Goal: Answer question/provide support: Share knowledge or assist other users

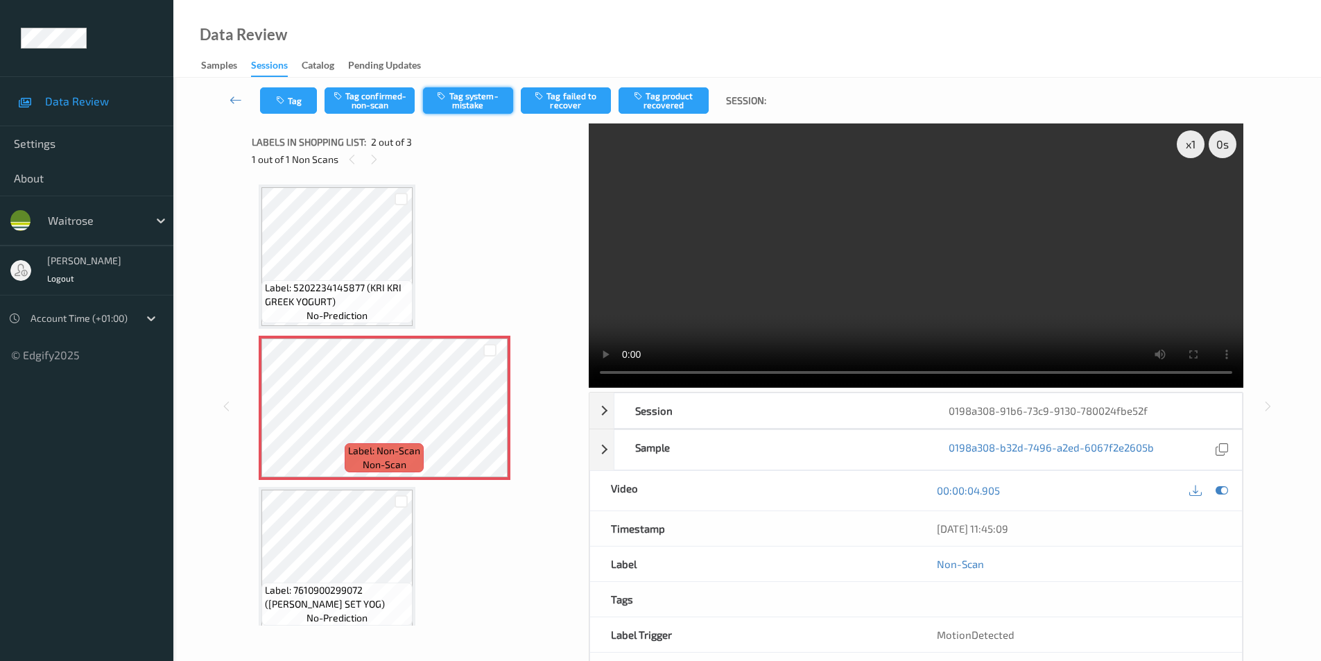
click at [469, 90] on button "Tag system-mistake" at bounding box center [468, 100] width 90 height 26
click at [296, 92] on button "Tag" at bounding box center [288, 100] width 57 height 26
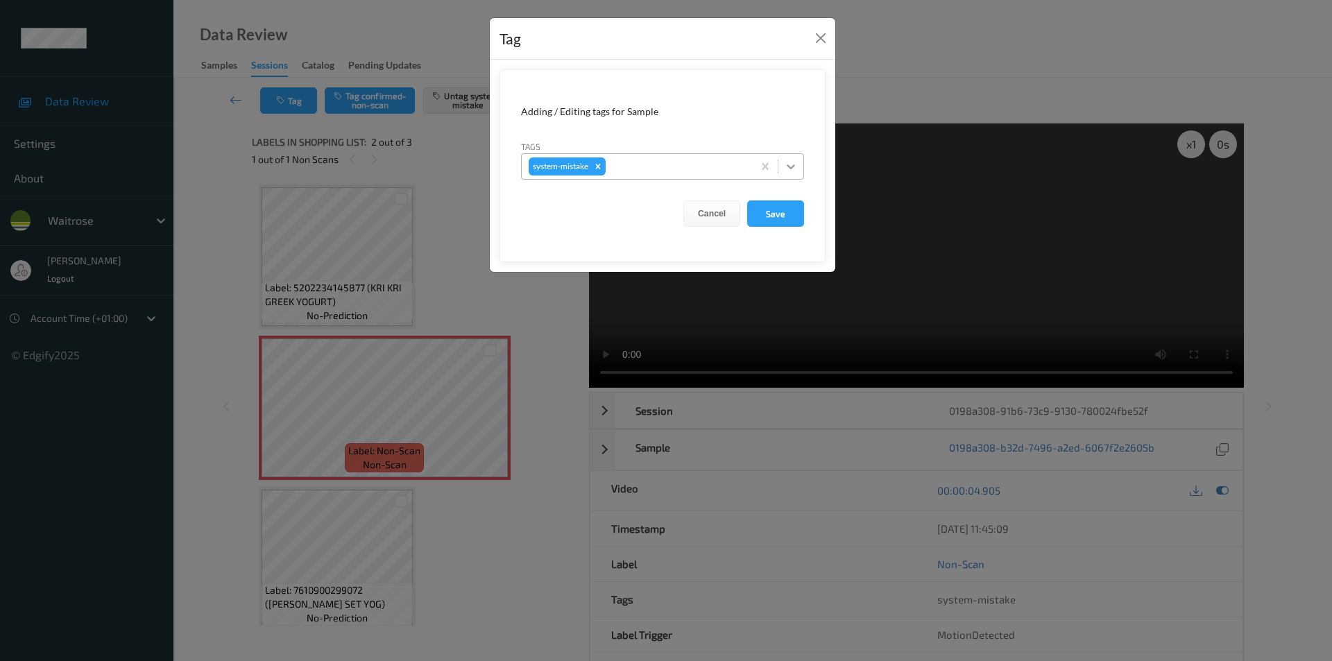
click at [786, 165] on icon at bounding box center [791, 167] width 14 height 14
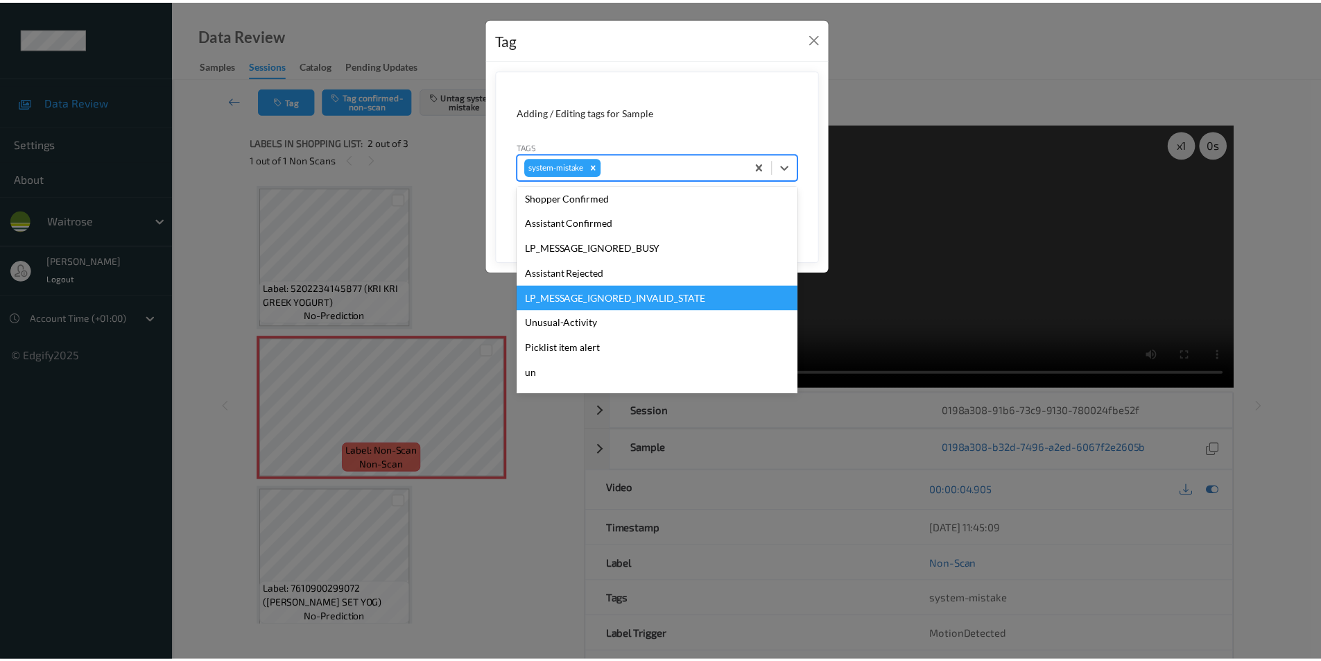
scroll to position [297, 0]
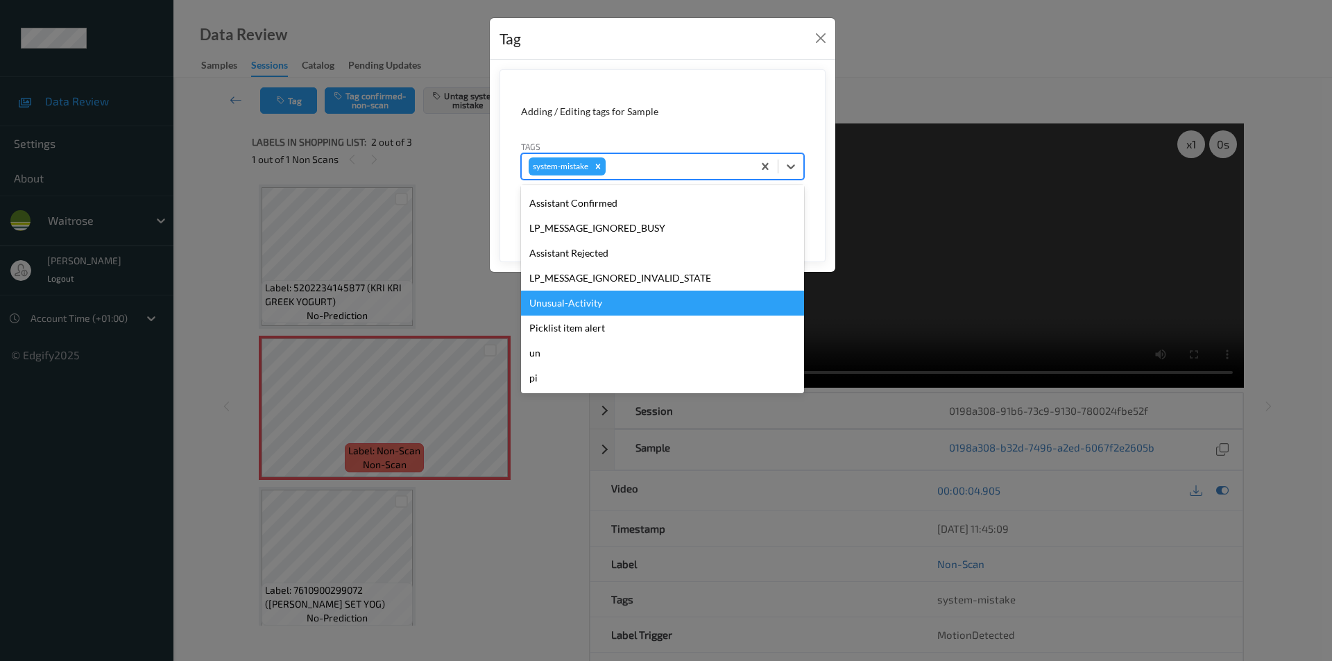
click at [617, 306] on div "Unusual-Activity" at bounding box center [662, 303] width 283 height 25
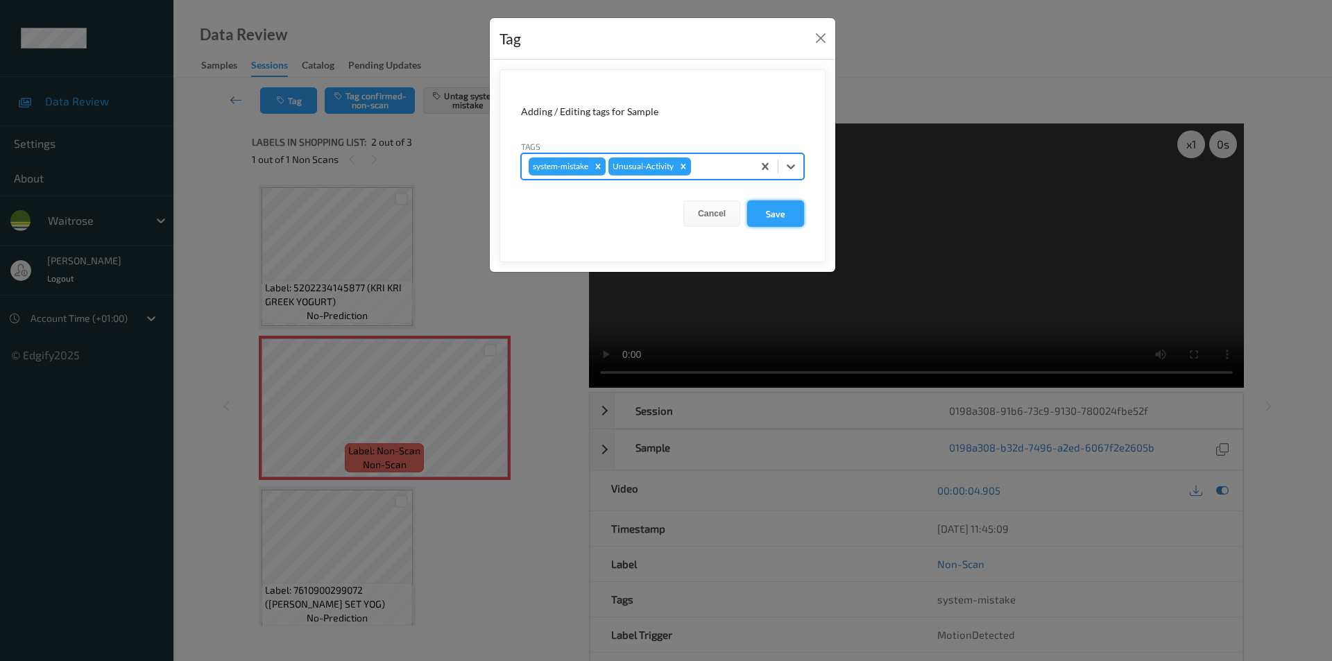
click at [758, 224] on button "Save" at bounding box center [775, 213] width 57 height 26
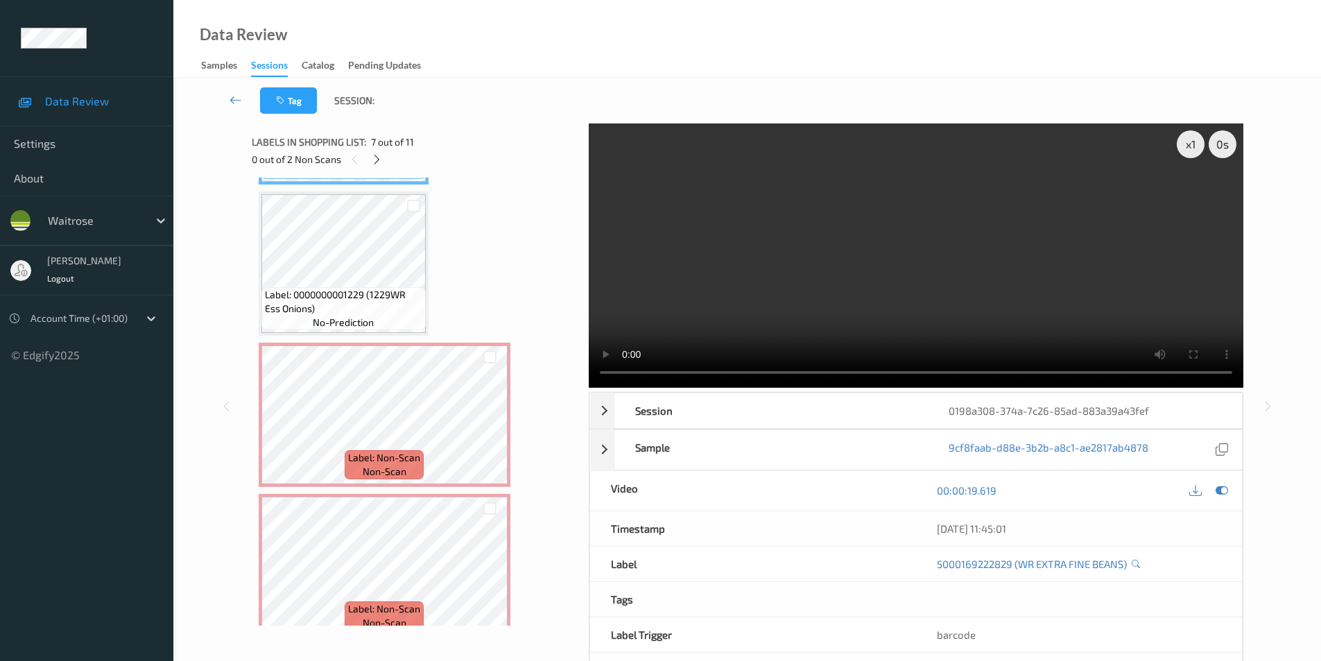
scroll to position [913, 0]
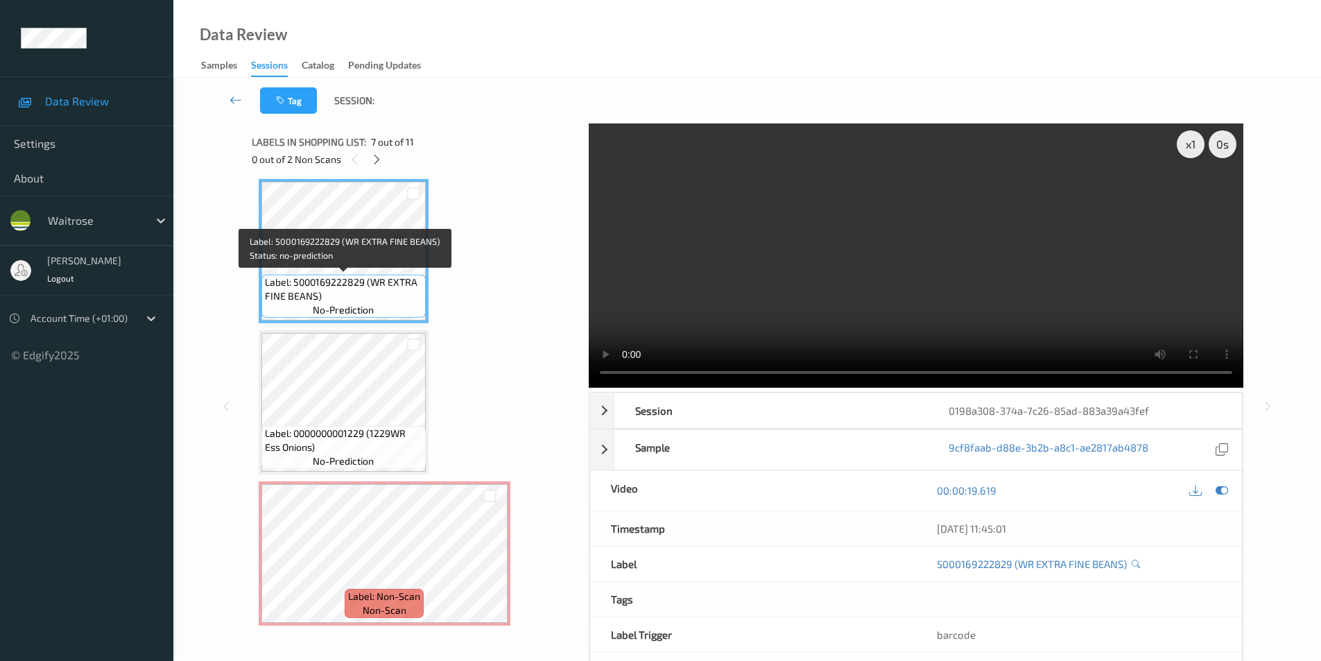
click at [347, 275] on span "Label: 5000169222829 (WR EXTRA FINE BEANS)" at bounding box center [343, 289] width 157 height 28
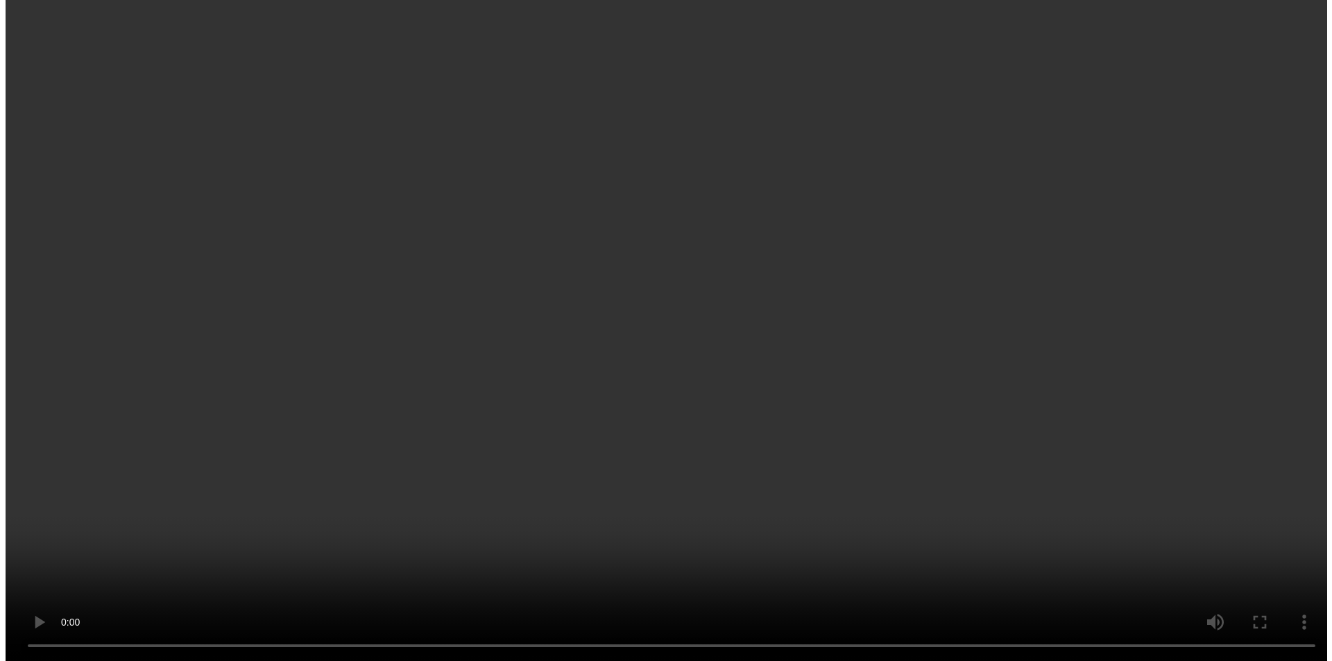
scroll to position [1222, 0]
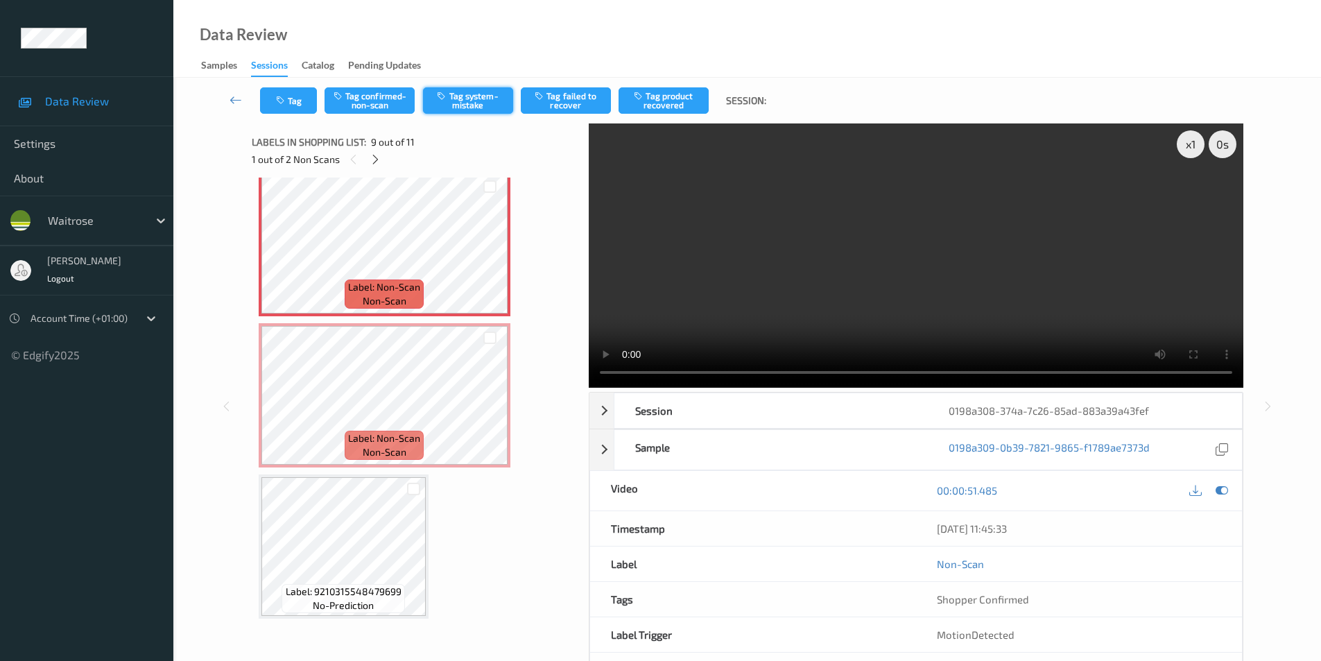
click at [470, 104] on button "Tag system-mistake" at bounding box center [468, 100] width 90 height 26
click at [293, 101] on button "Tag" at bounding box center [288, 100] width 57 height 26
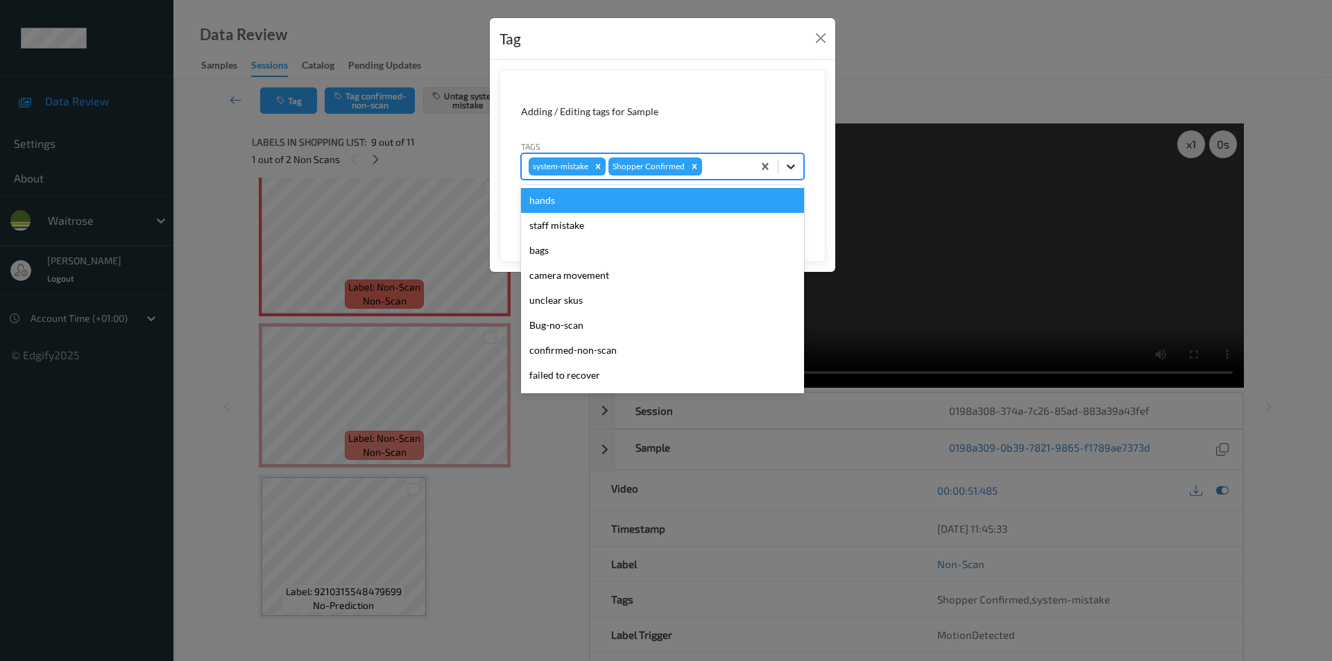
click at [789, 167] on icon at bounding box center [790, 166] width 8 height 5
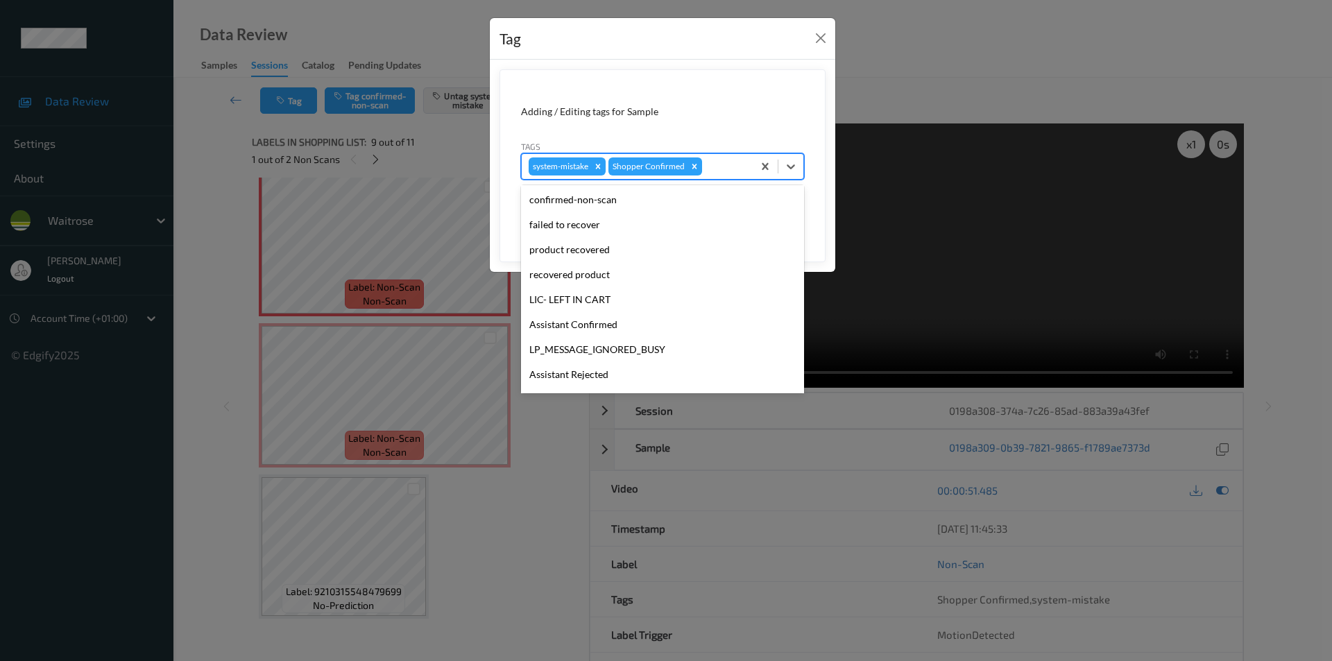
scroll to position [272, 0]
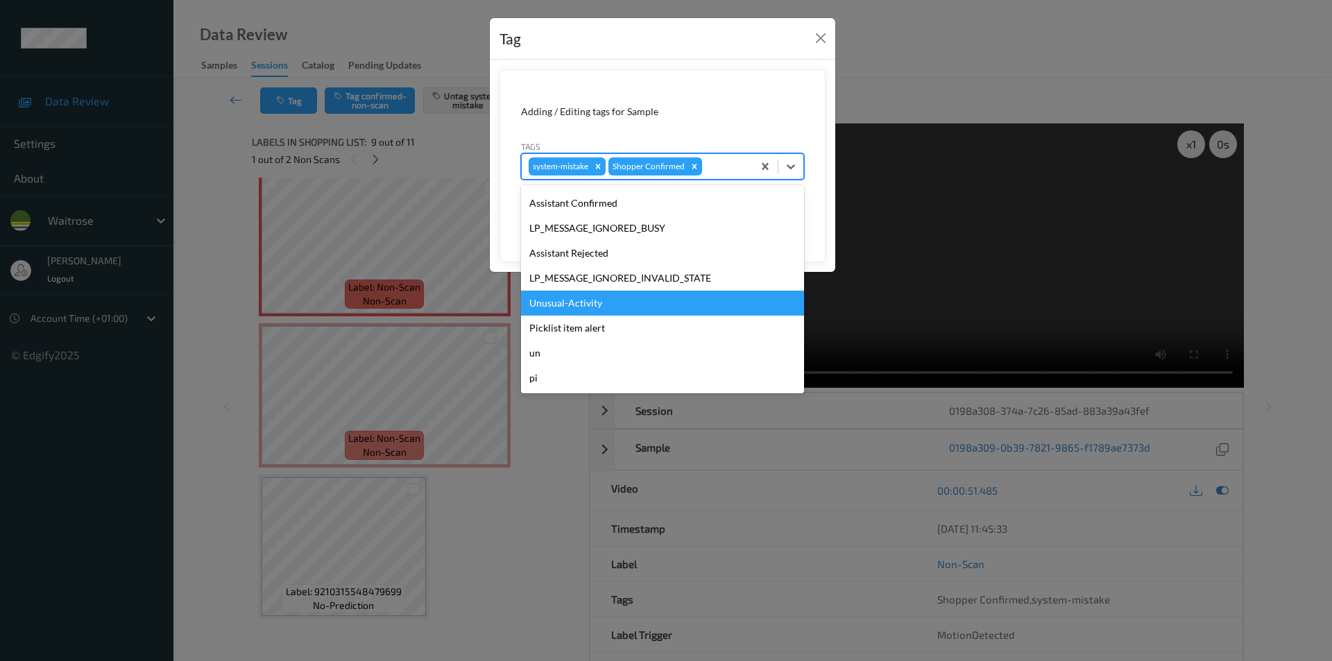
click at [597, 301] on div "Unusual-Activity" at bounding box center [662, 303] width 283 height 25
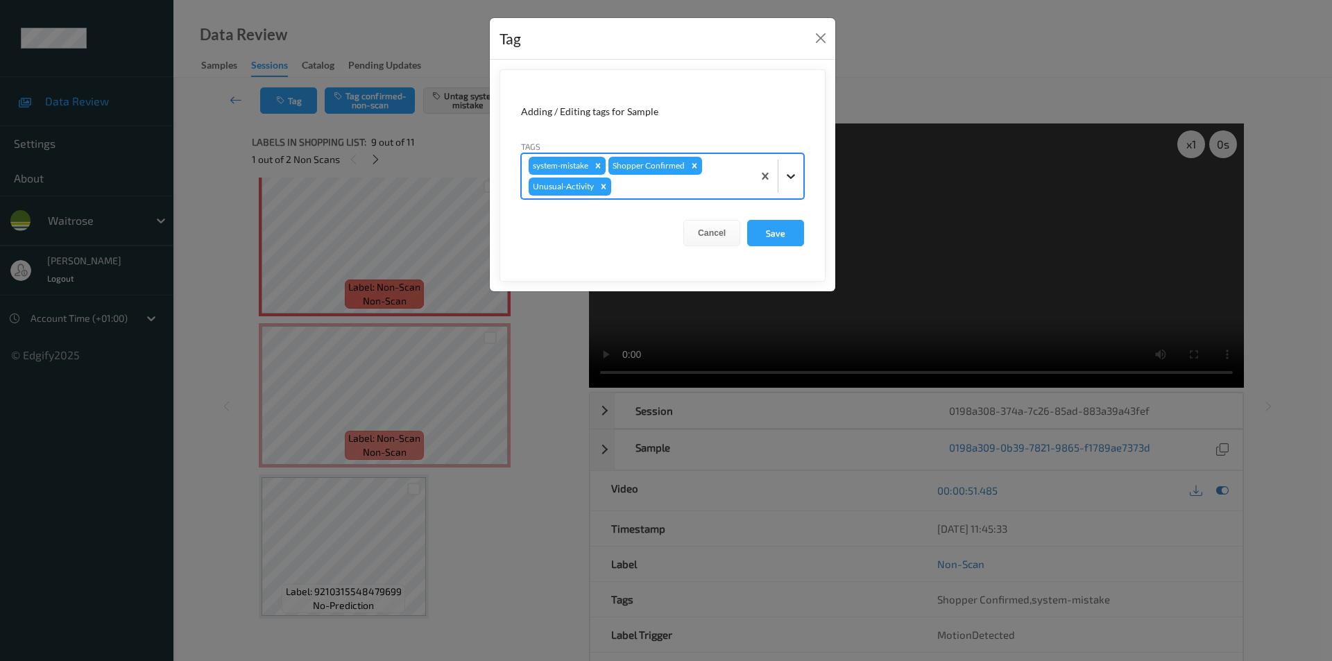
click at [784, 180] on icon at bounding box center [791, 176] width 14 height 14
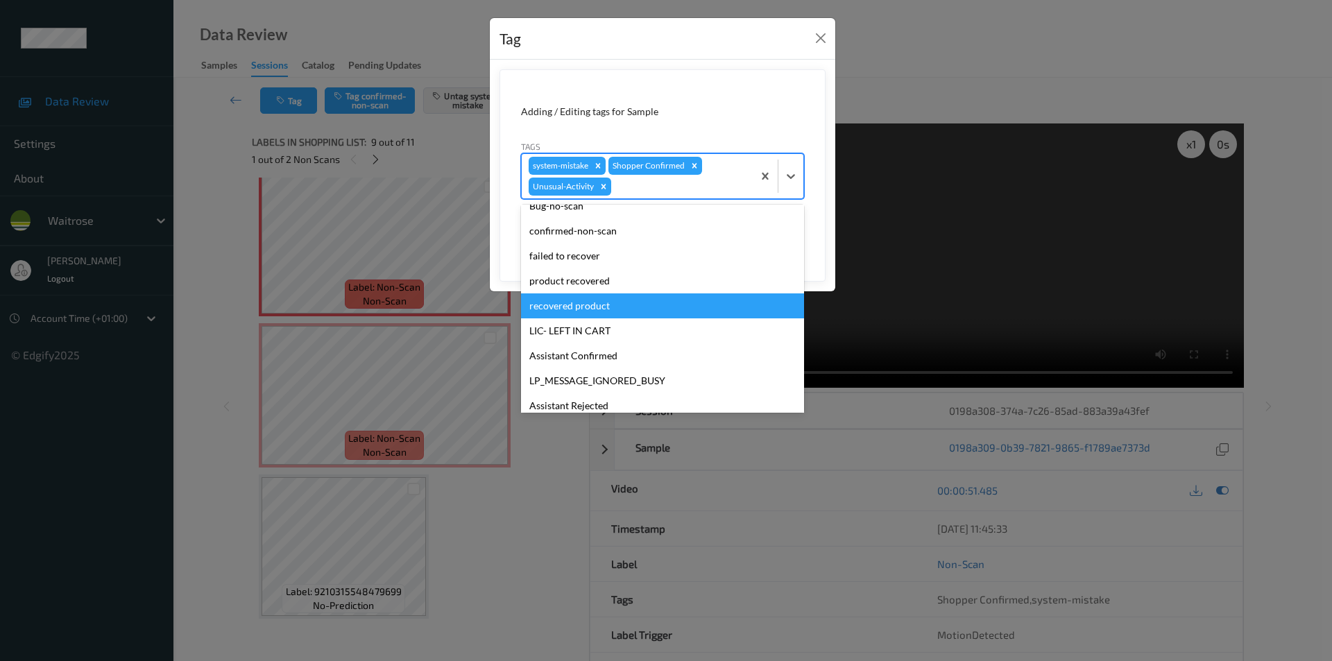
scroll to position [247, 0]
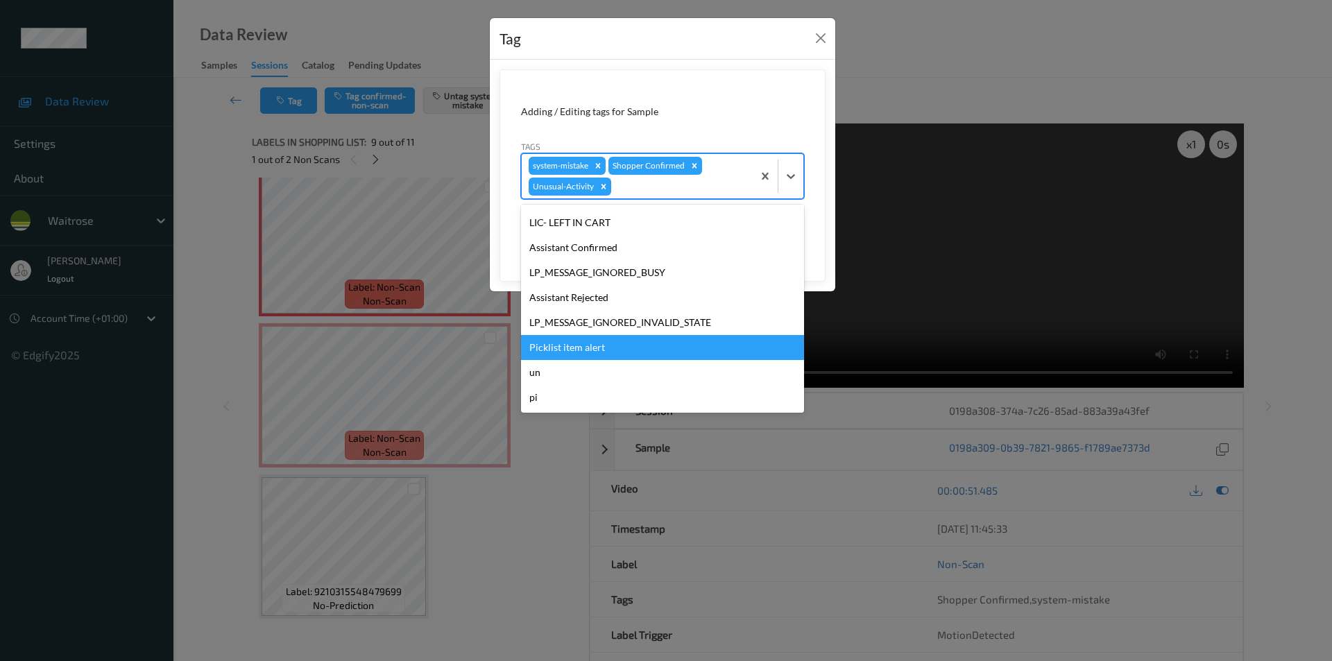
click at [617, 342] on div "Picklist item alert" at bounding box center [662, 347] width 283 height 25
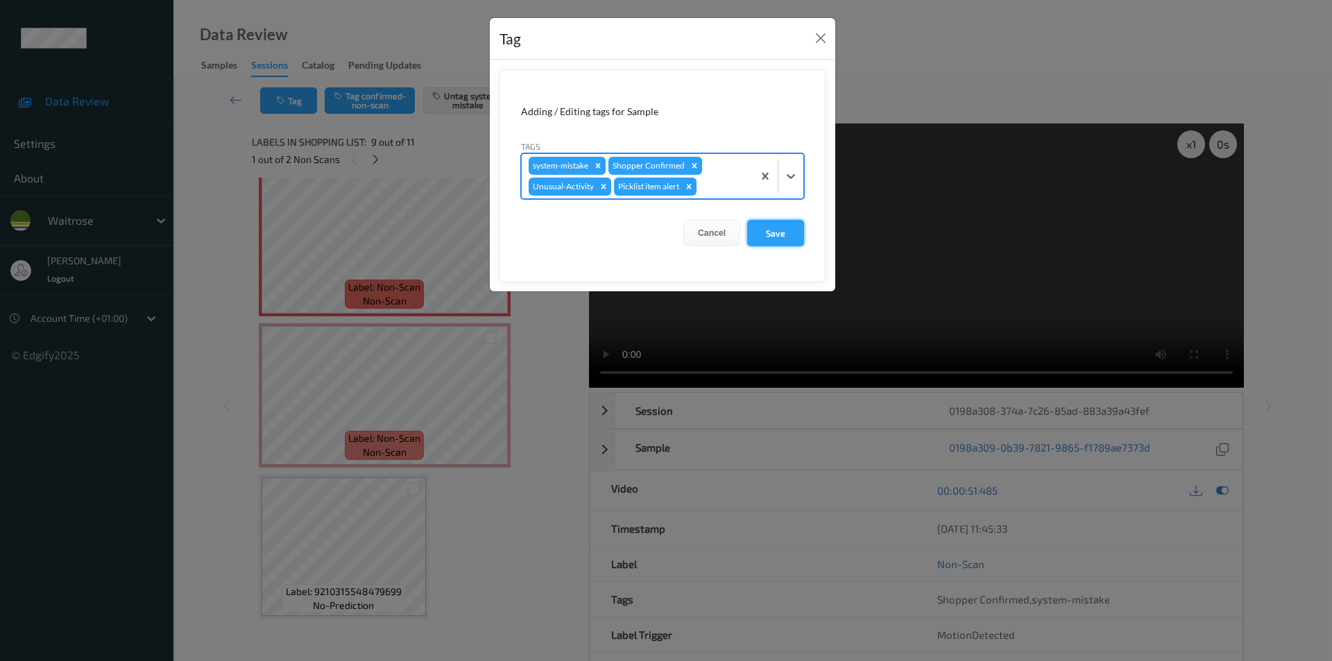
click at [787, 237] on button "Save" at bounding box center [775, 233] width 57 height 26
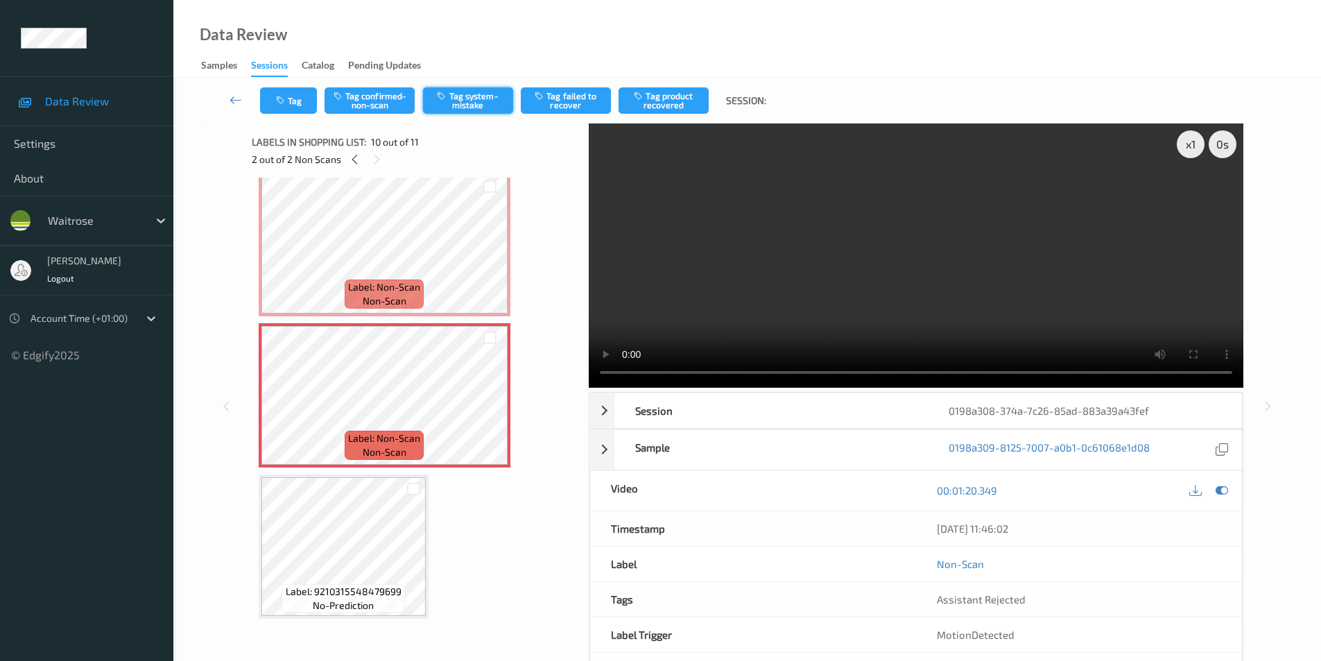
click at [460, 96] on button "Tag system-mistake" at bounding box center [468, 100] width 90 height 26
click at [295, 98] on button "Tag" at bounding box center [288, 100] width 57 height 26
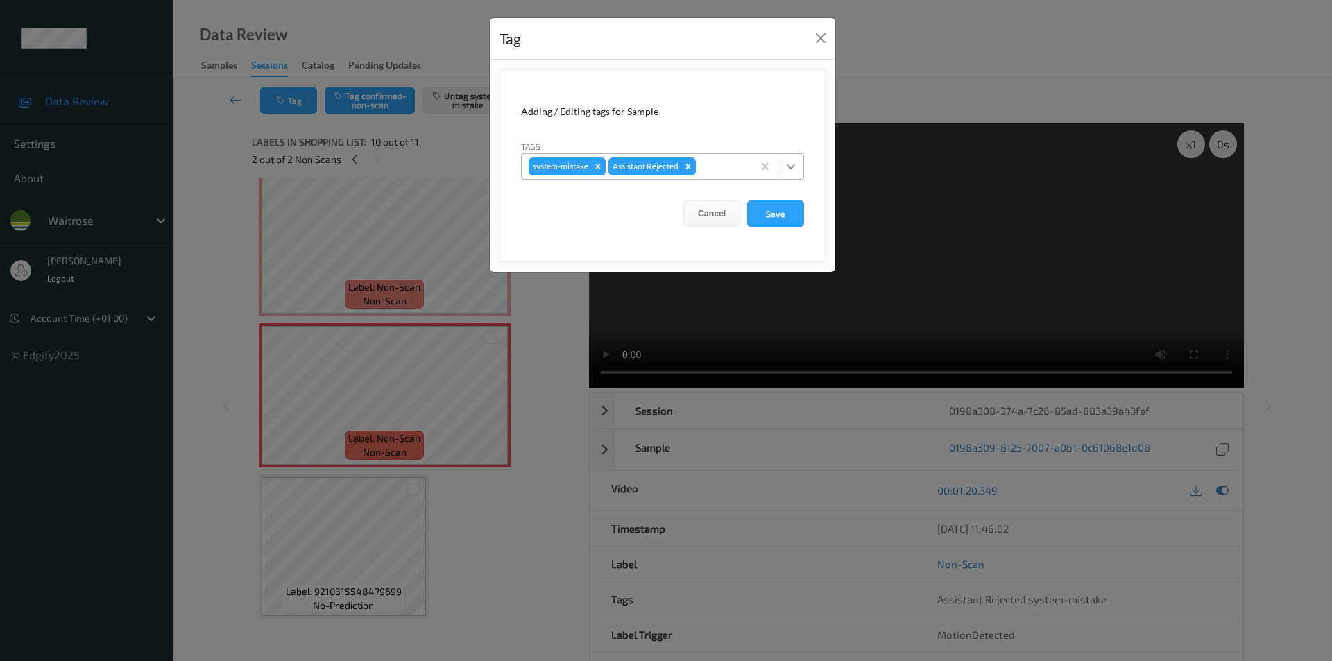
click at [796, 163] on icon at bounding box center [791, 167] width 14 height 14
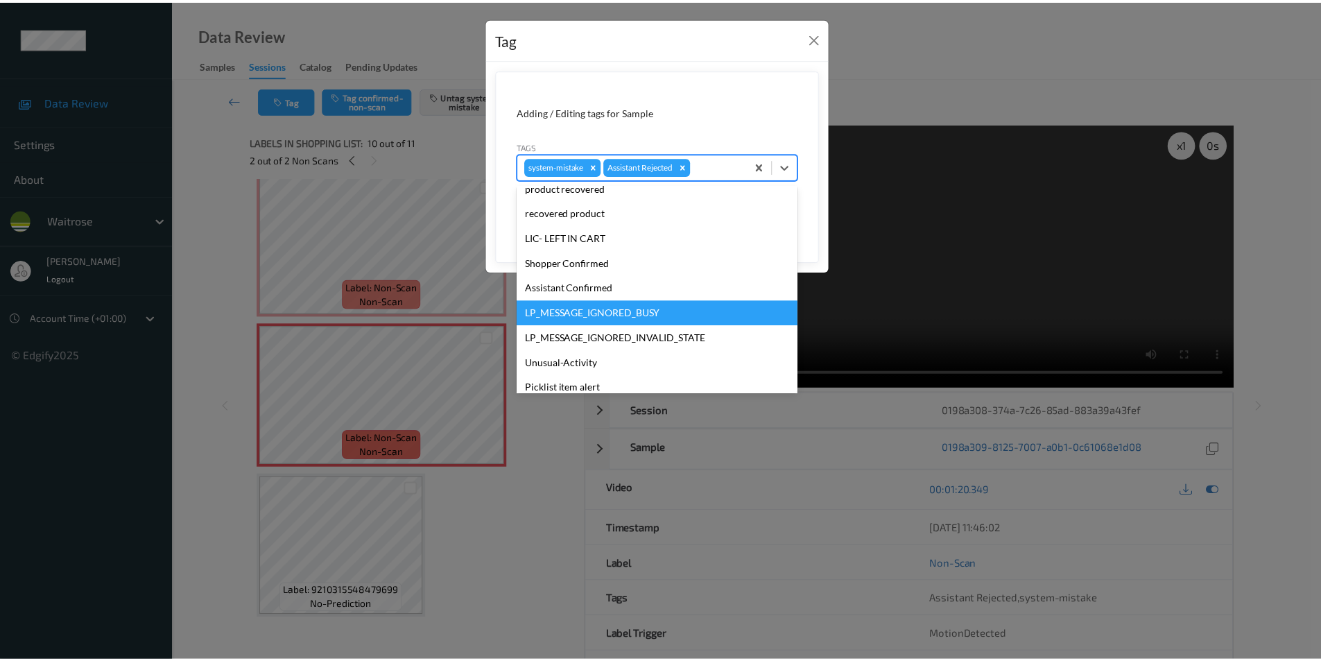
scroll to position [272, 0]
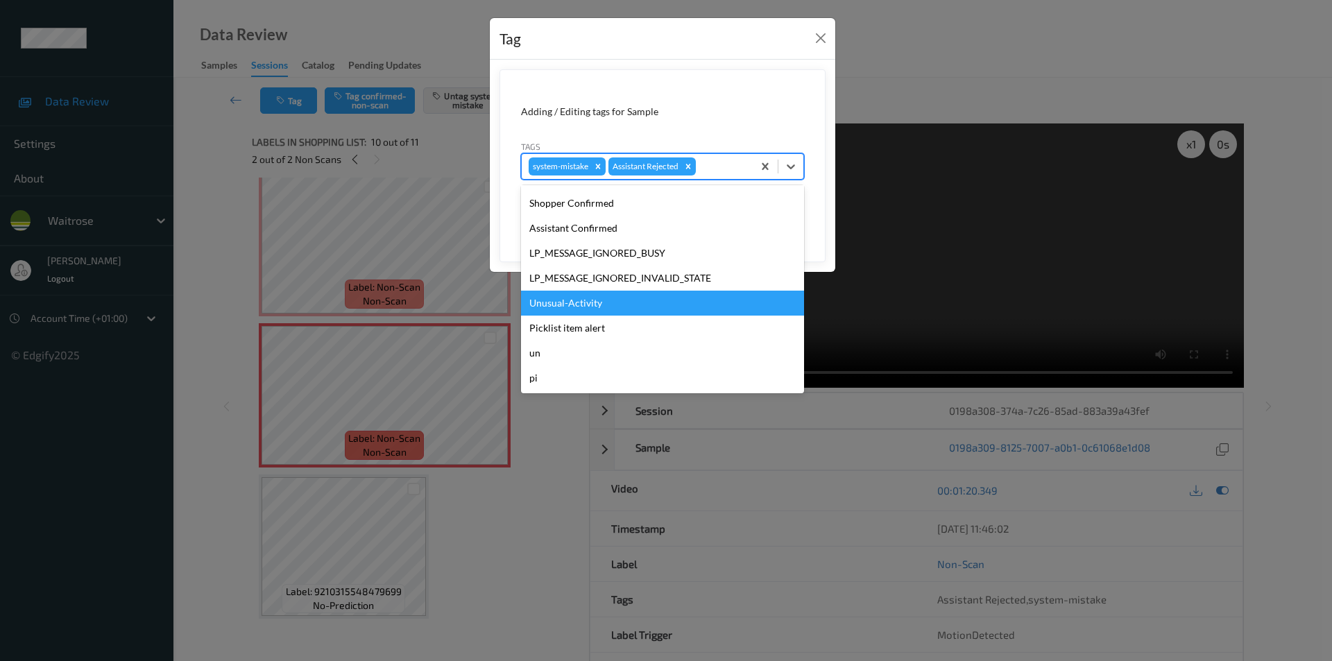
click at [590, 301] on div "Unusual-Activity" at bounding box center [662, 303] width 283 height 25
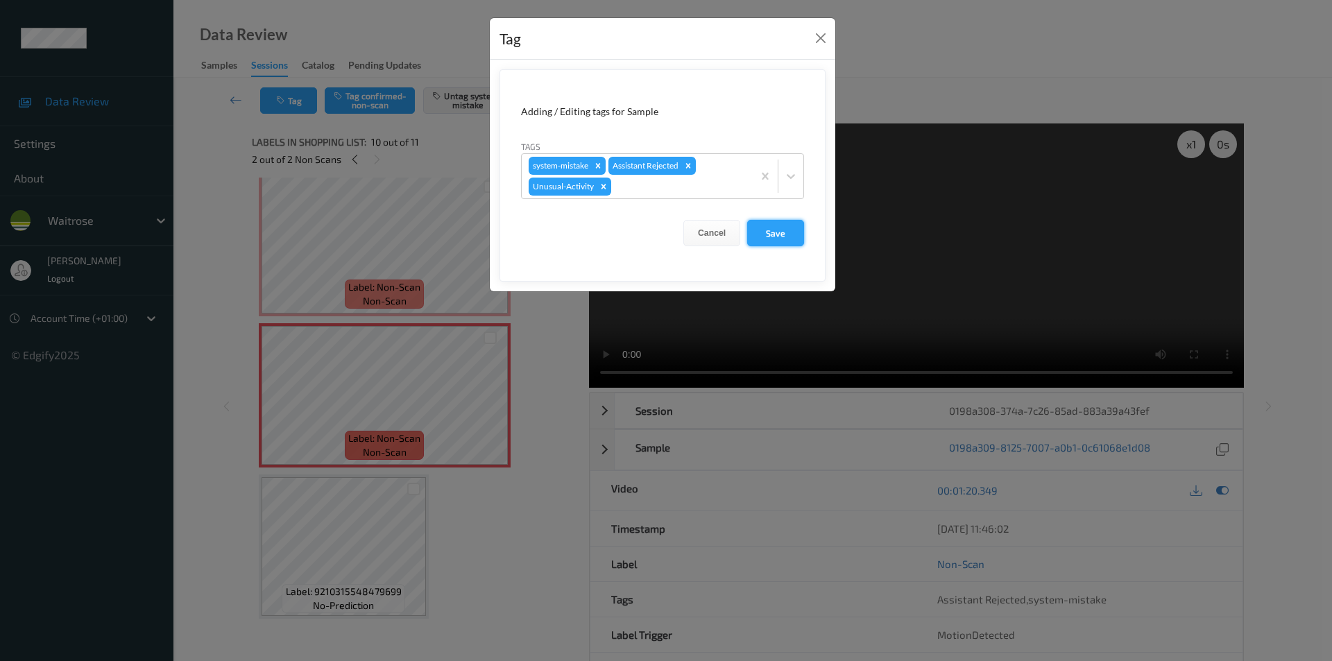
click at [757, 230] on button "Save" at bounding box center [775, 233] width 57 height 26
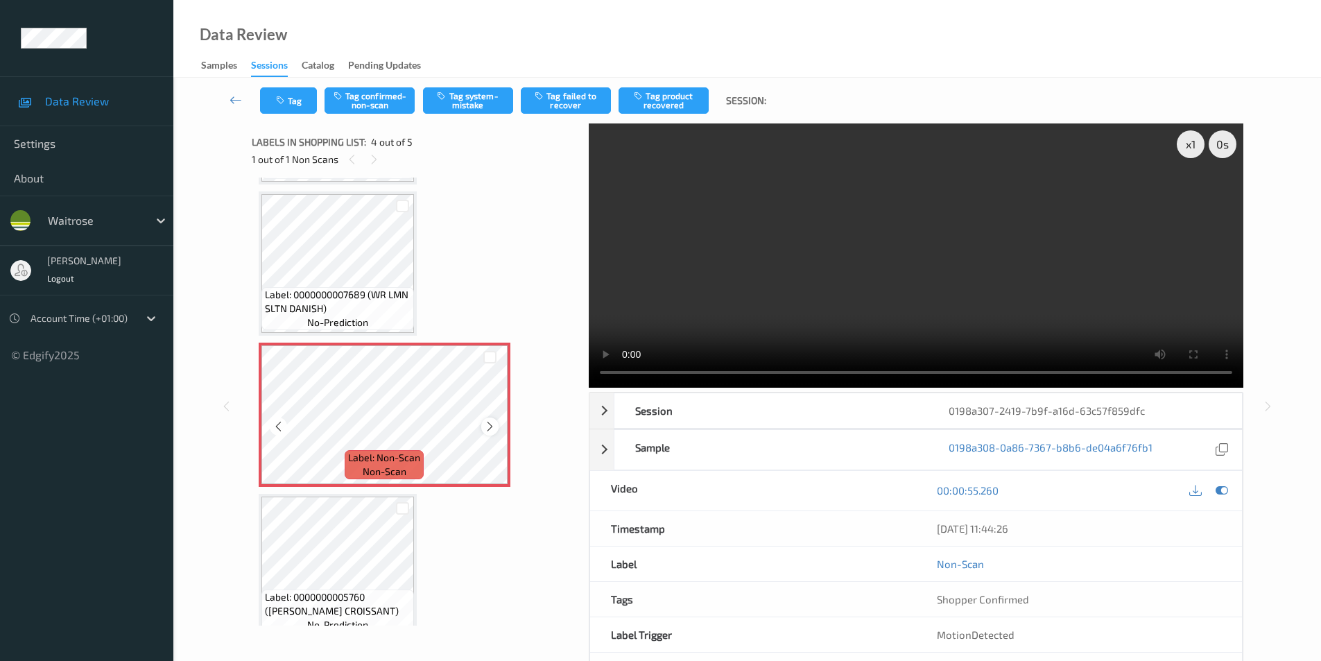
click at [488, 427] on icon at bounding box center [490, 426] width 12 height 12
click at [1222, 492] on icon at bounding box center [1222, 490] width 12 height 12
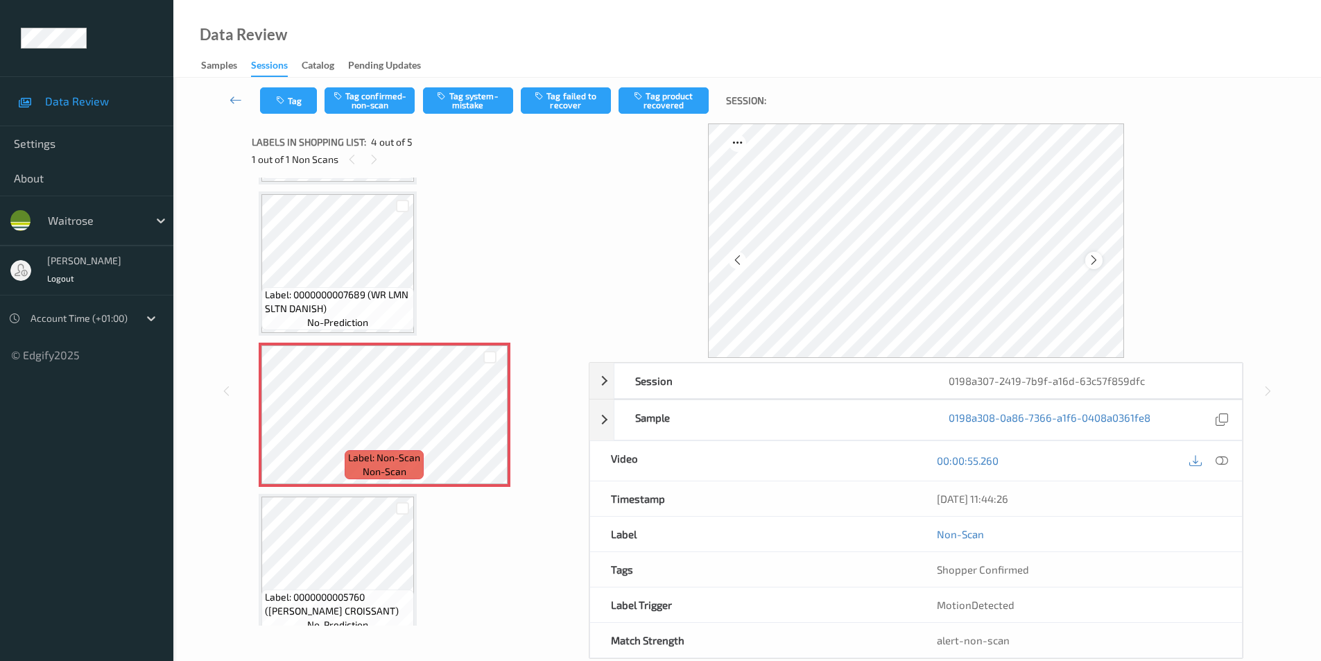
click at [1092, 263] on icon at bounding box center [1094, 260] width 12 height 12
click at [447, 100] on icon "button" at bounding box center [443, 96] width 12 height 10
click at [289, 107] on button "Tag" at bounding box center [288, 100] width 57 height 26
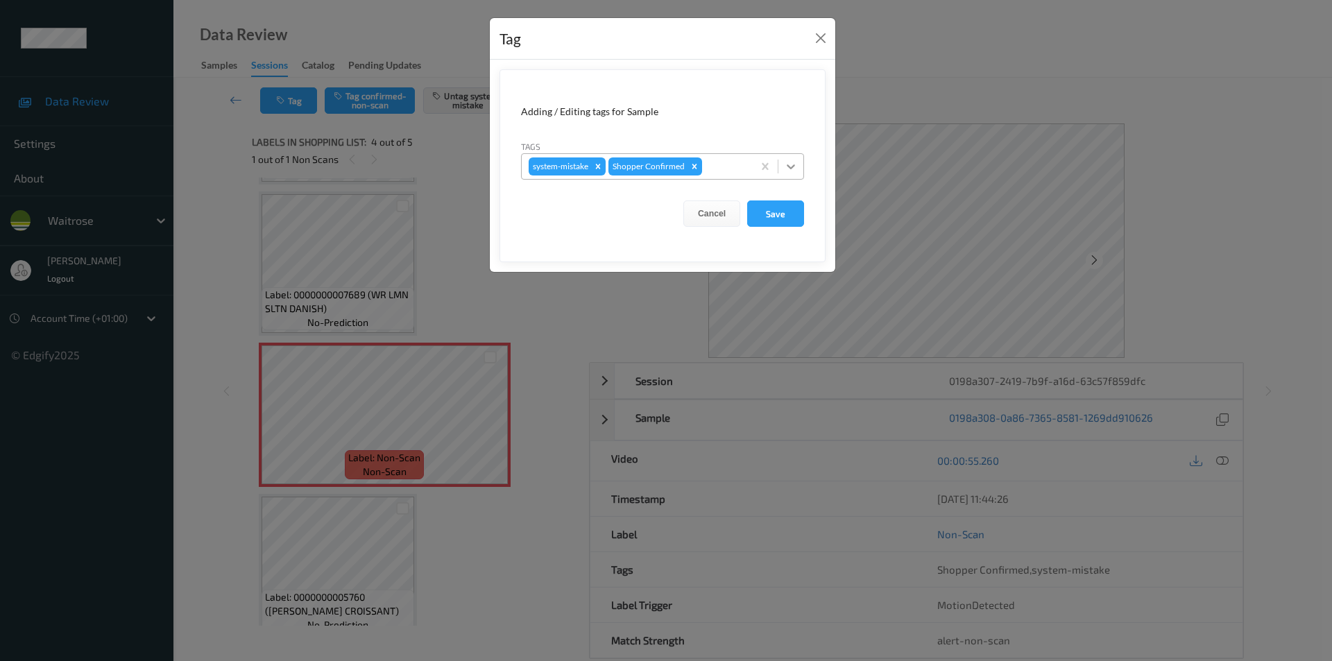
click at [789, 162] on icon at bounding box center [791, 167] width 14 height 14
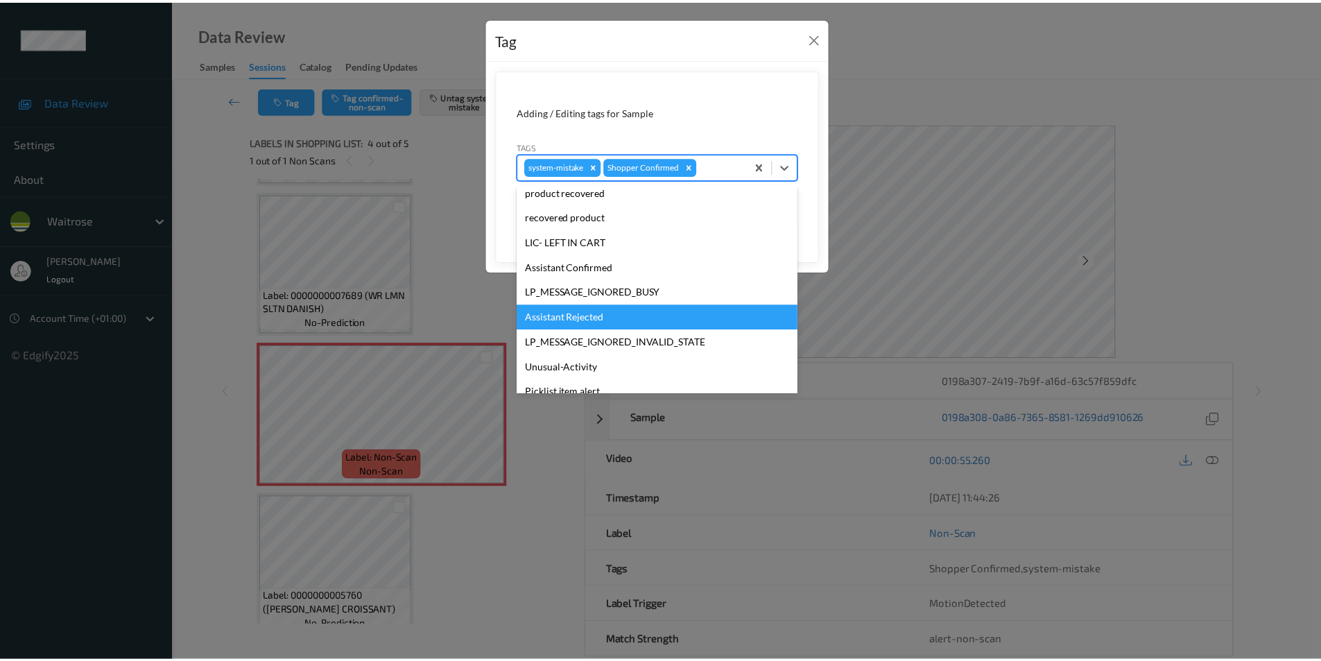
scroll to position [272, 0]
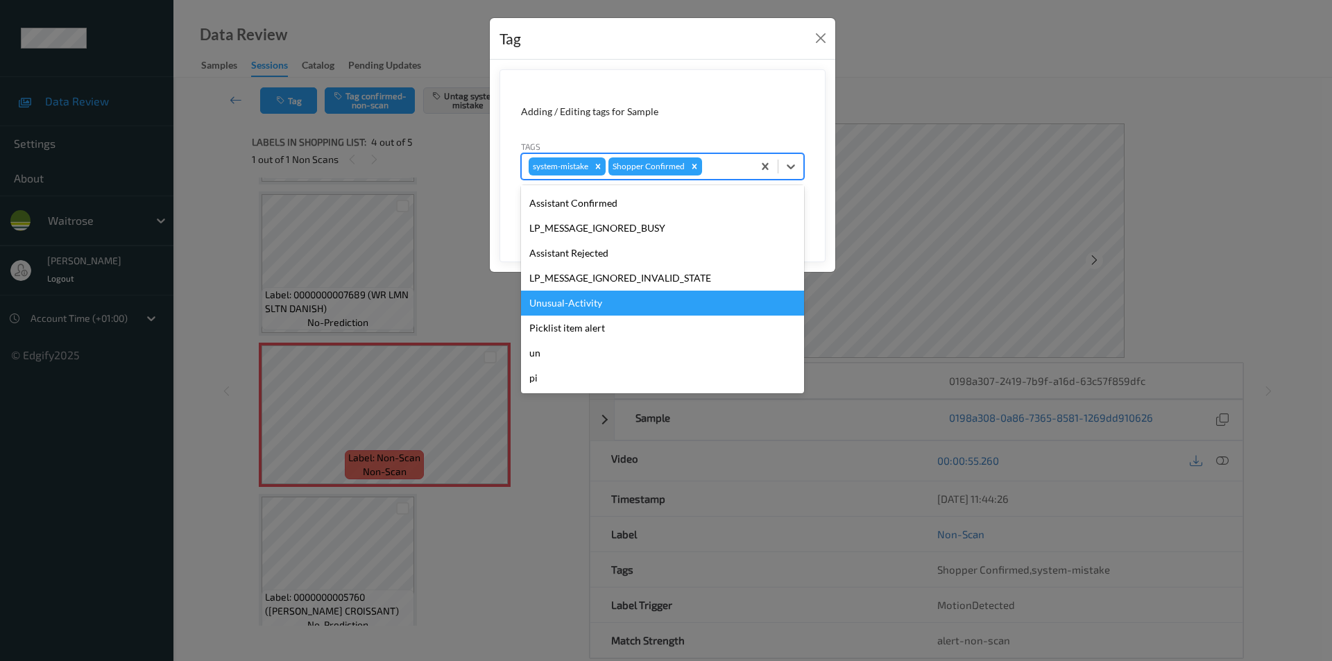
click at [576, 311] on div "Unusual-Activity" at bounding box center [662, 303] width 283 height 25
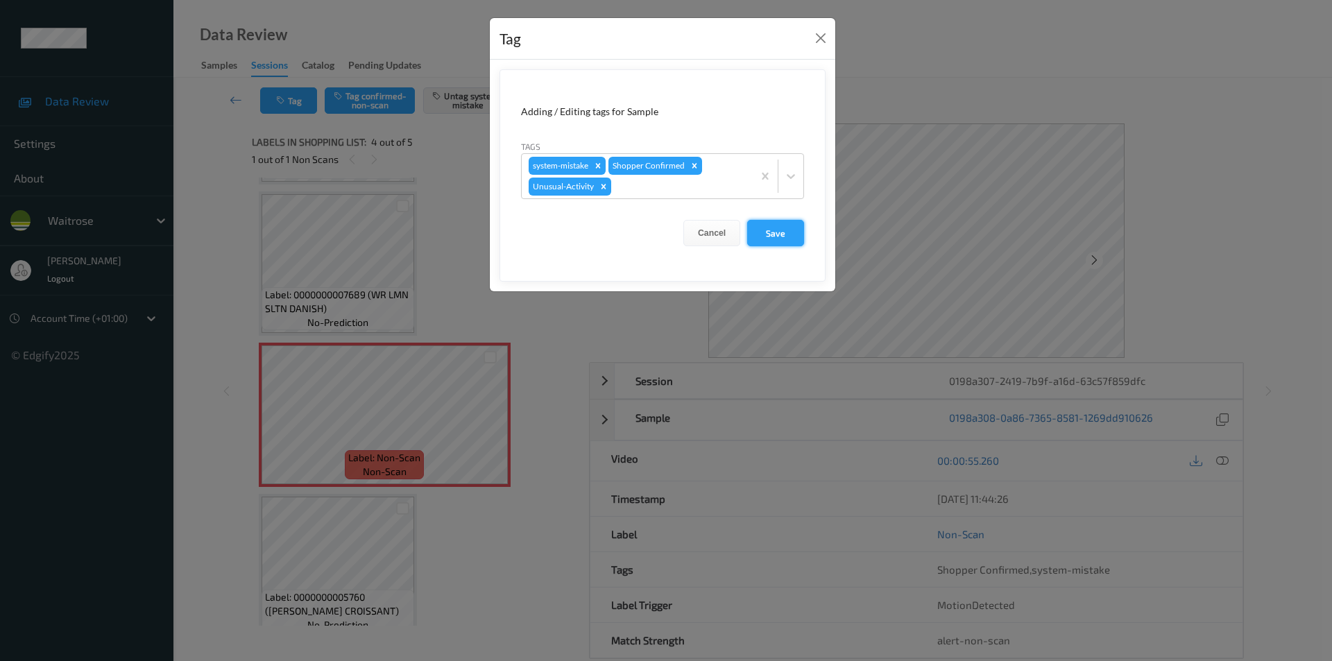
click at [777, 233] on button "Save" at bounding box center [775, 233] width 57 height 26
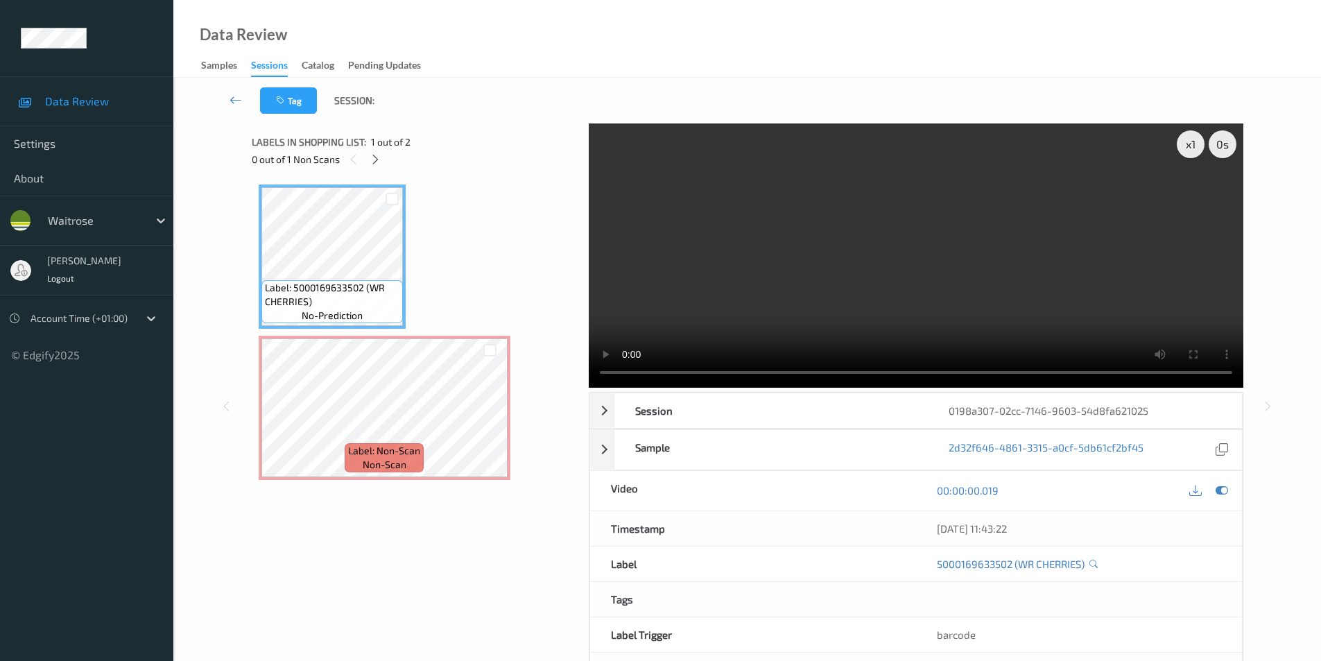
click at [551, 372] on div "x 1 0 s Session 0198a307-02cc-7146-9603-54d8fa621025 Session ID 0198a307-02cc-7…" at bounding box center [748, 405] width 992 height 565
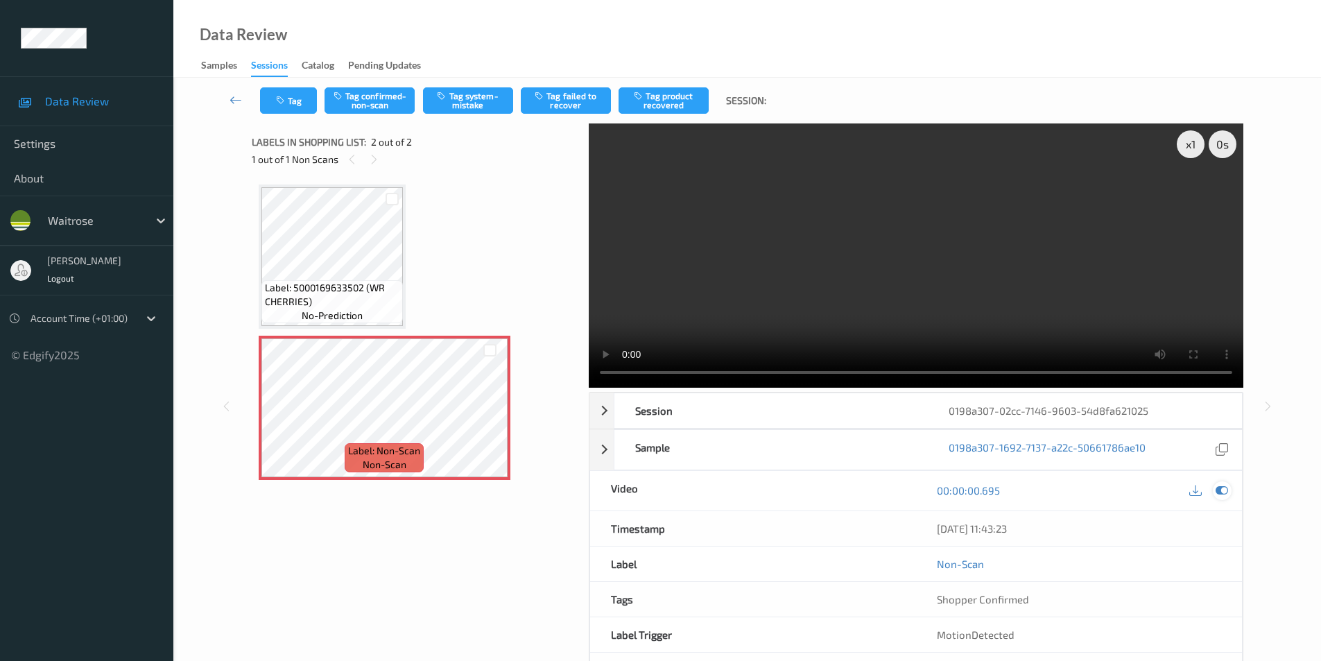
click at [1222, 495] on icon at bounding box center [1222, 490] width 12 height 12
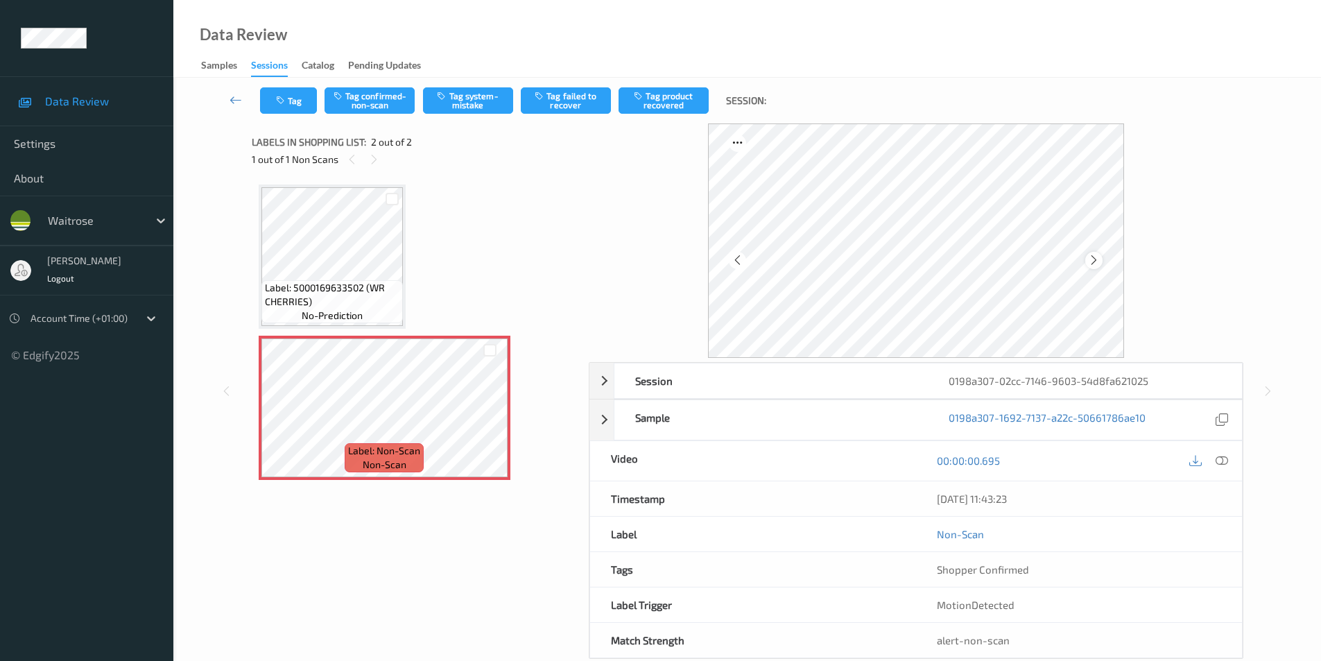
click at [1090, 259] on icon at bounding box center [1094, 260] width 12 height 12
click at [470, 98] on button "Tag system-mistake" at bounding box center [468, 100] width 90 height 26
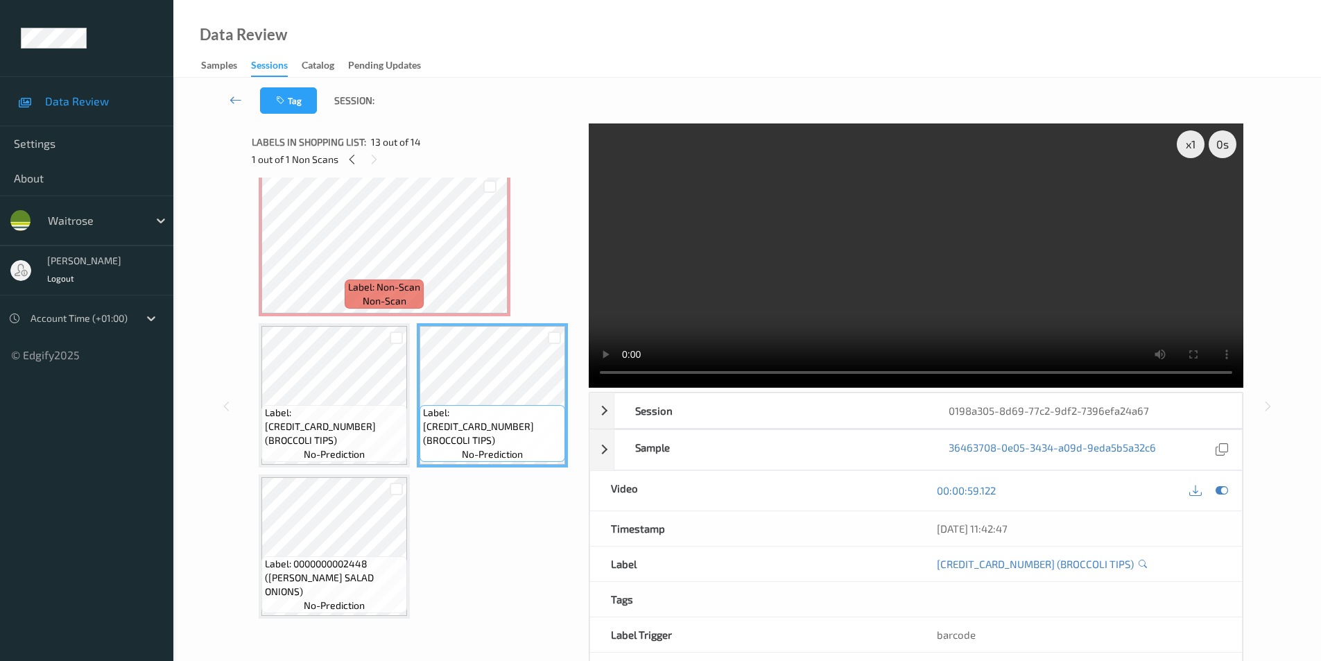
scroll to position [1423, 0]
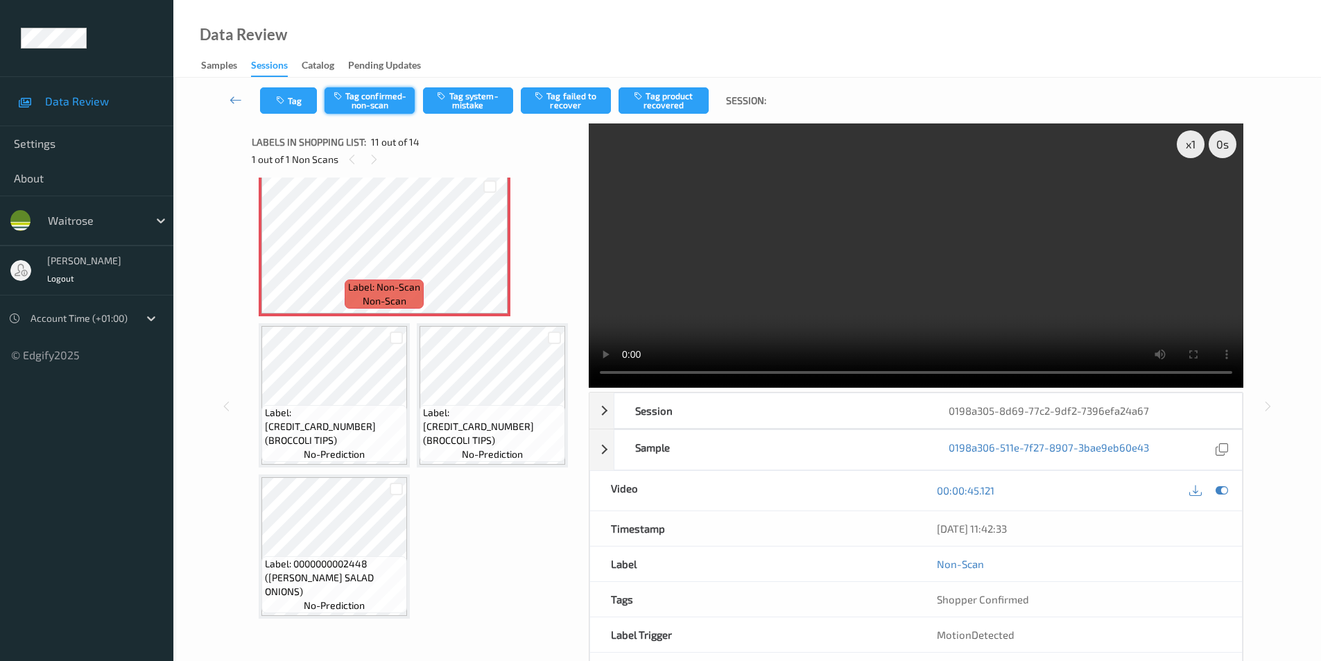
click at [372, 100] on button "Tag confirmed-non-scan" at bounding box center [370, 100] width 90 height 26
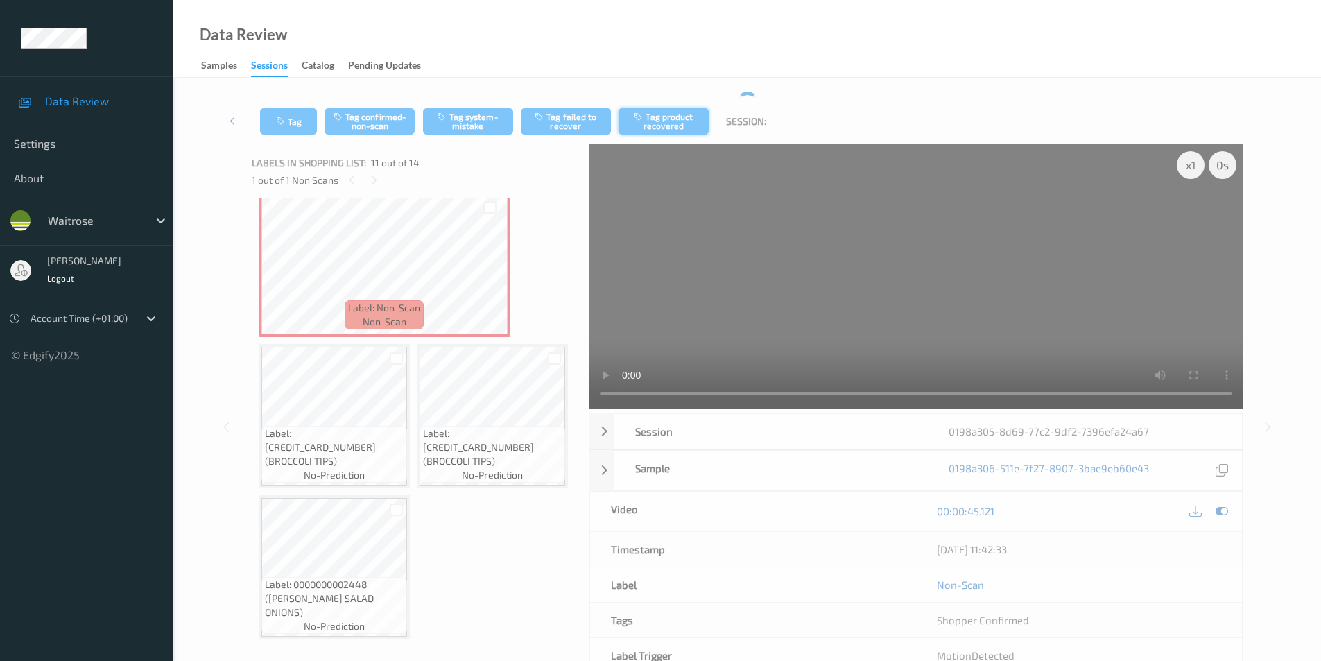
click at [666, 119] on button "Tag product recovered" at bounding box center [664, 121] width 90 height 26
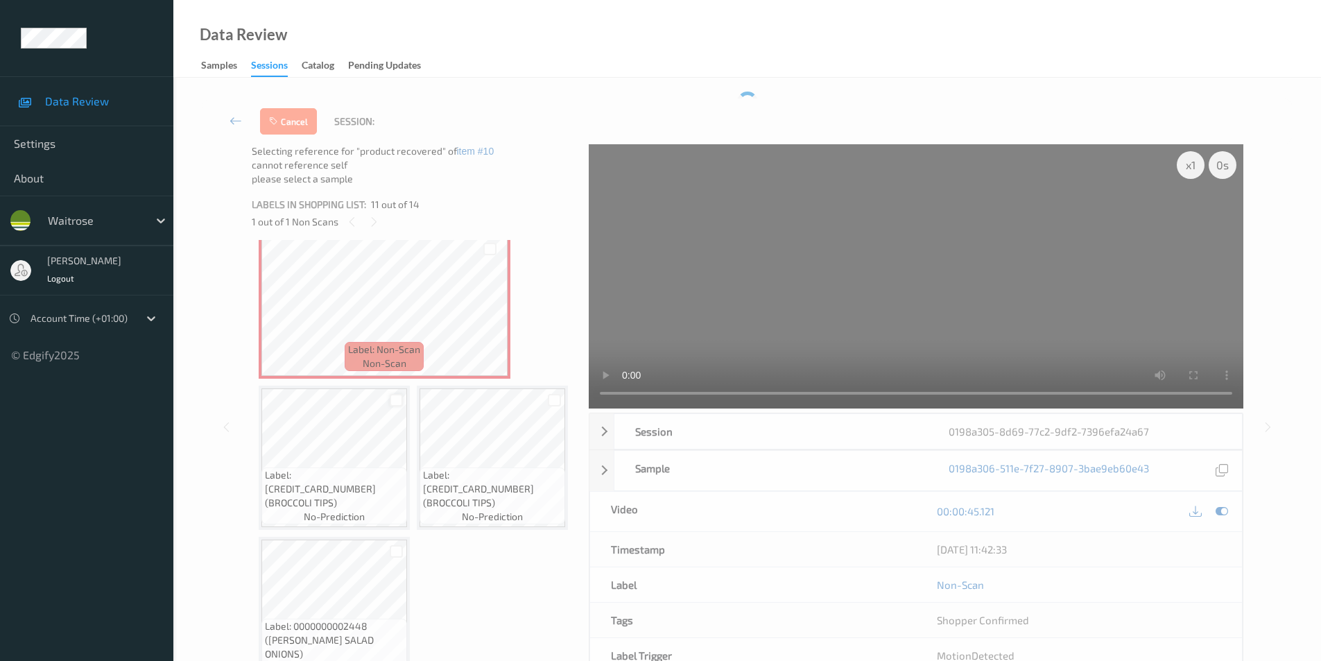
click at [395, 407] on div at bounding box center [396, 400] width 13 height 13
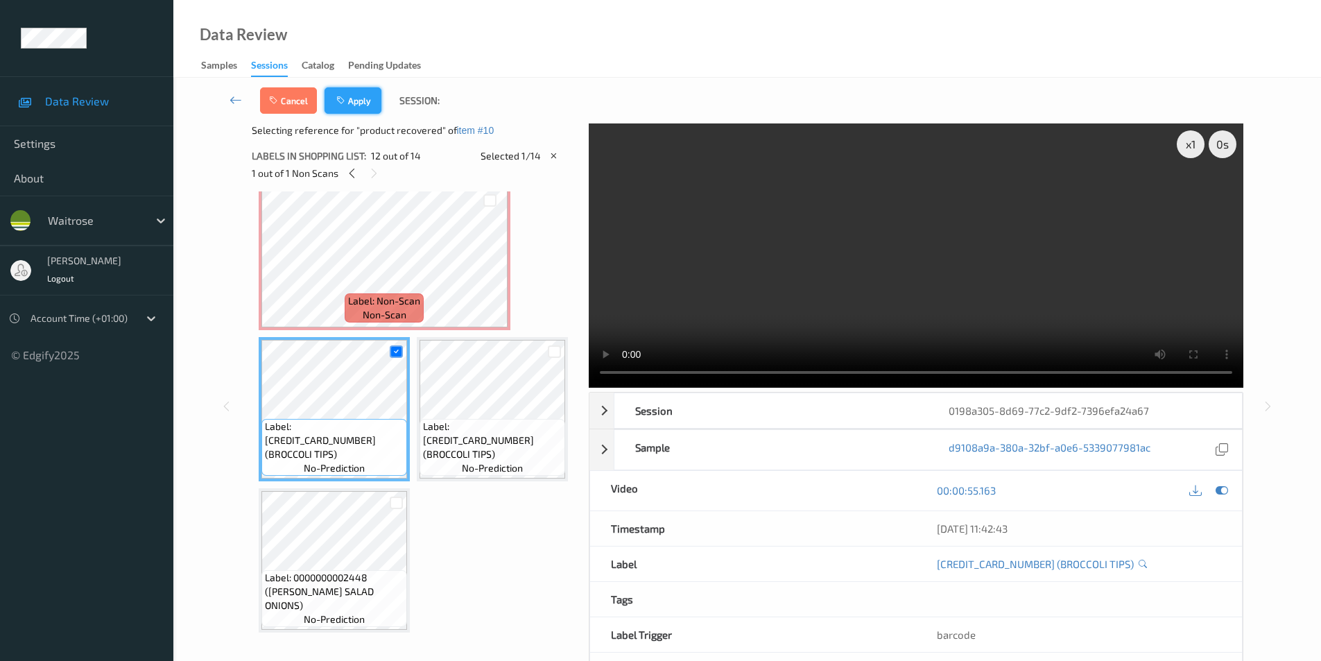
click at [352, 102] on button "Apply" at bounding box center [353, 100] width 57 height 26
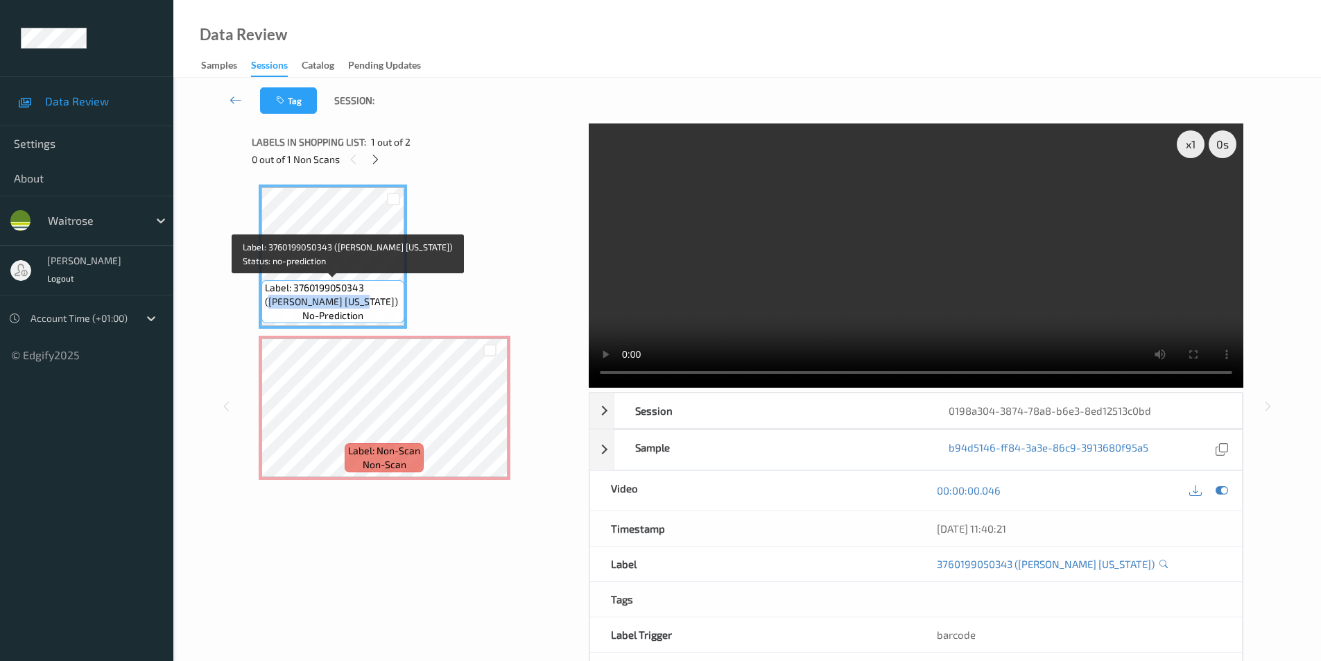
drag, startPoint x: 370, startPoint y: 288, endPoint x: 364, endPoint y: 307, distance: 19.5
click at [364, 307] on span "Label: 3760199050343 (KD MAKI CALIFORNIA)" at bounding box center [333, 295] width 136 height 28
copy span "KD MAKI CALIFORNIA)"
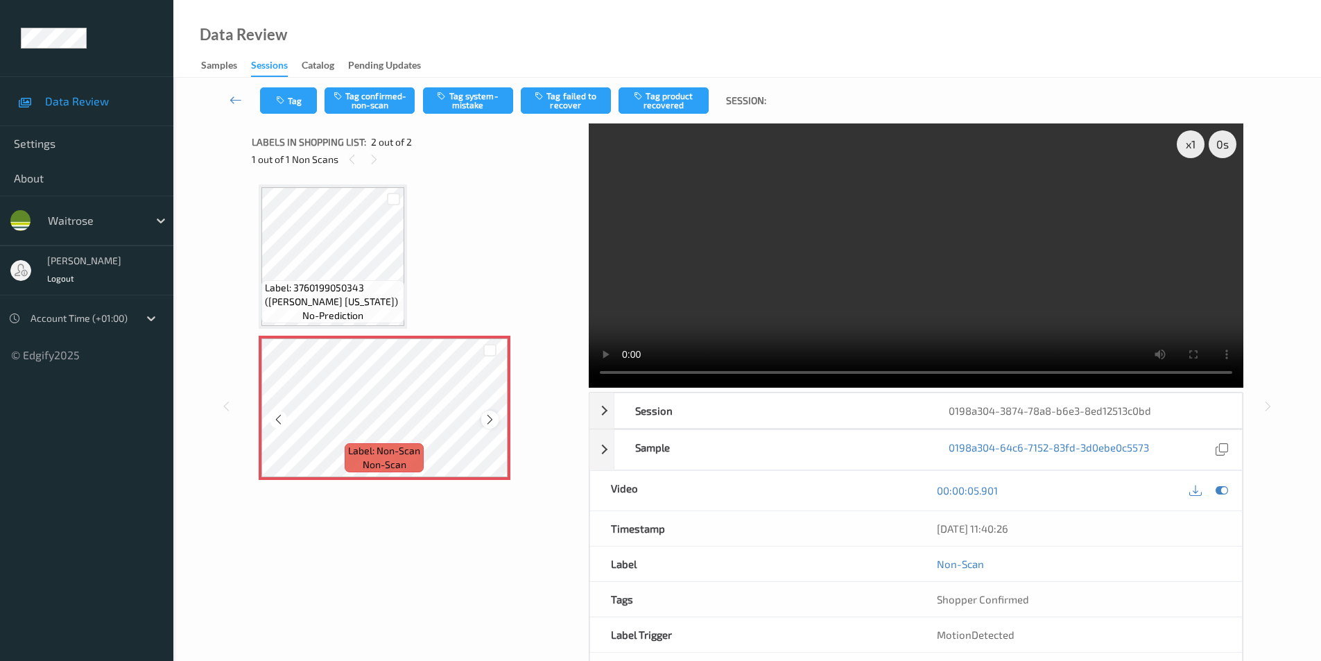
click at [484, 420] on icon at bounding box center [490, 419] width 12 height 12
click at [481, 102] on button "Tag system-mistake" at bounding box center [468, 100] width 90 height 26
click at [298, 109] on button "Tag" at bounding box center [288, 100] width 57 height 26
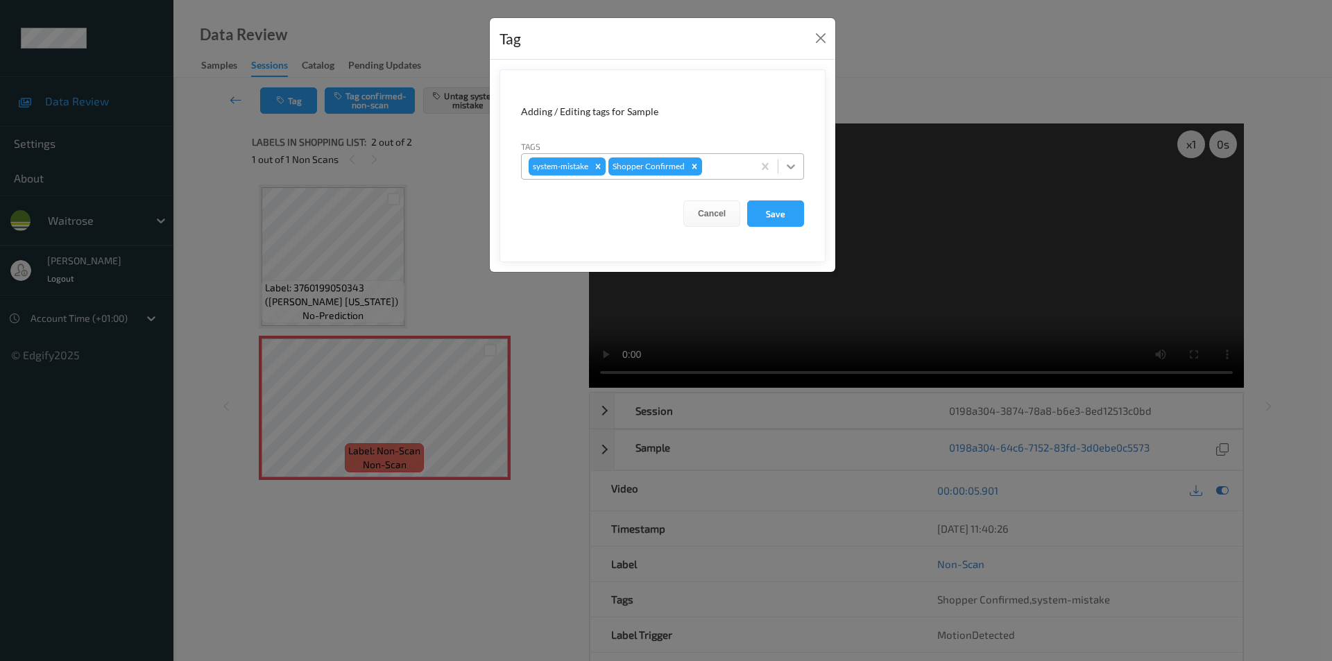
click at [790, 166] on icon at bounding box center [791, 167] width 14 height 14
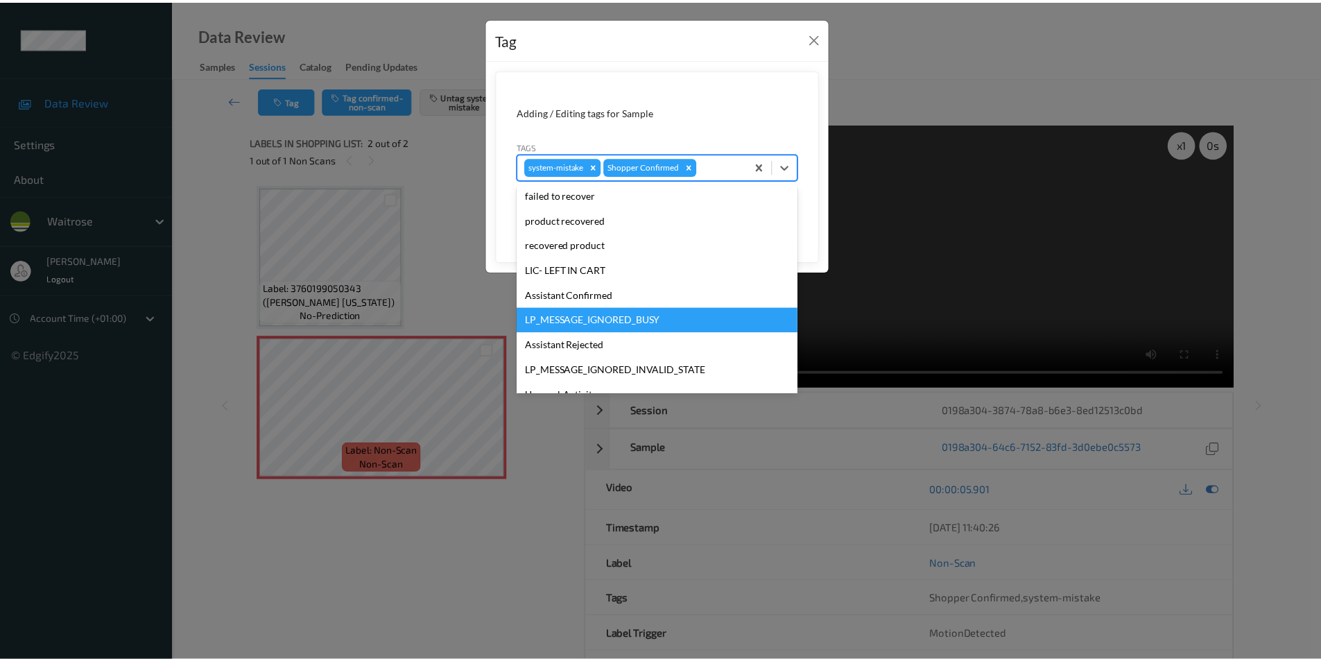
scroll to position [272, 0]
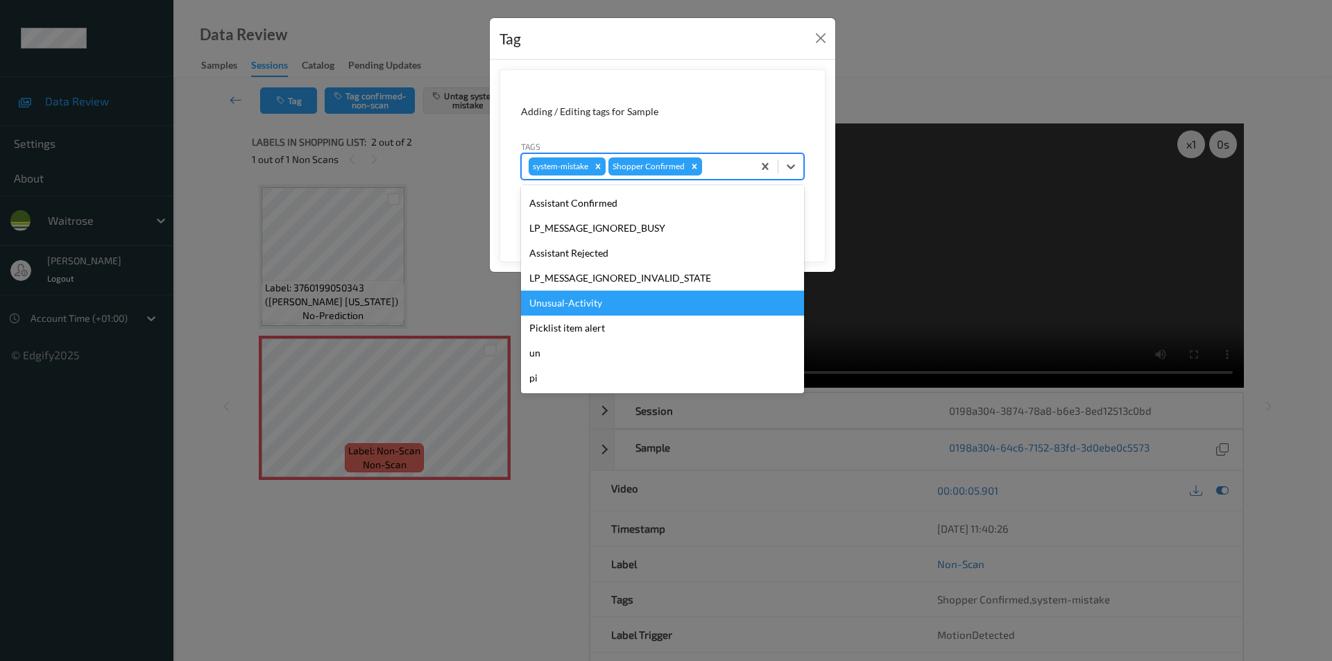
click at [580, 303] on div "Unusual-Activity" at bounding box center [662, 303] width 283 height 25
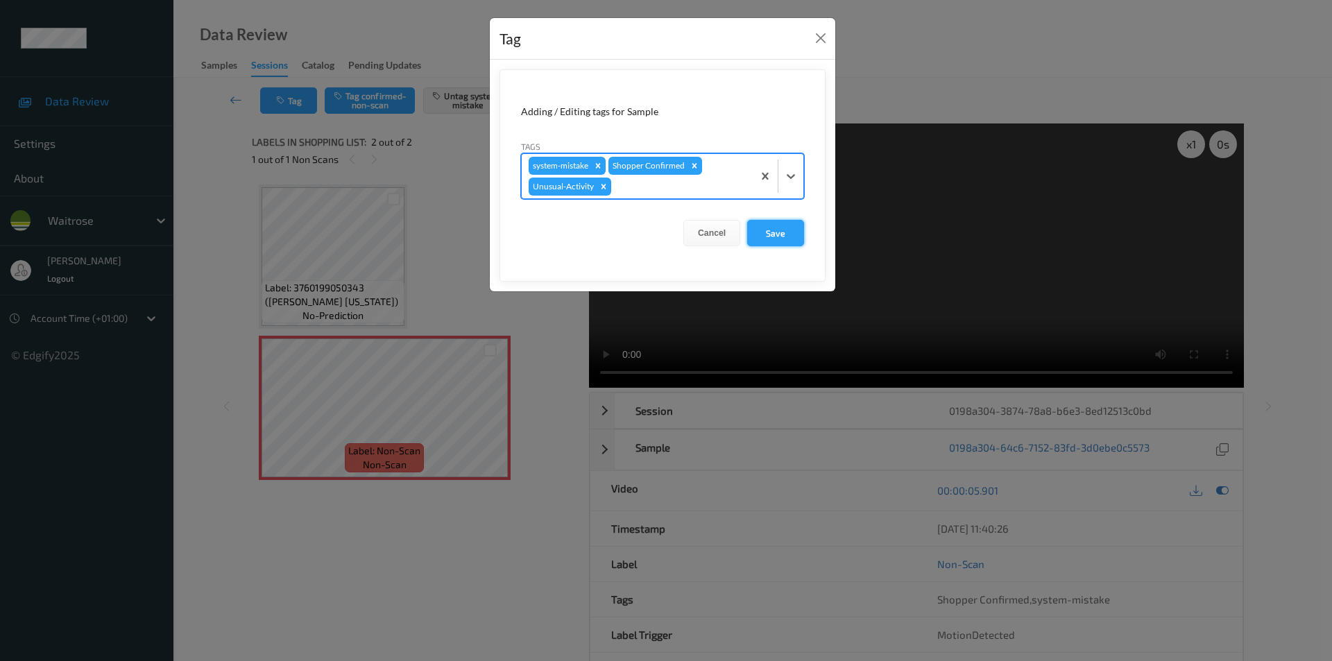
click at [776, 239] on button "Save" at bounding box center [775, 233] width 57 height 26
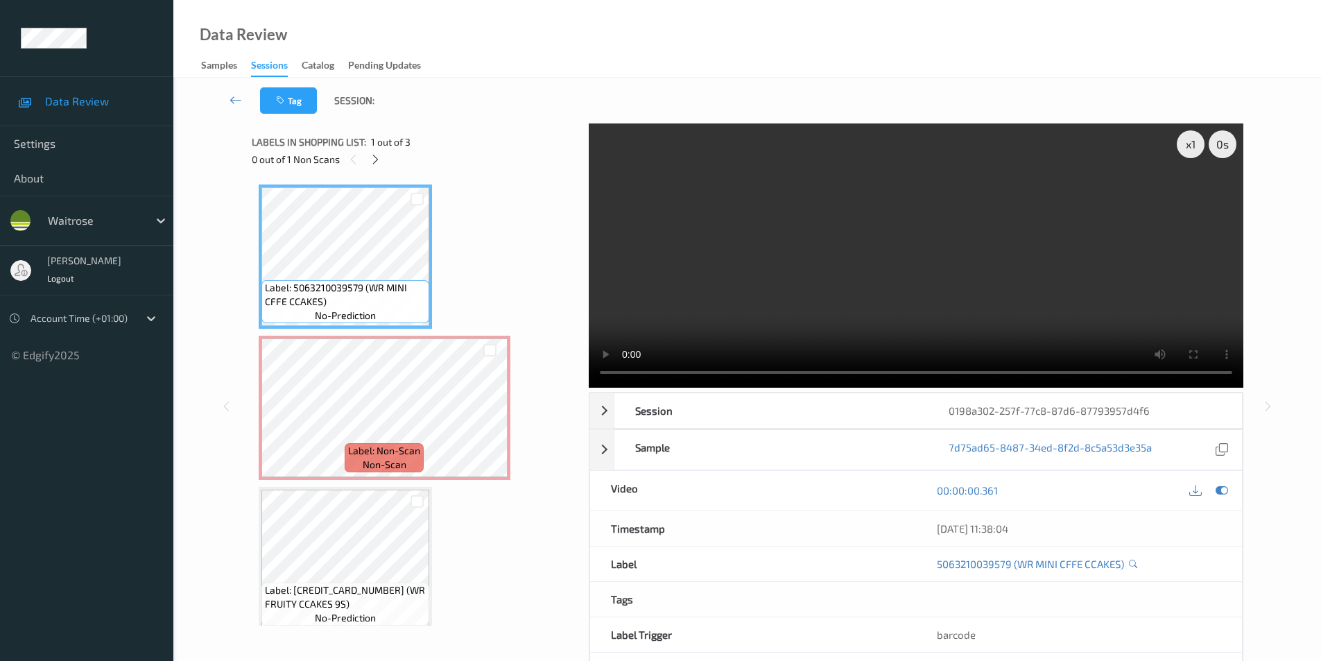
click at [1282, 348] on div "x 1 0 s Session 0198a302-257f-77c8-87d6-87793957d4f6 Session ID 0198a302-257f-7…" at bounding box center [747, 405] width 1091 height 565
click at [1269, 334] on div "x 1 0 s Session 0198a302-257f-77c8-87d6-87793957d4f6 Session ID 0198a302-257f-7…" at bounding box center [747, 405] width 1091 height 565
click at [1266, 388] on div "x 1 0 s Session 0198a302-257f-77c8-87d6-87793957d4f6 Session ID 0198a302-257f-7…" at bounding box center [747, 405] width 1091 height 565
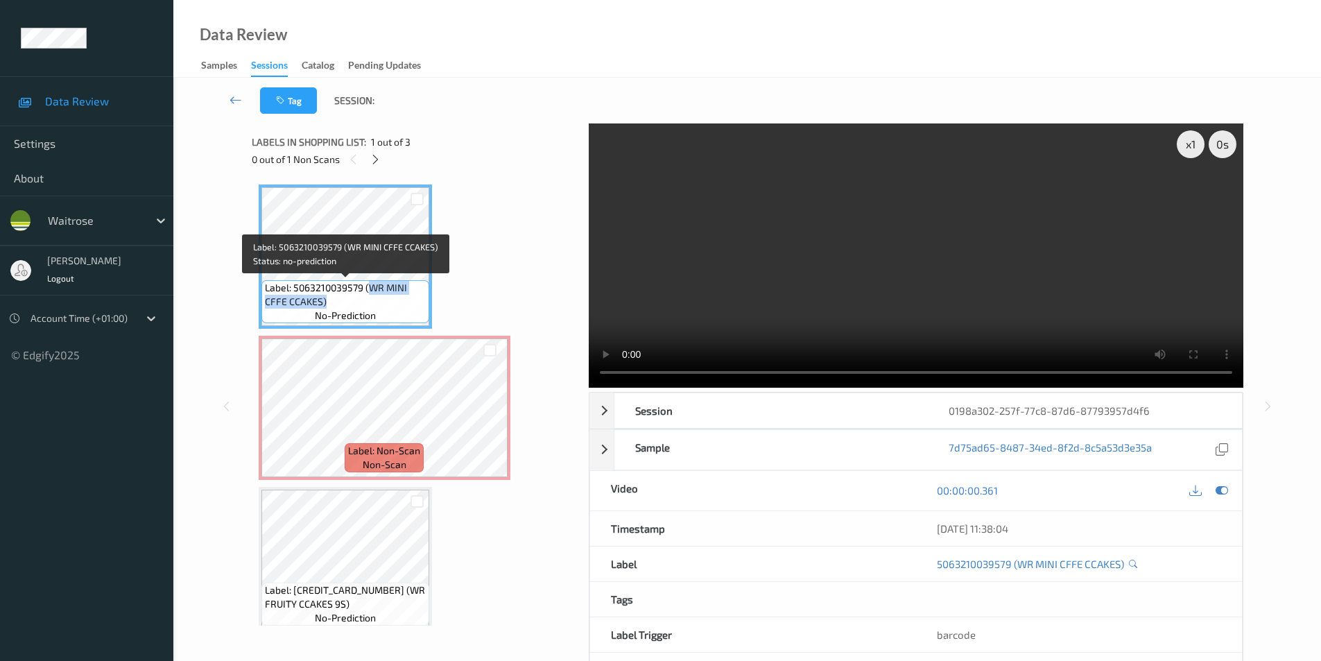
drag, startPoint x: 368, startPoint y: 286, endPoint x: 363, endPoint y: 302, distance: 16.7
click at [363, 302] on span "Label: 5063210039579 (WR MINI CFFE CCAKES)" at bounding box center [345, 295] width 161 height 28
copy span "WR MINI CFFE CCAKES)"
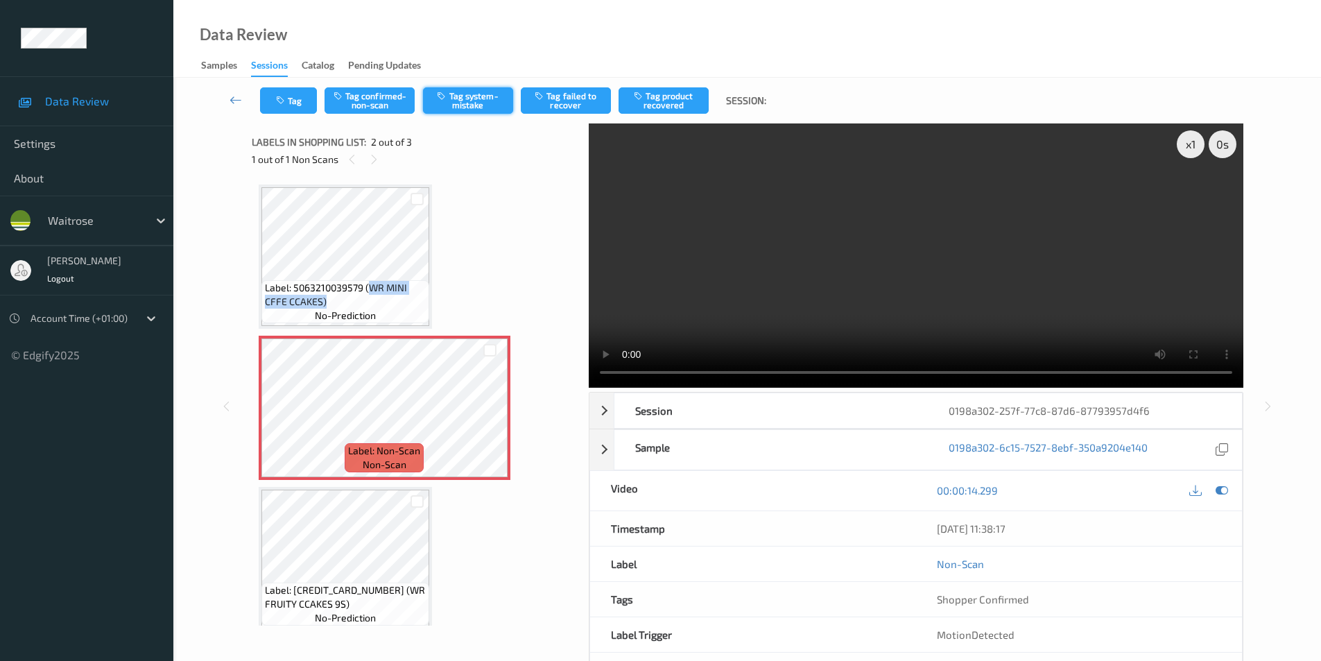
click at [473, 98] on button "Tag system-mistake" at bounding box center [468, 100] width 90 height 26
click at [299, 108] on button "Tag" at bounding box center [288, 100] width 57 height 26
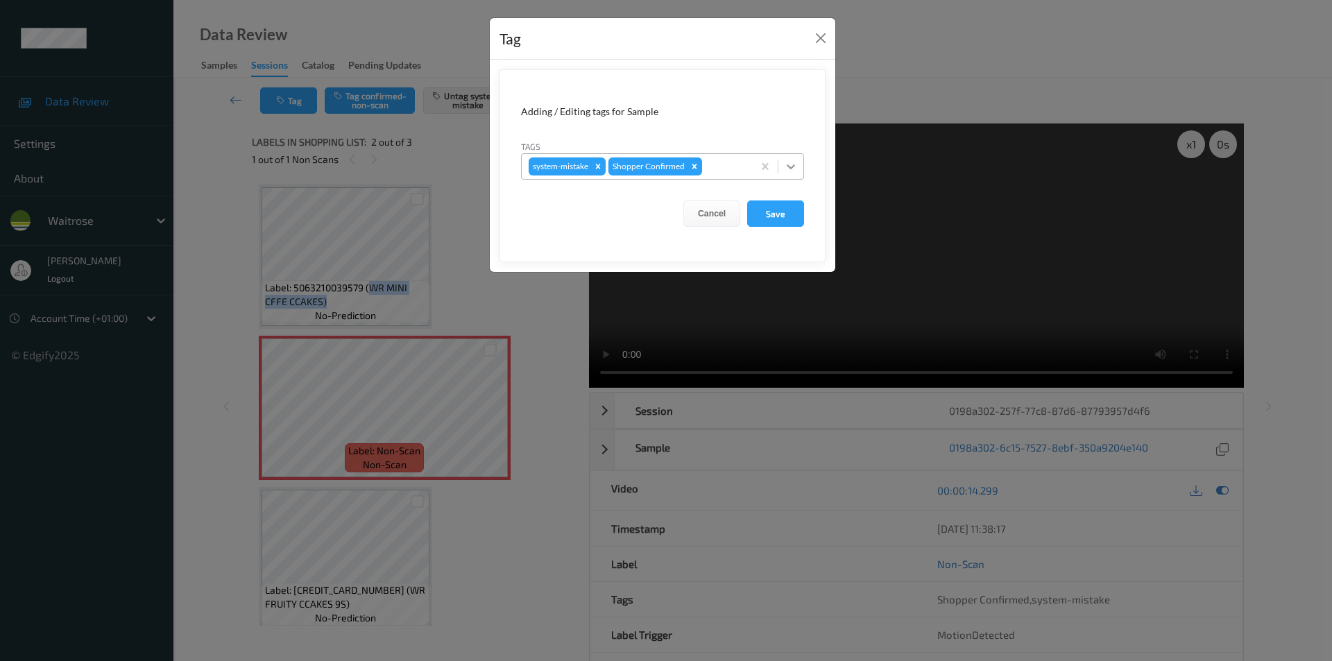
click at [786, 169] on icon at bounding box center [791, 167] width 14 height 14
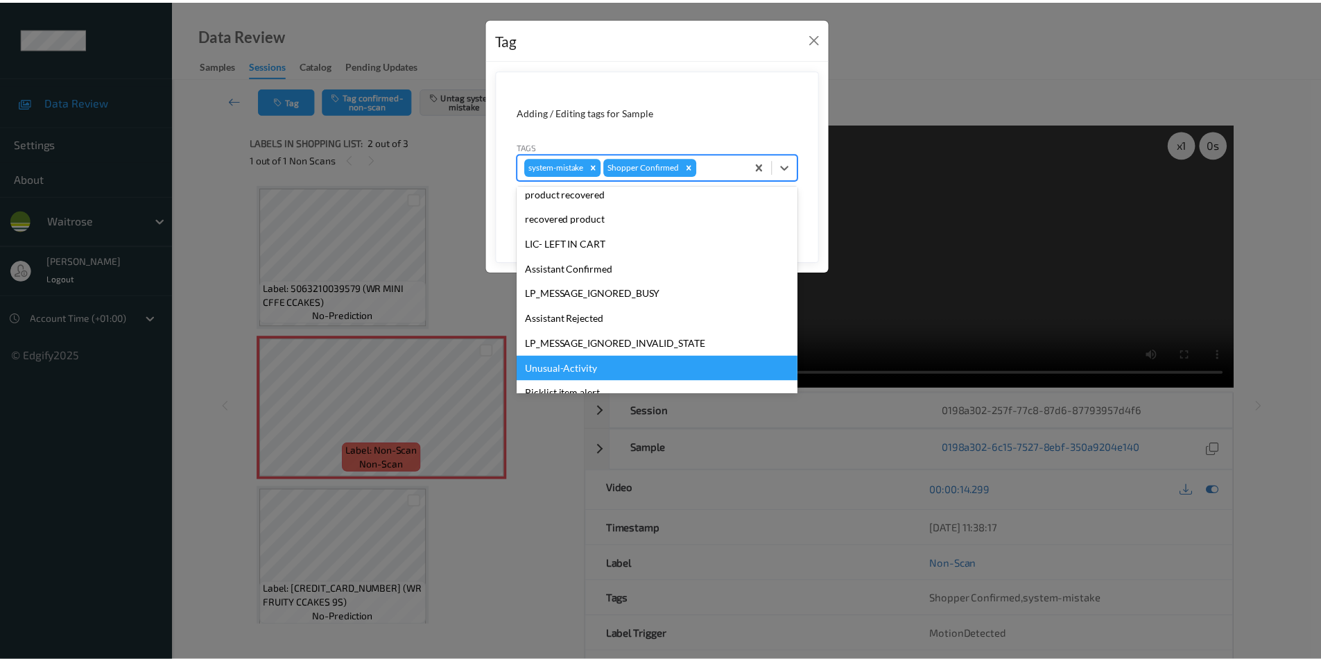
scroll to position [272, 0]
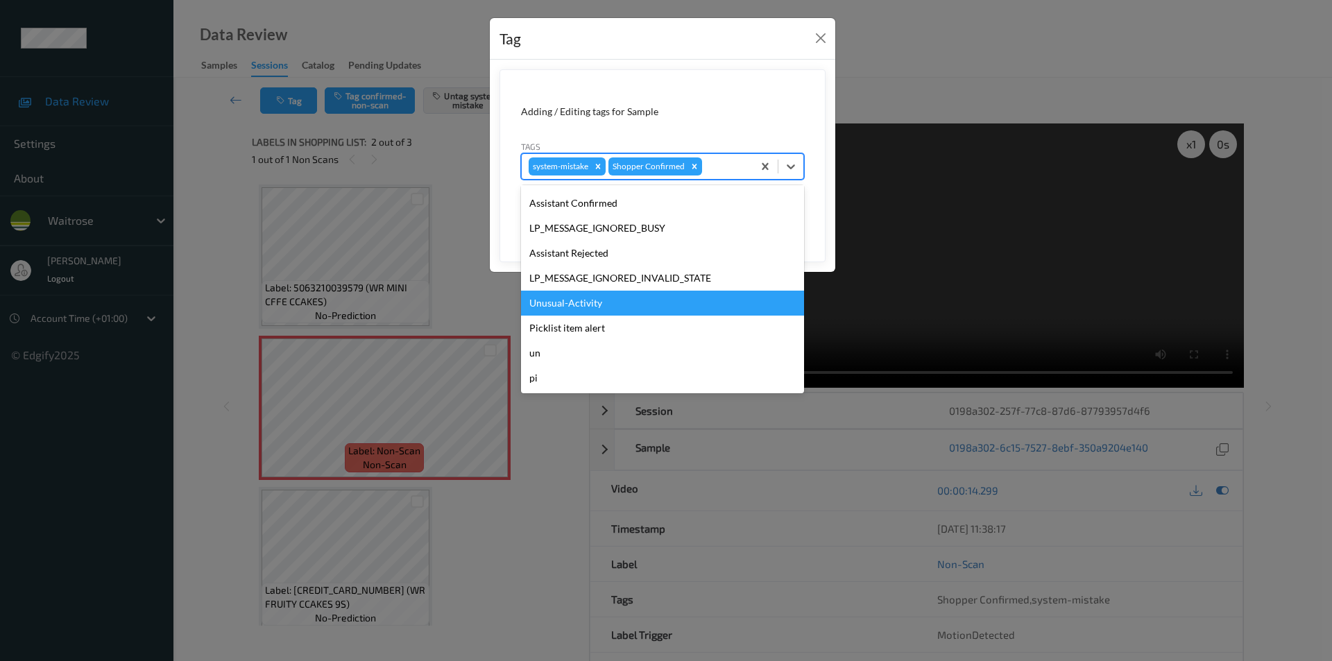
click at [561, 305] on div "Unusual-Activity" at bounding box center [662, 303] width 283 height 25
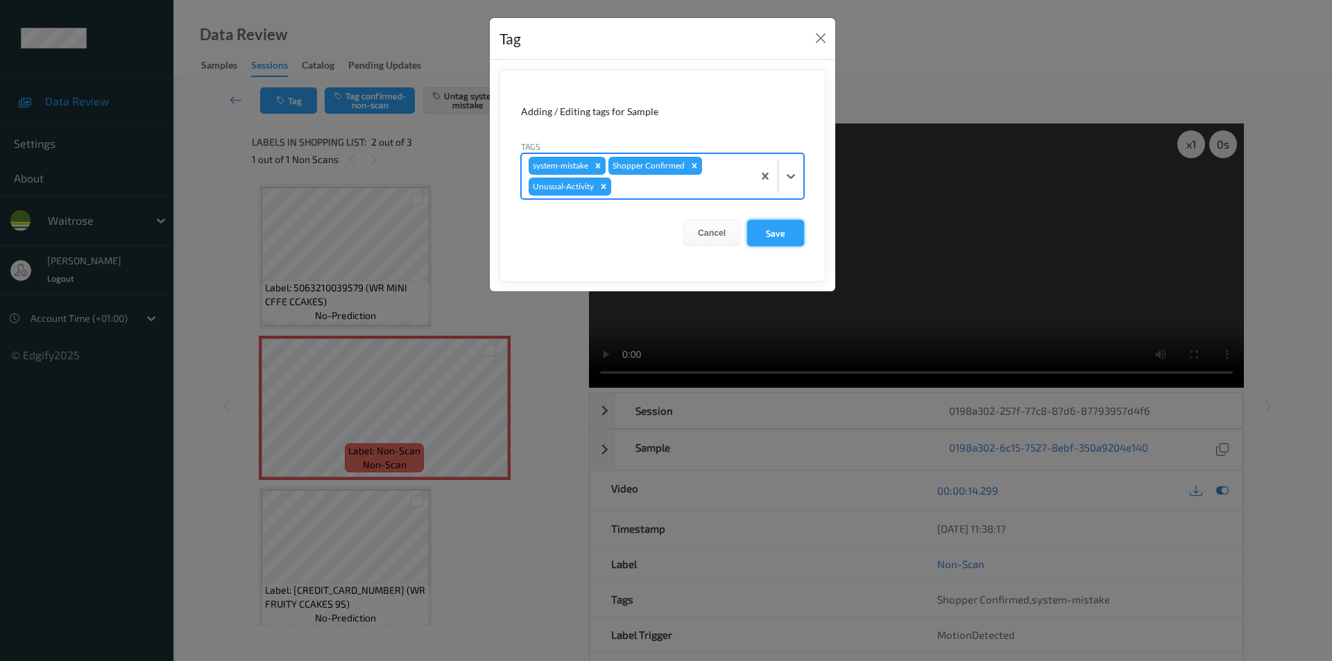
click at [781, 239] on button "Save" at bounding box center [775, 233] width 57 height 26
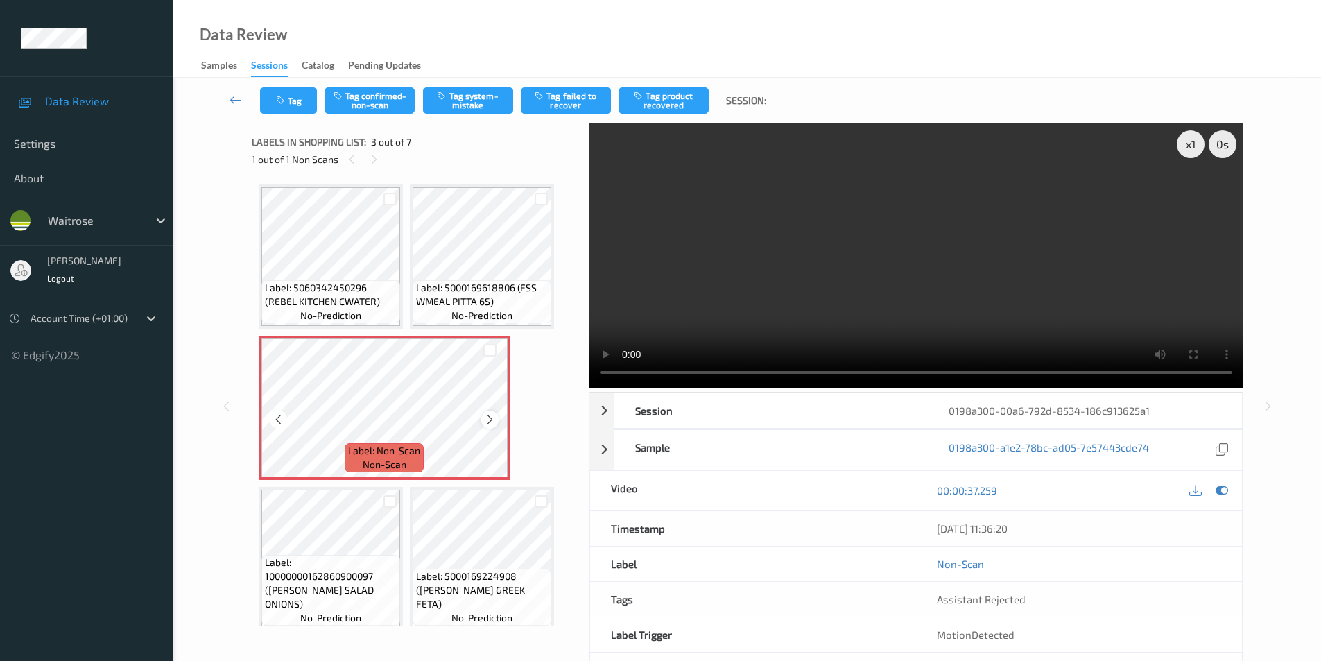
click at [485, 418] on icon at bounding box center [490, 419] width 12 height 12
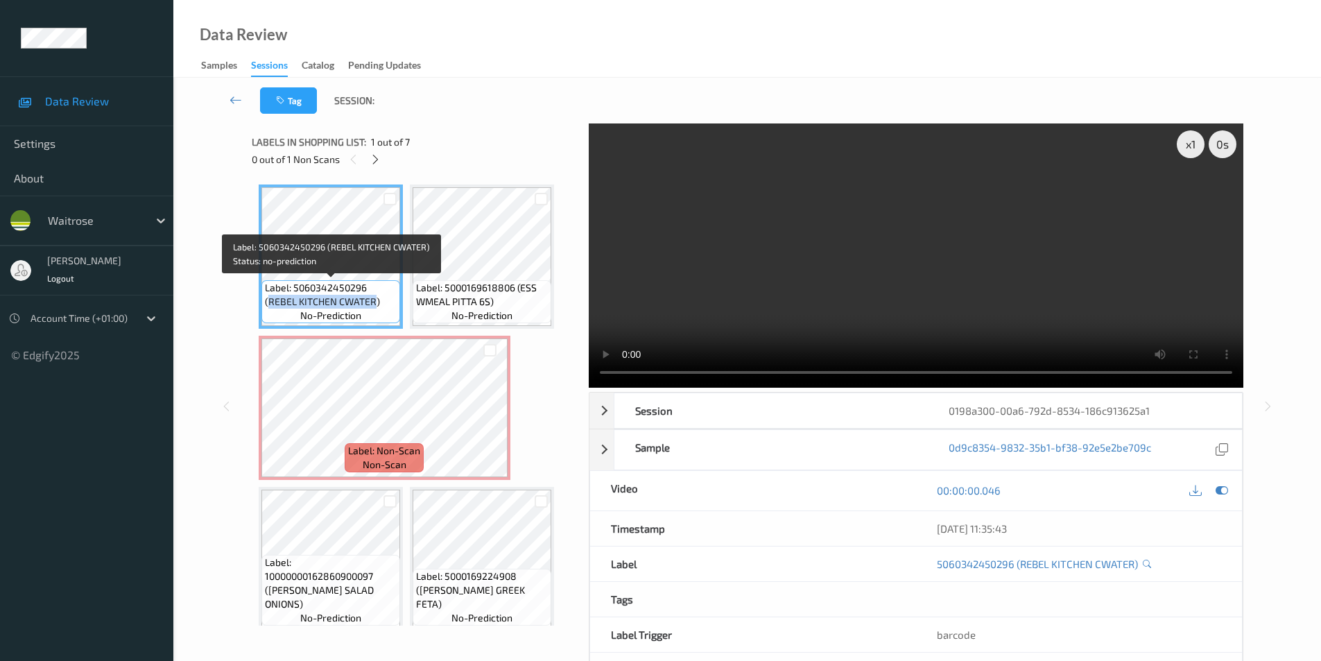
drag, startPoint x: 267, startPoint y: 300, endPoint x: 377, endPoint y: 301, distance: 109.6
click at [377, 301] on span "Label: 5060342450296 (REBEL KITCHEN CWATER)" at bounding box center [331, 295] width 132 height 28
copy span "REBEL KITCHEN CWATER"
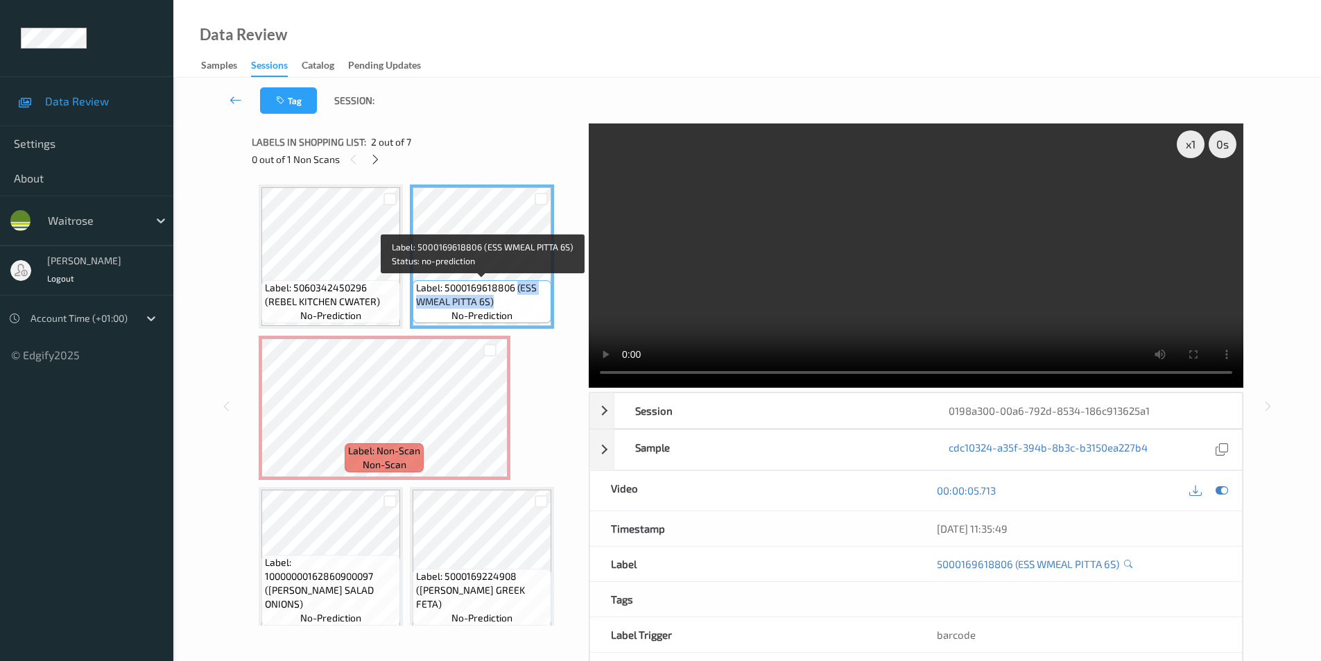
drag, startPoint x: 518, startPoint y: 286, endPoint x: 517, endPoint y: 300, distance: 13.9
click at [517, 300] on span "Label: 5000169618806 (ESS WMEAL PITTA 6S)" at bounding box center [482, 295] width 132 height 28
copy span "(ESS WMEAL PITTA 6S)"
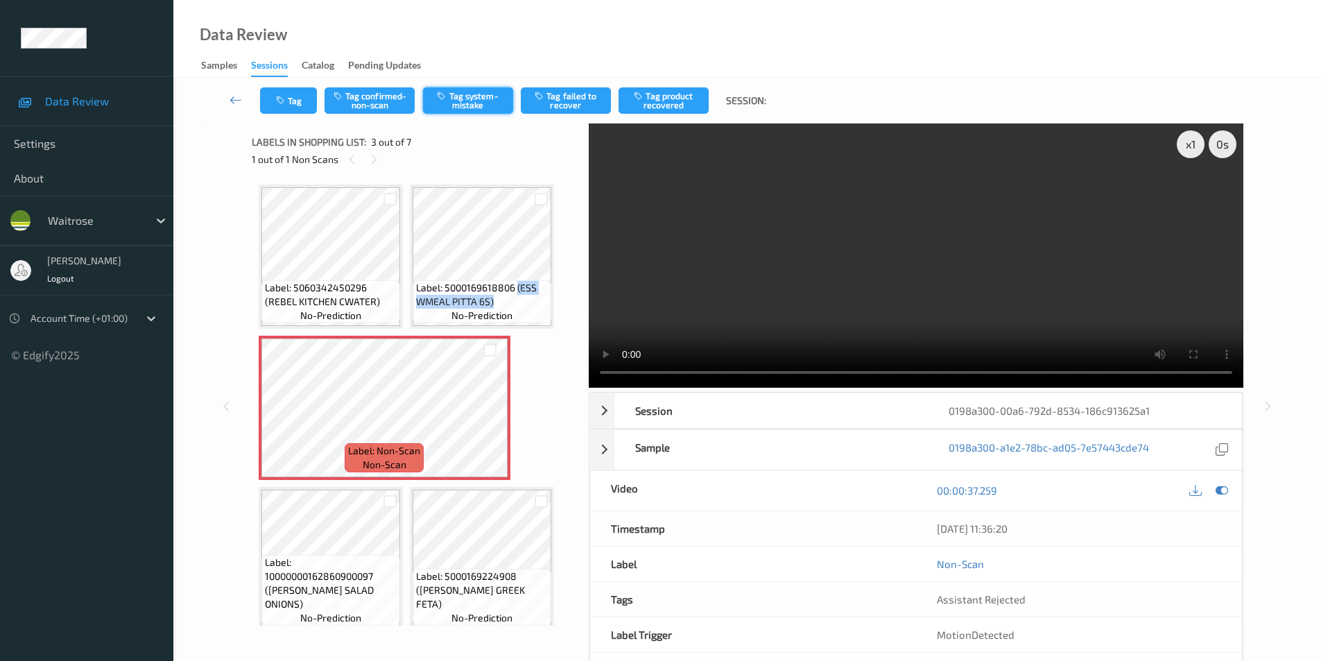
click at [458, 104] on button "Tag system-mistake" at bounding box center [468, 100] width 90 height 26
click at [284, 101] on icon "button" at bounding box center [282, 101] width 12 height 10
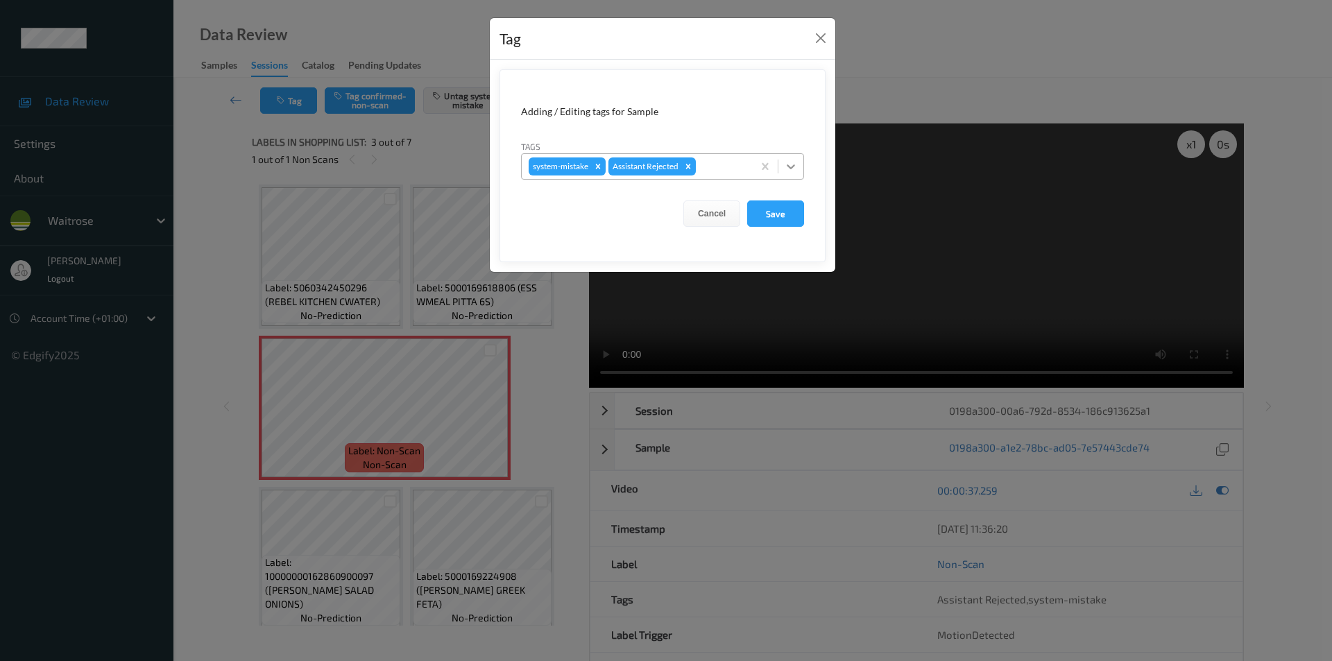
click at [790, 166] on icon at bounding box center [791, 167] width 14 height 14
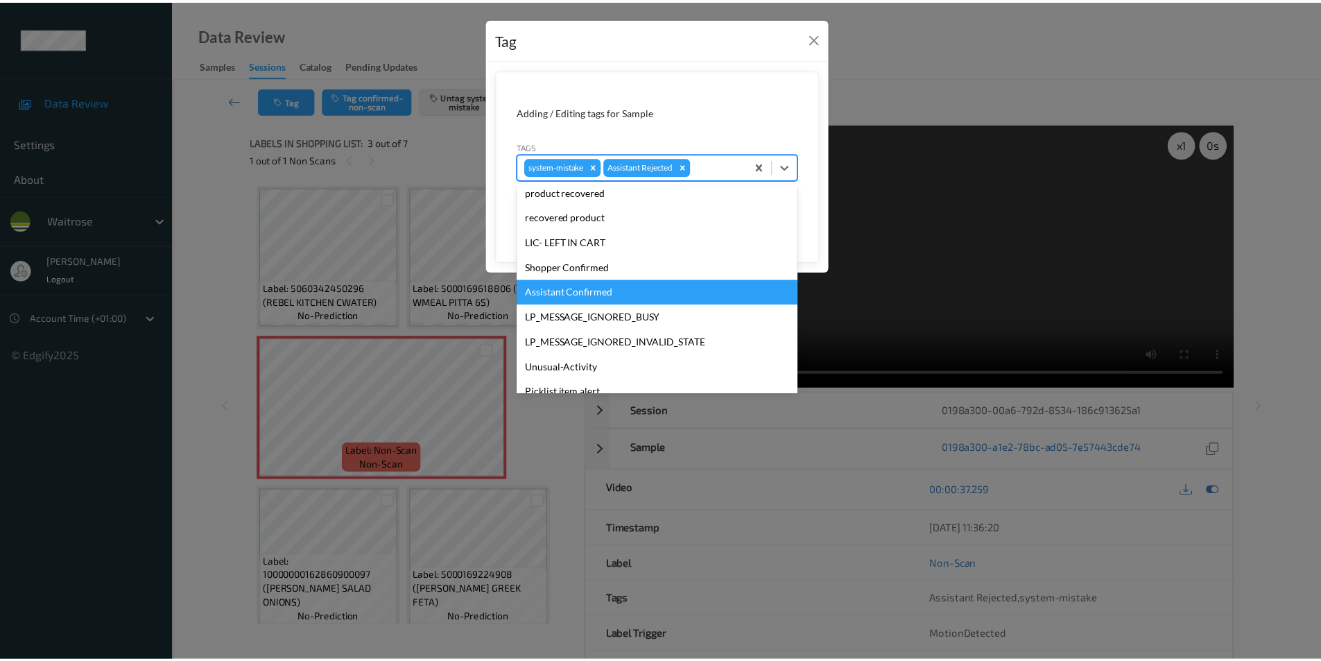
scroll to position [272, 0]
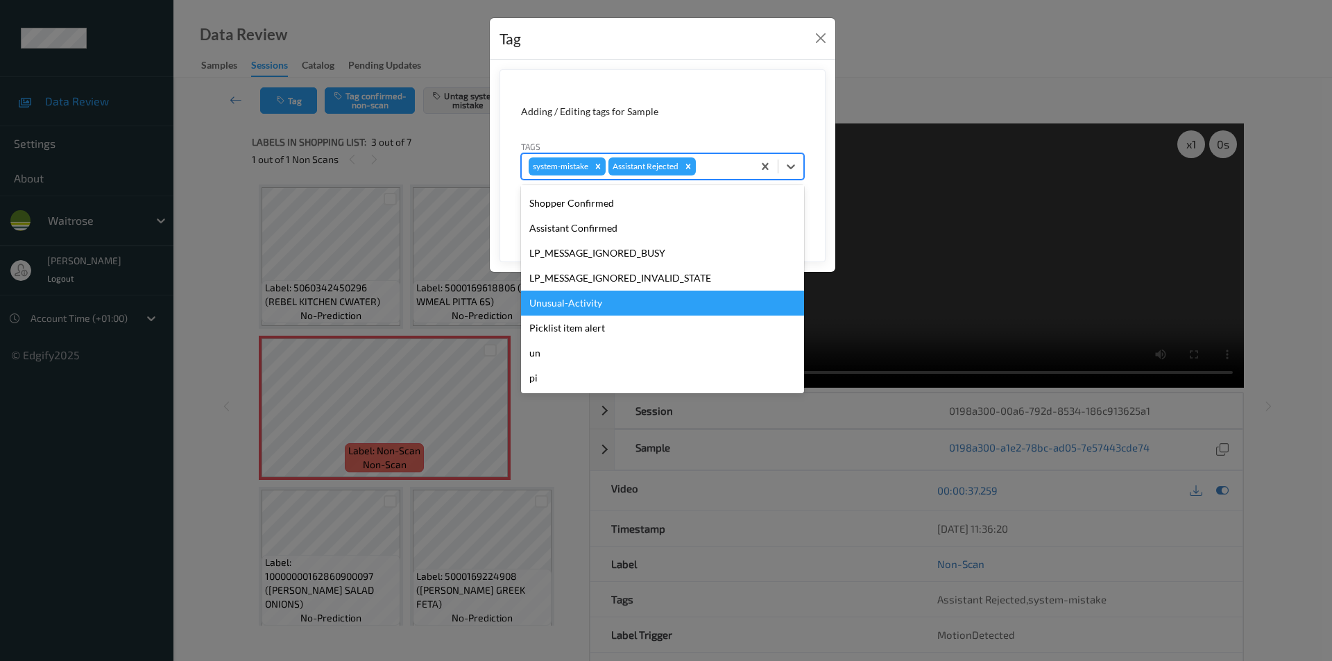
click at [562, 301] on div "Unusual-Activity" at bounding box center [662, 303] width 283 height 25
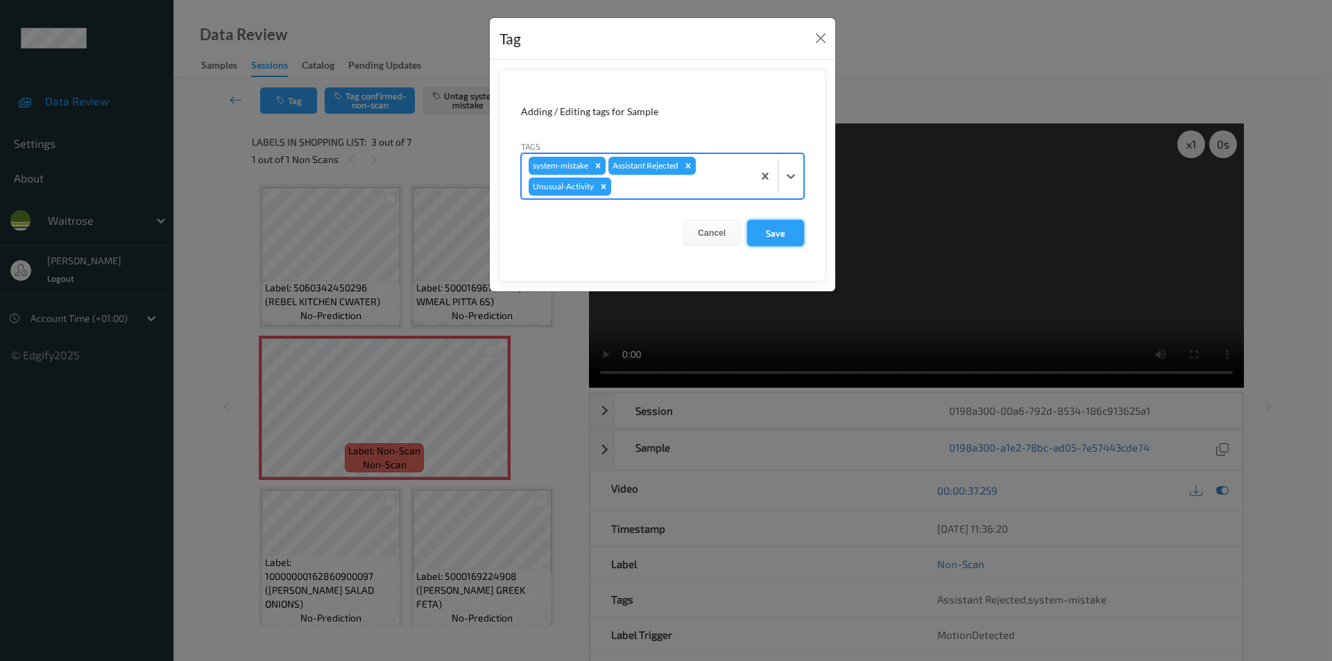
click at [778, 234] on button "Save" at bounding box center [775, 233] width 57 height 26
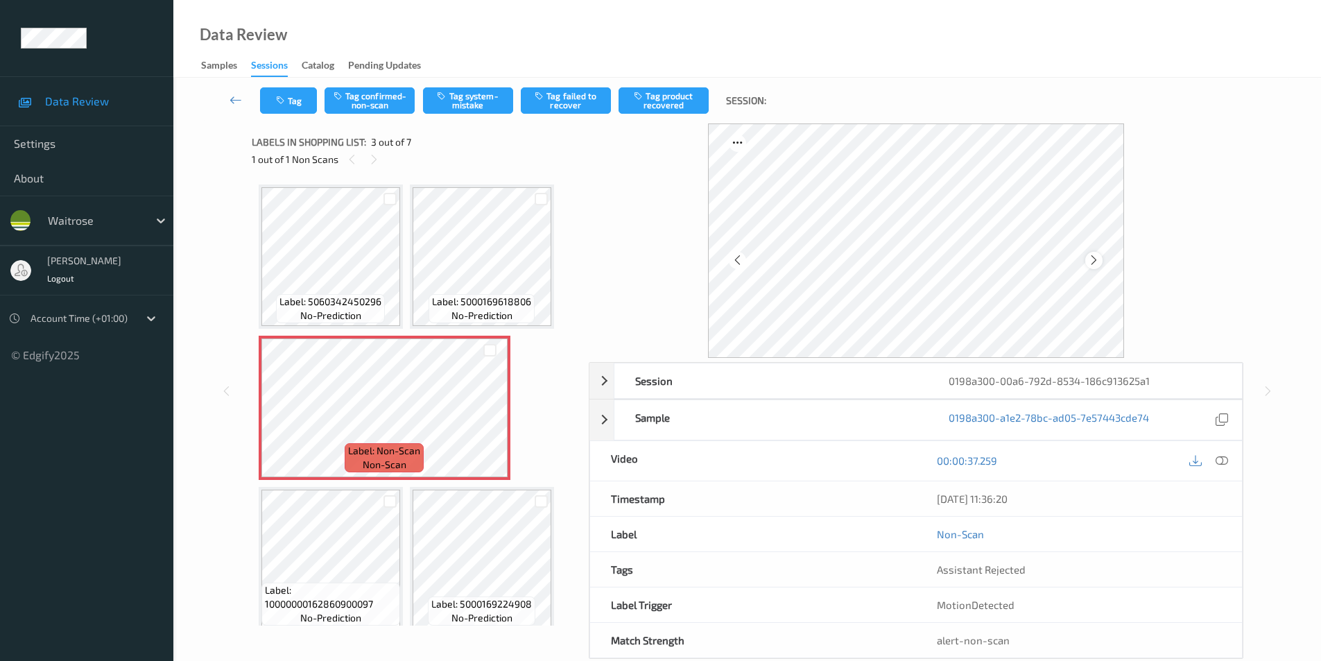
click at [1091, 258] on icon at bounding box center [1094, 260] width 12 height 12
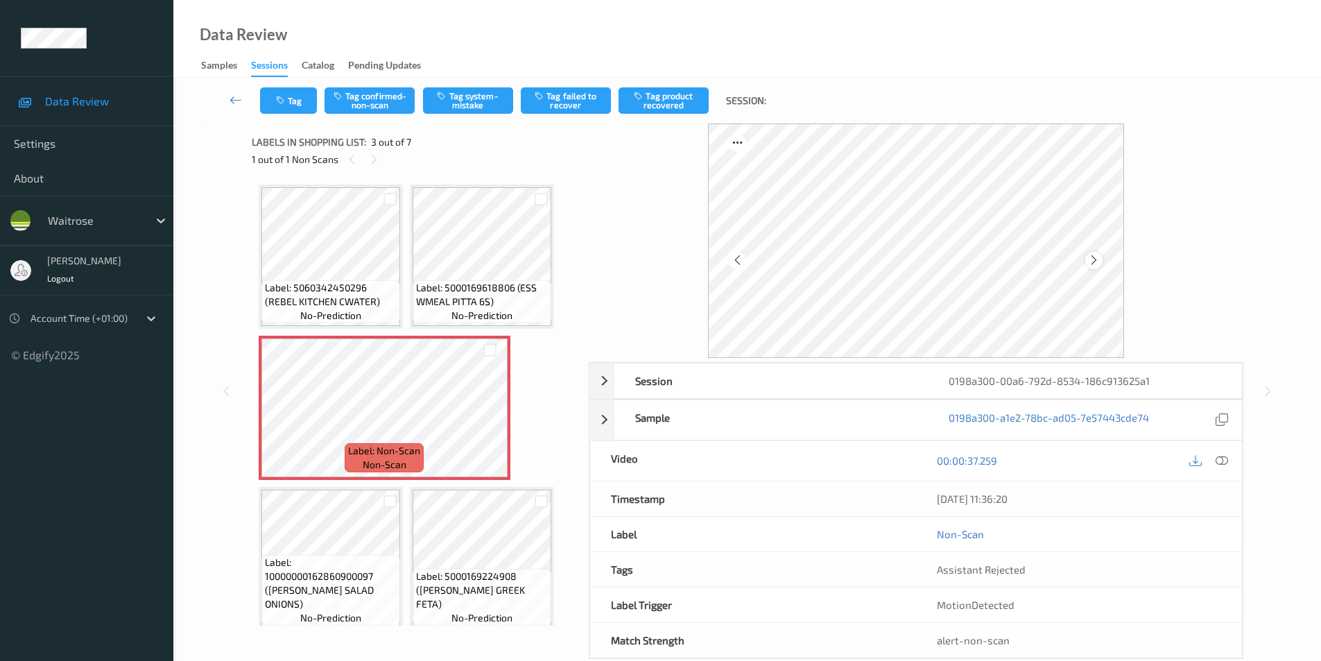
click at [1097, 257] on icon at bounding box center [1094, 260] width 12 height 12
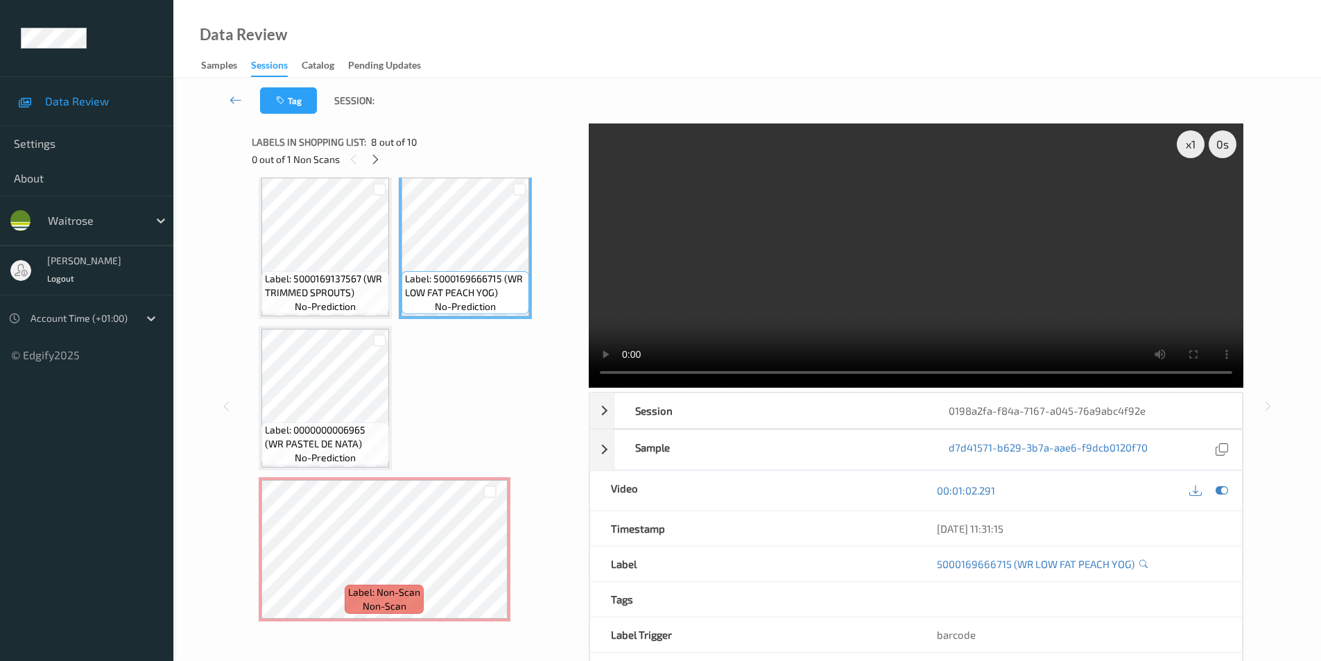
scroll to position [466, 0]
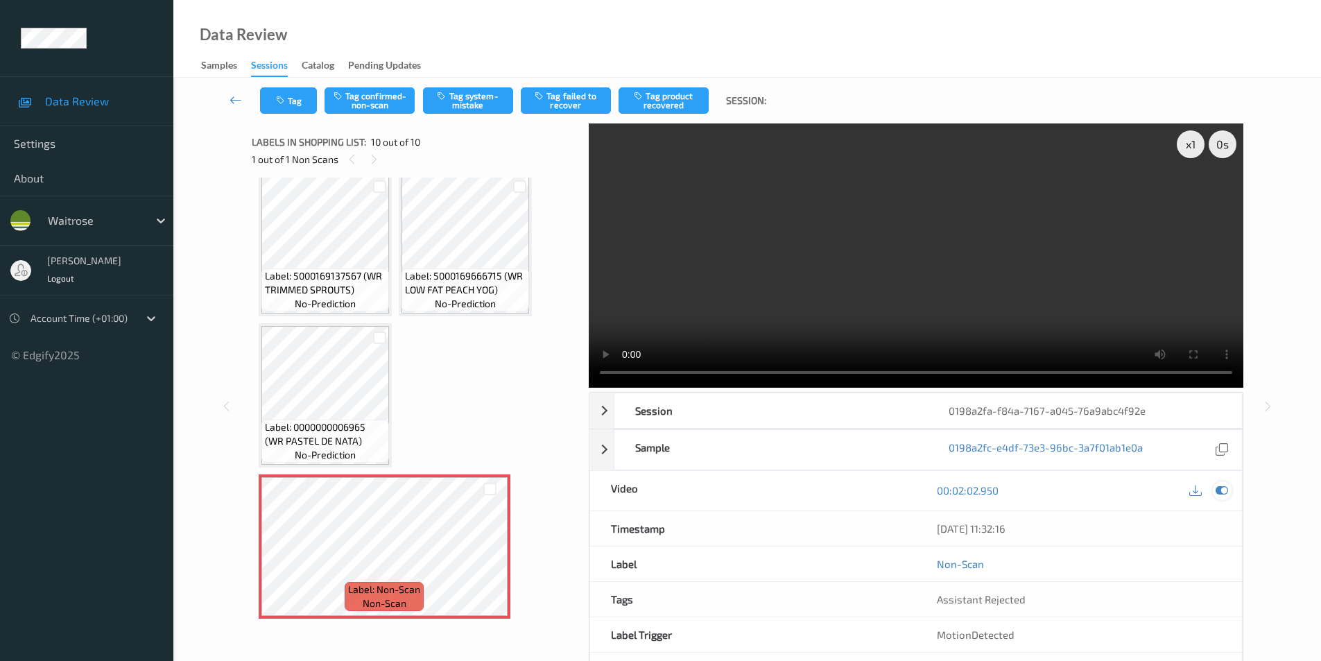
click at [1219, 491] on icon at bounding box center [1222, 490] width 12 height 12
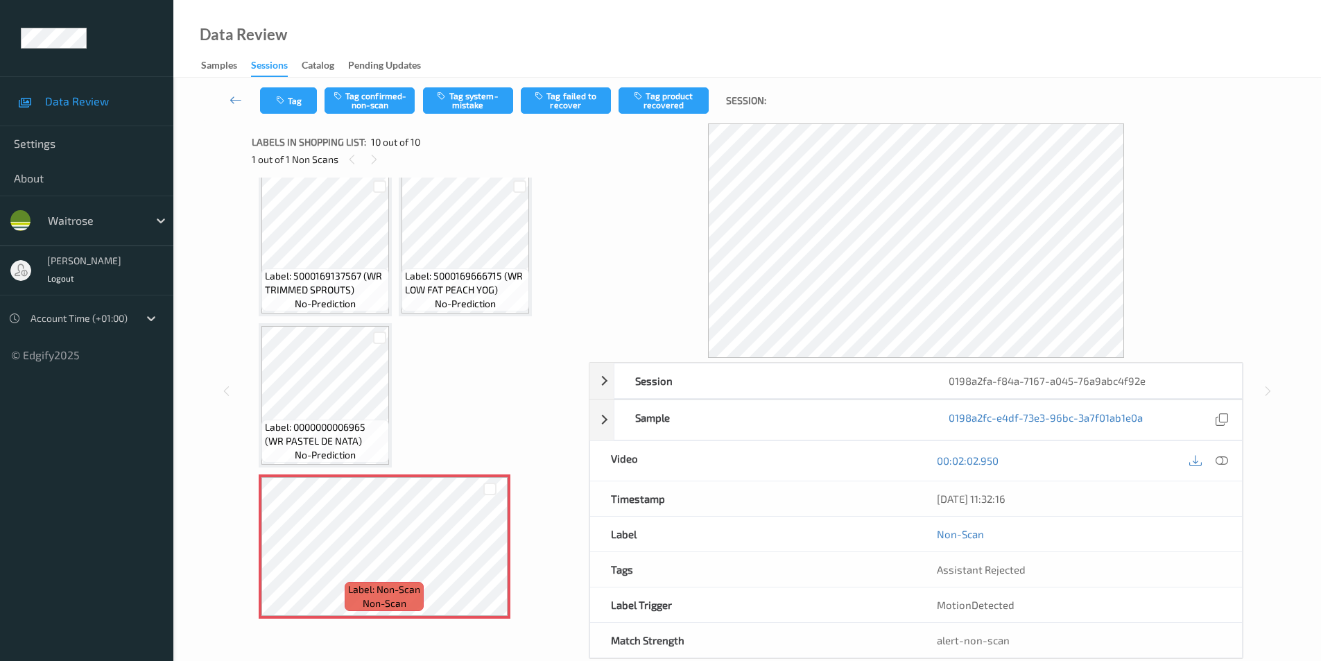
scroll to position [26, 0]
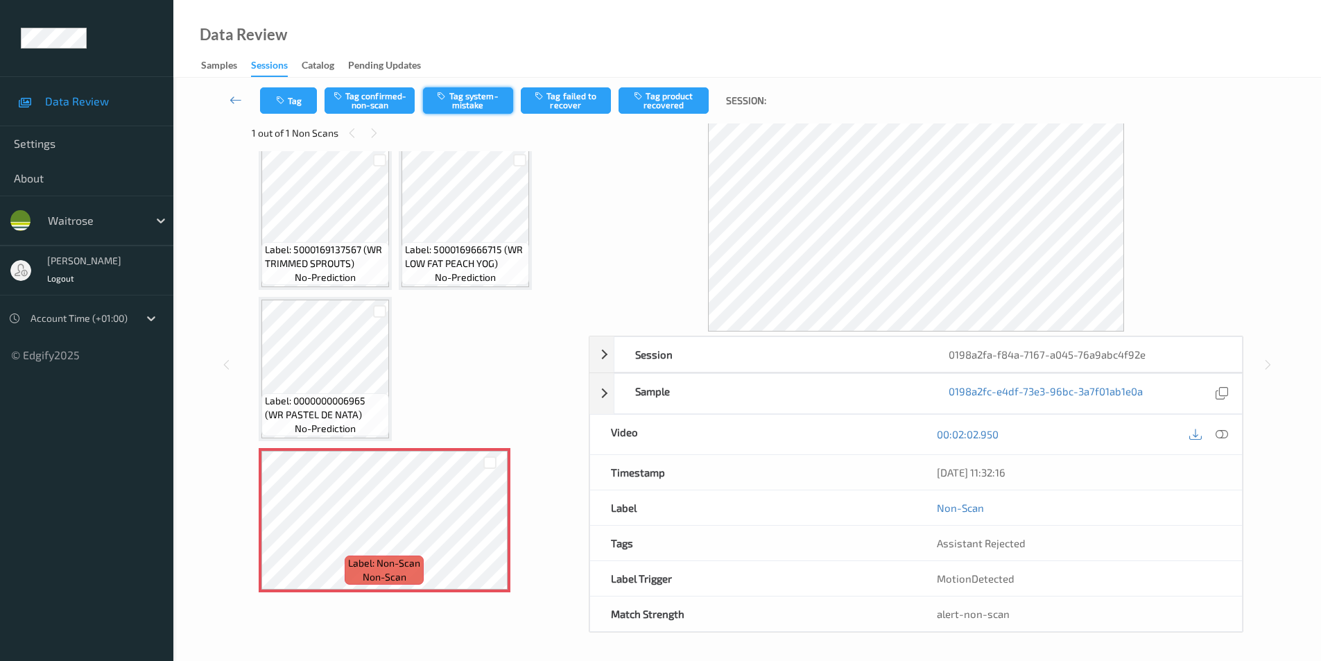
click at [451, 101] on button "Tag system-mistake" at bounding box center [468, 100] width 90 height 26
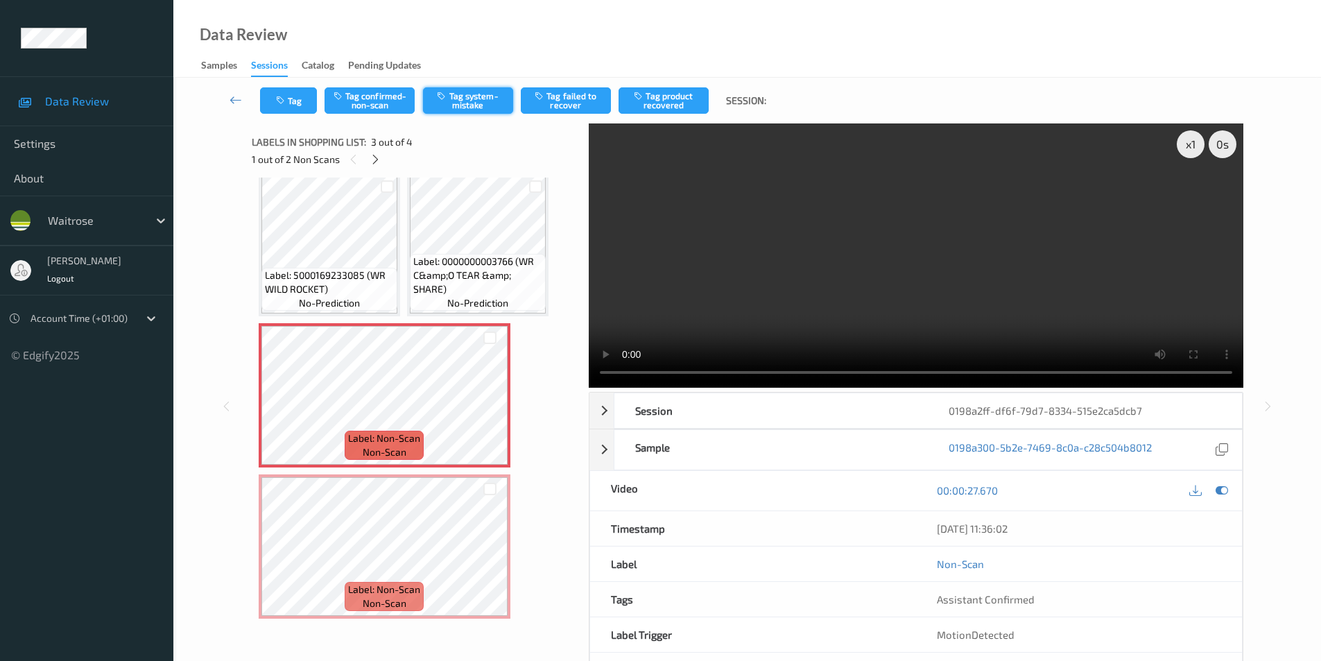
click at [468, 102] on button "Tag system-mistake" at bounding box center [468, 100] width 90 height 26
click at [285, 103] on icon "button" at bounding box center [282, 101] width 12 height 10
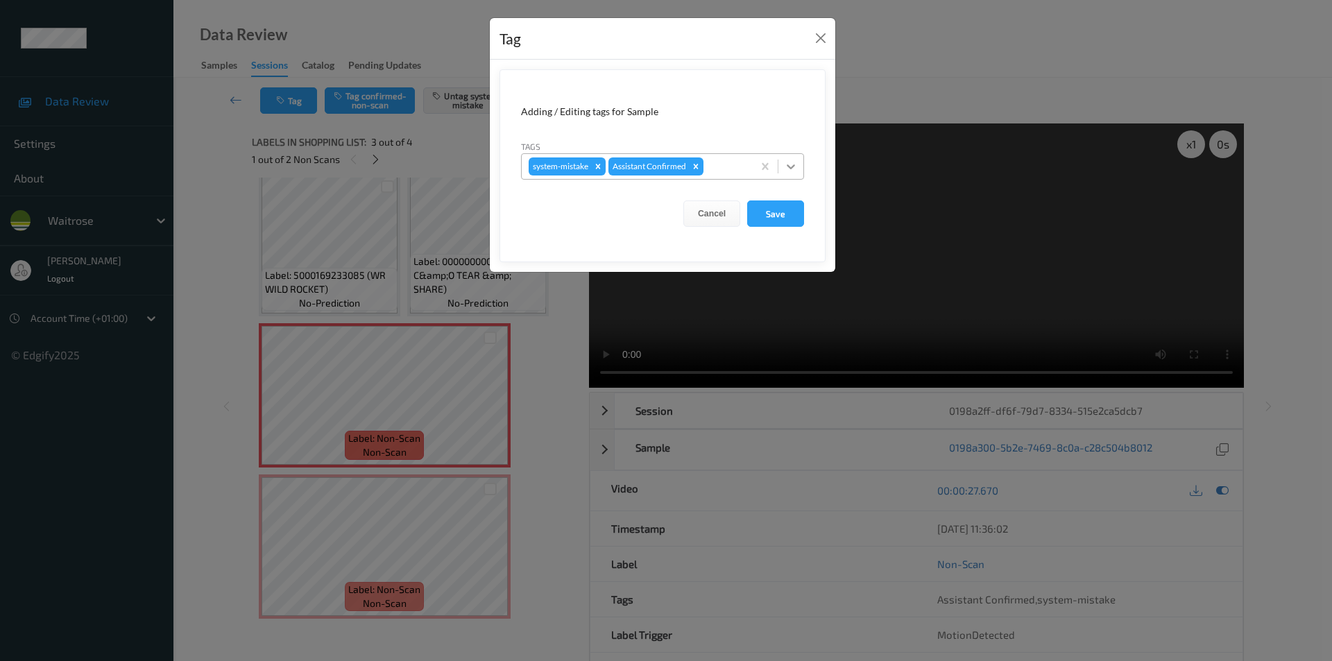
click at [791, 170] on icon at bounding box center [791, 167] width 14 height 14
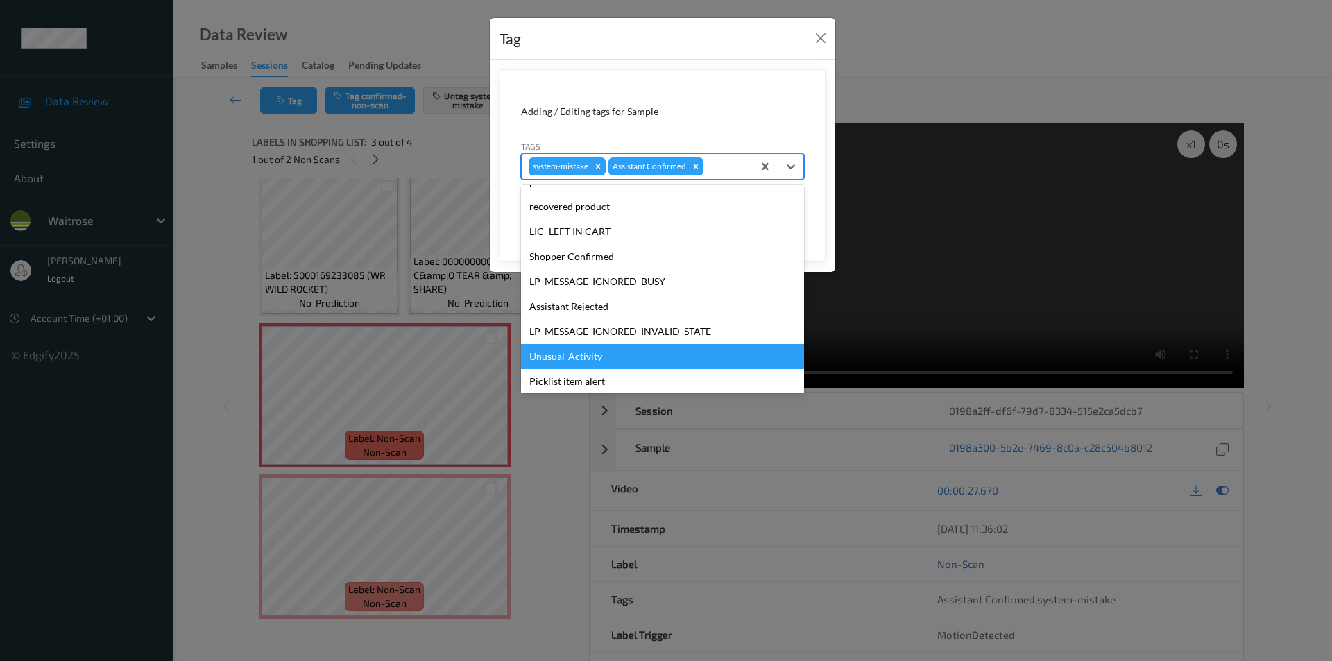
scroll to position [272, 0]
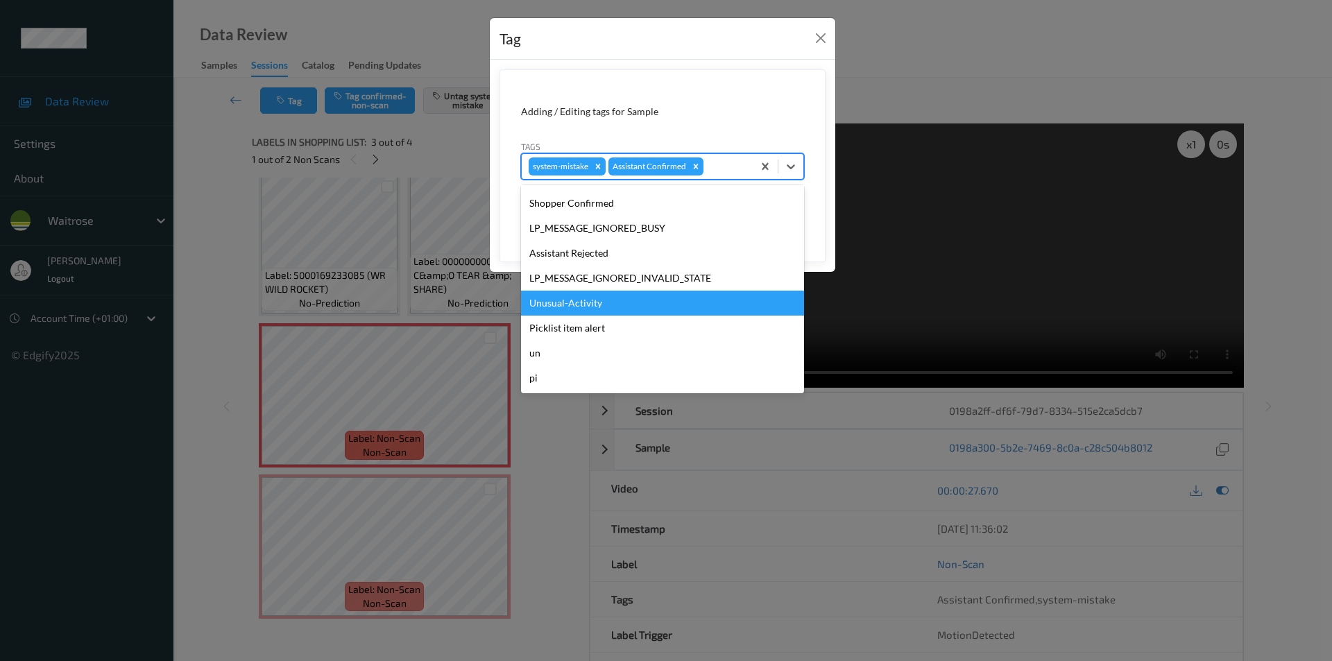
click at [571, 302] on div "Unusual-Activity" at bounding box center [662, 303] width 283 height 25
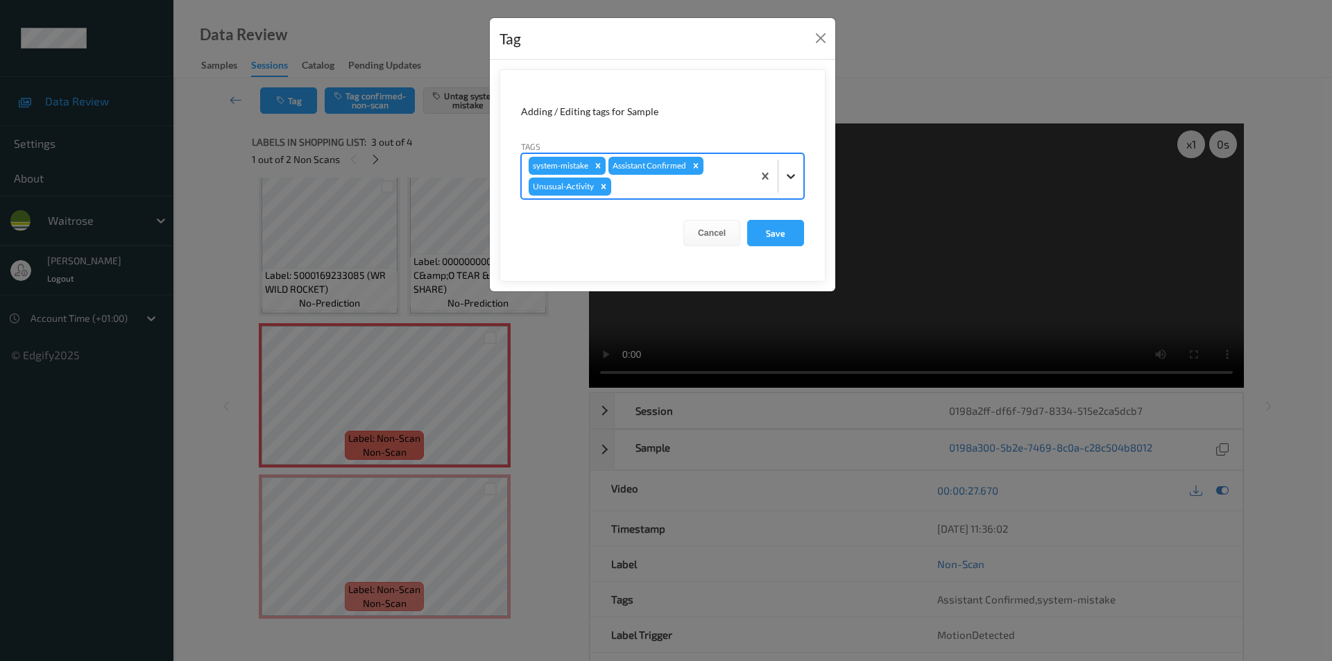
click at [786, 174] on icon at bounding box center [791, 176] width 14 height 14
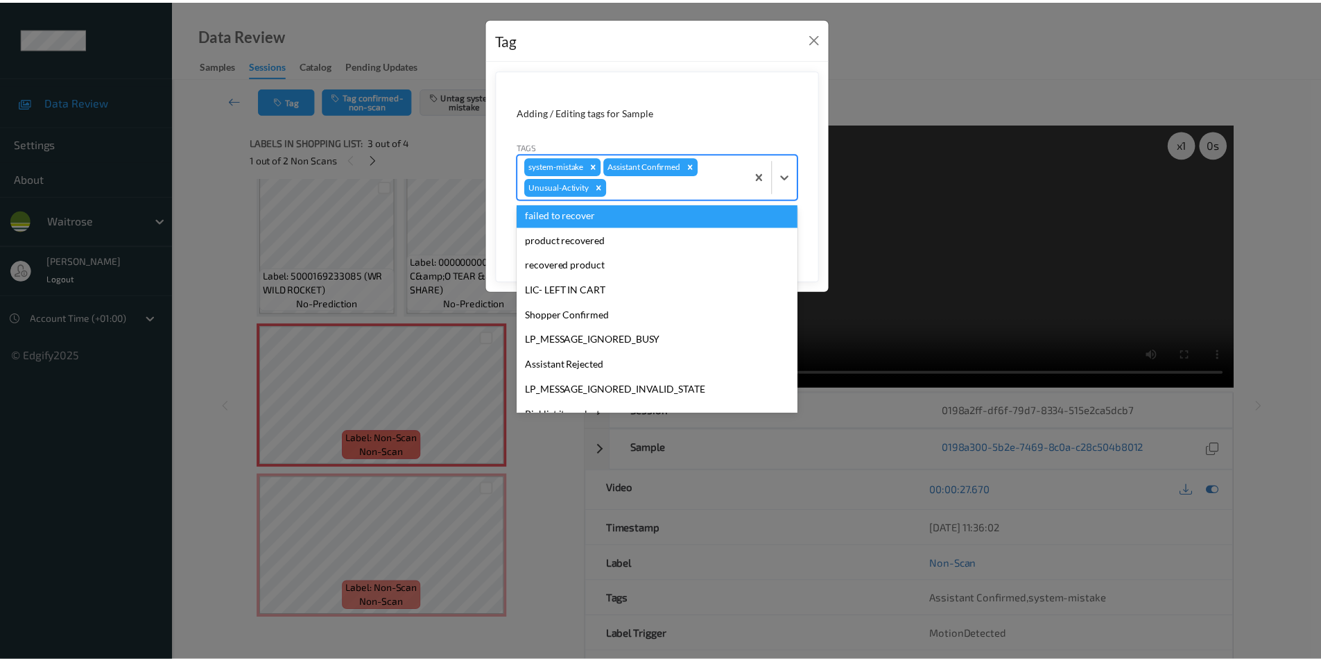
scroll to position [247, 0]
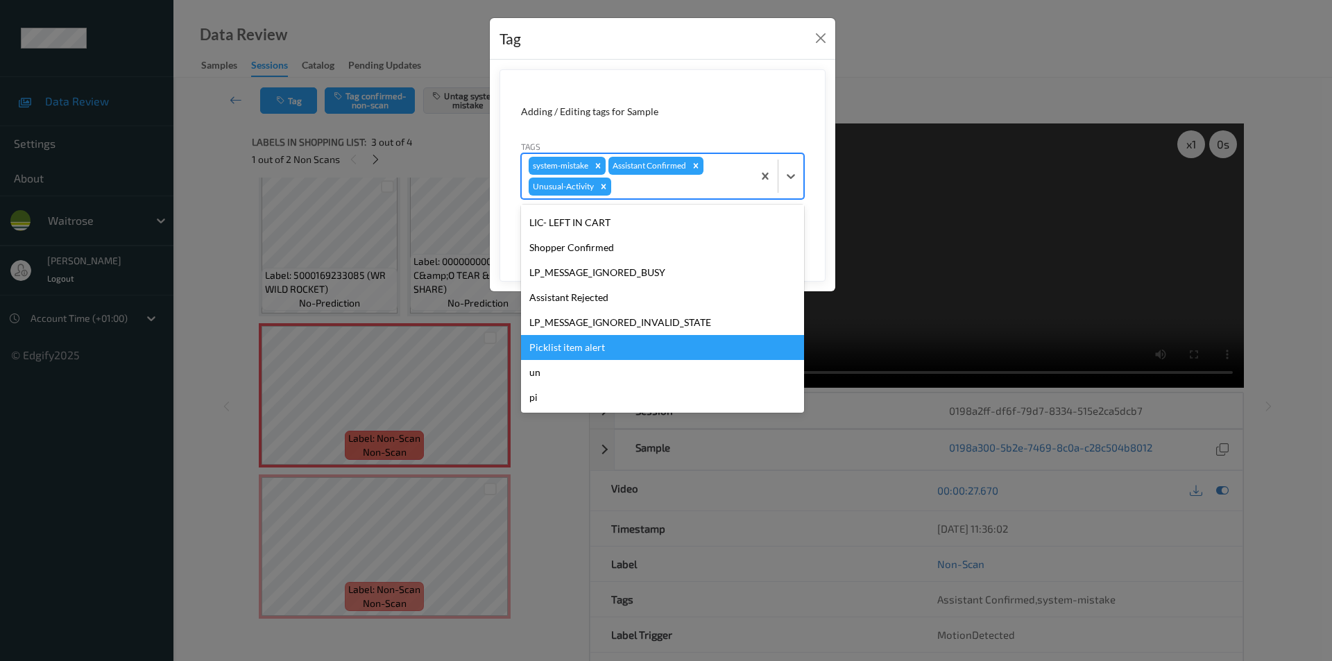
click at [561, 350] on div "Picklist item alert" at bounding box center [662, 347] width 283 height 25
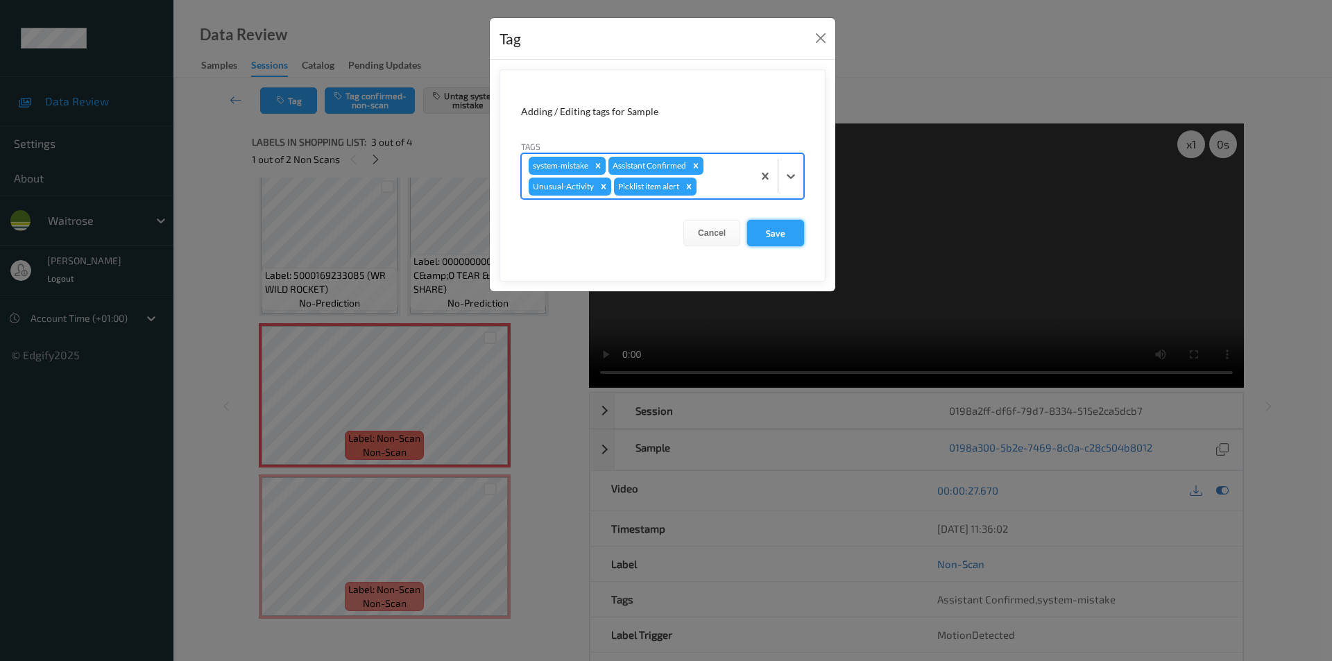
click at [763, 236] on button "Save" at bounding box center [775, 233] width 57 height 26
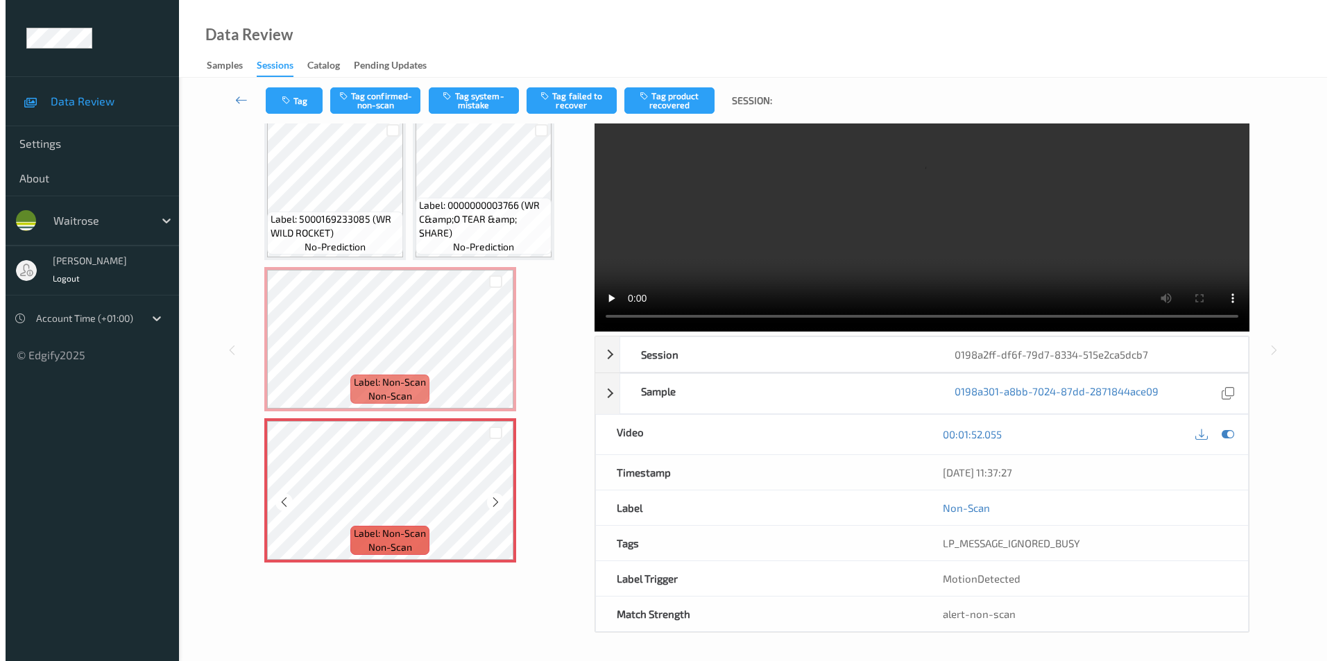
scroll to position [56, 0]
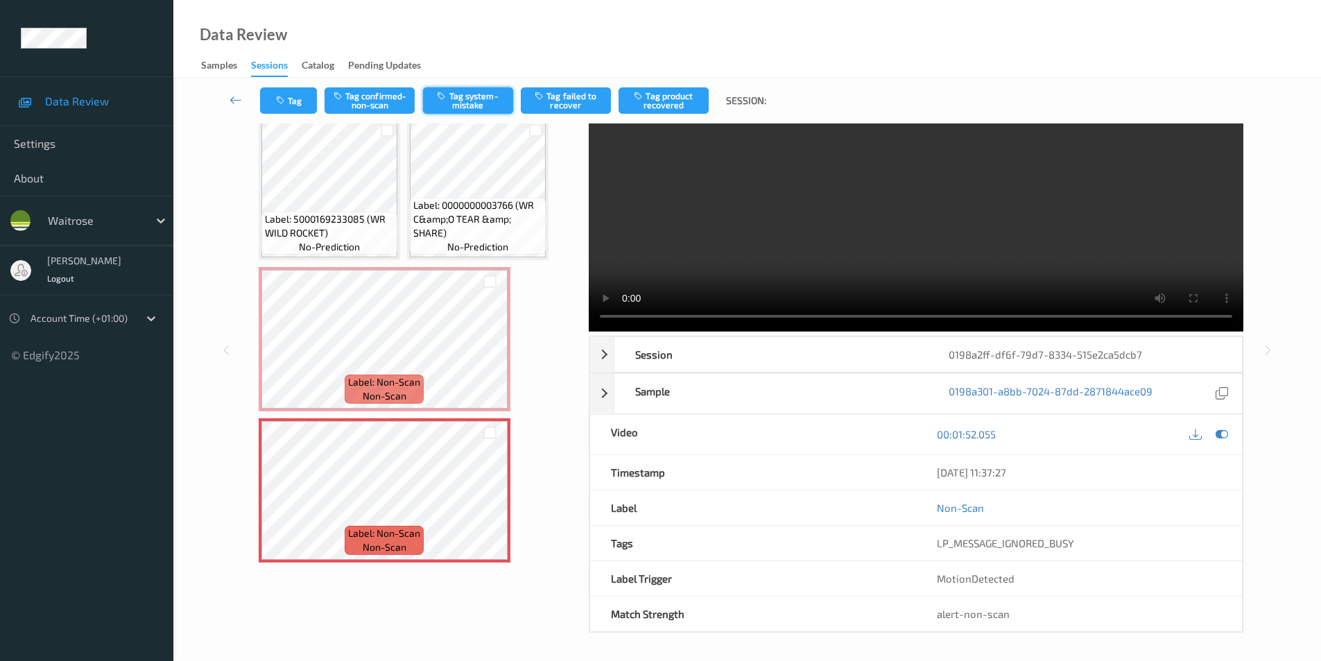
click at [476, 94] on button "Tag system-mistake" at bounding box center [468, 100] width 90 height 26
click at [300, 100] on button "Tag" at bounding box center [288, 100] width 57 height 26
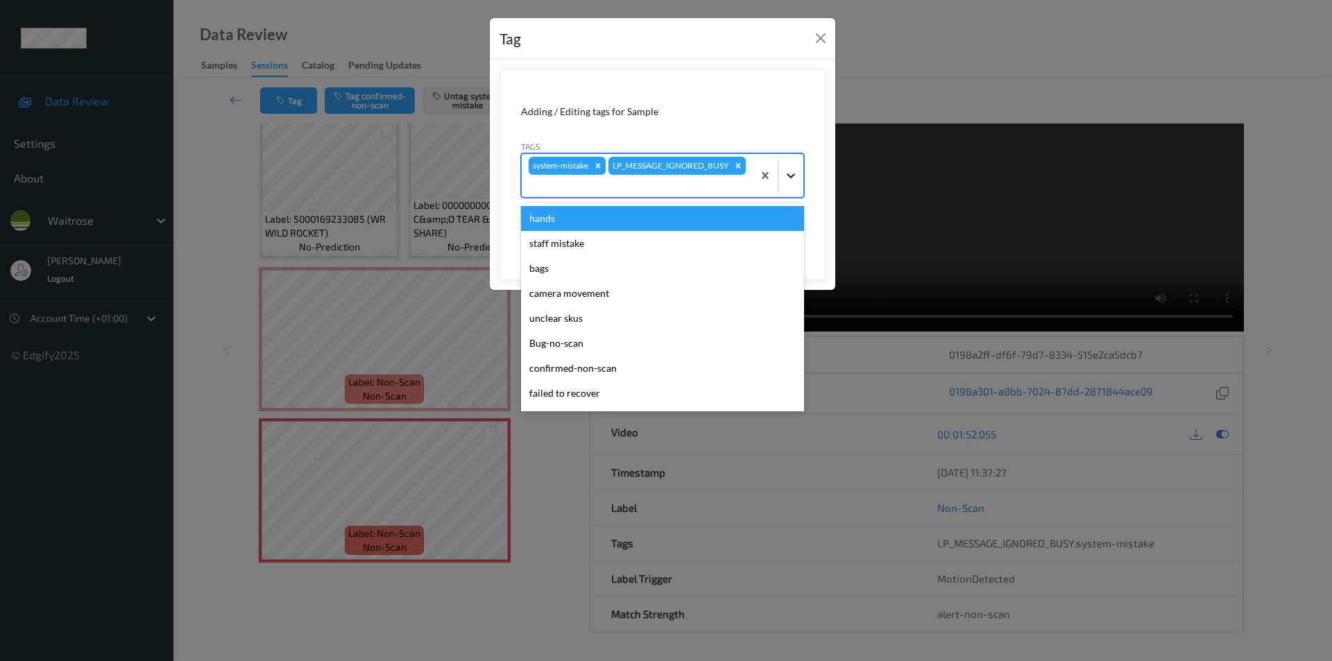
click at [786, 175] on icon at bounding box center [791, 176] width 14 height 14
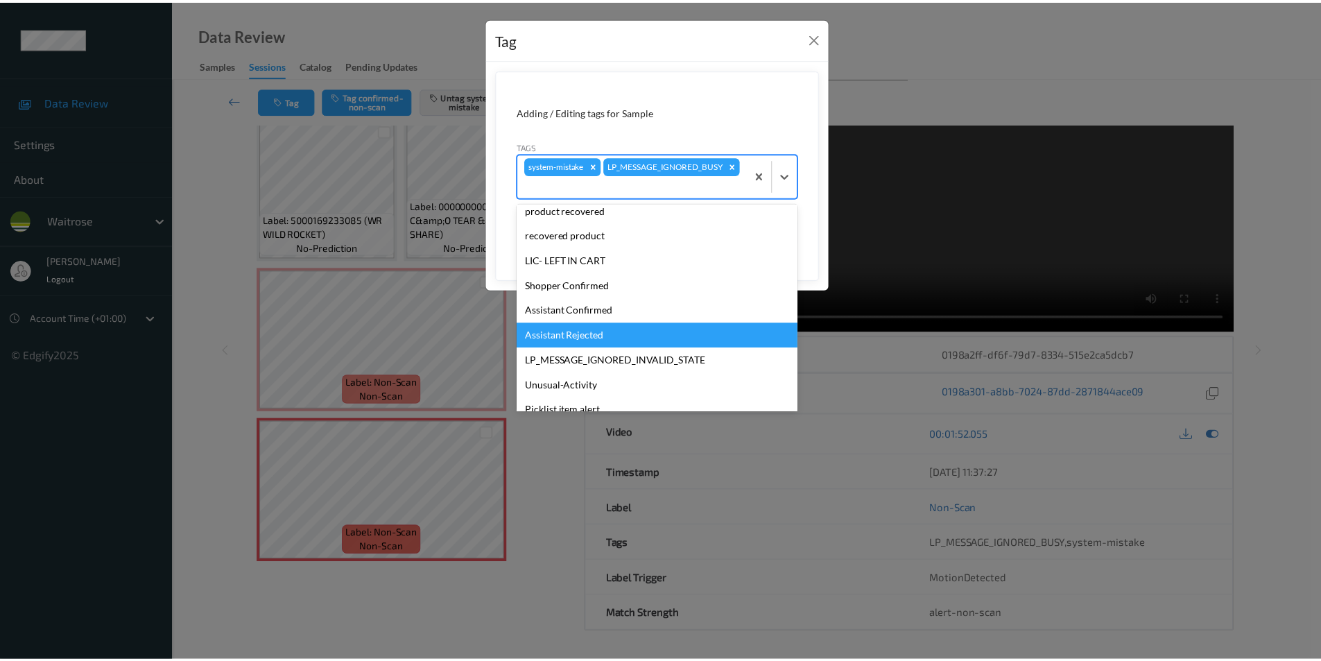
scroll to position [272, 0]
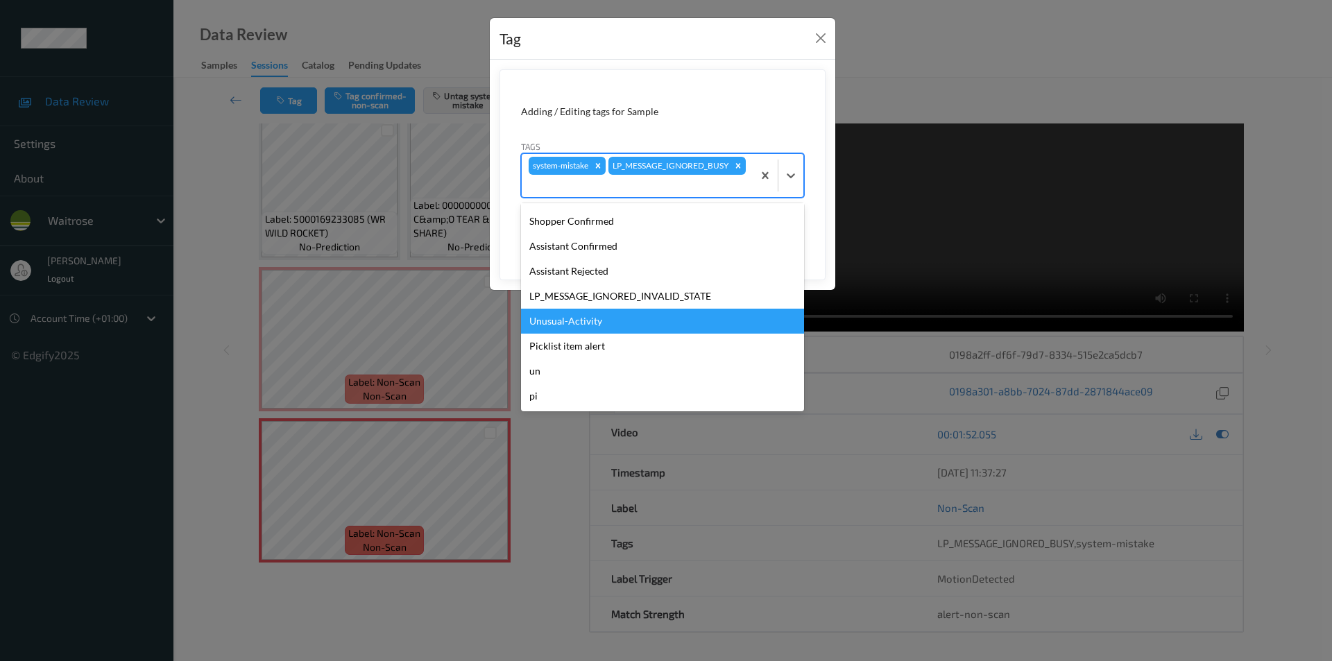
click at [578, 325] on div "Unusual-Activity" at bounding box center [662, 321] width 283 height 25
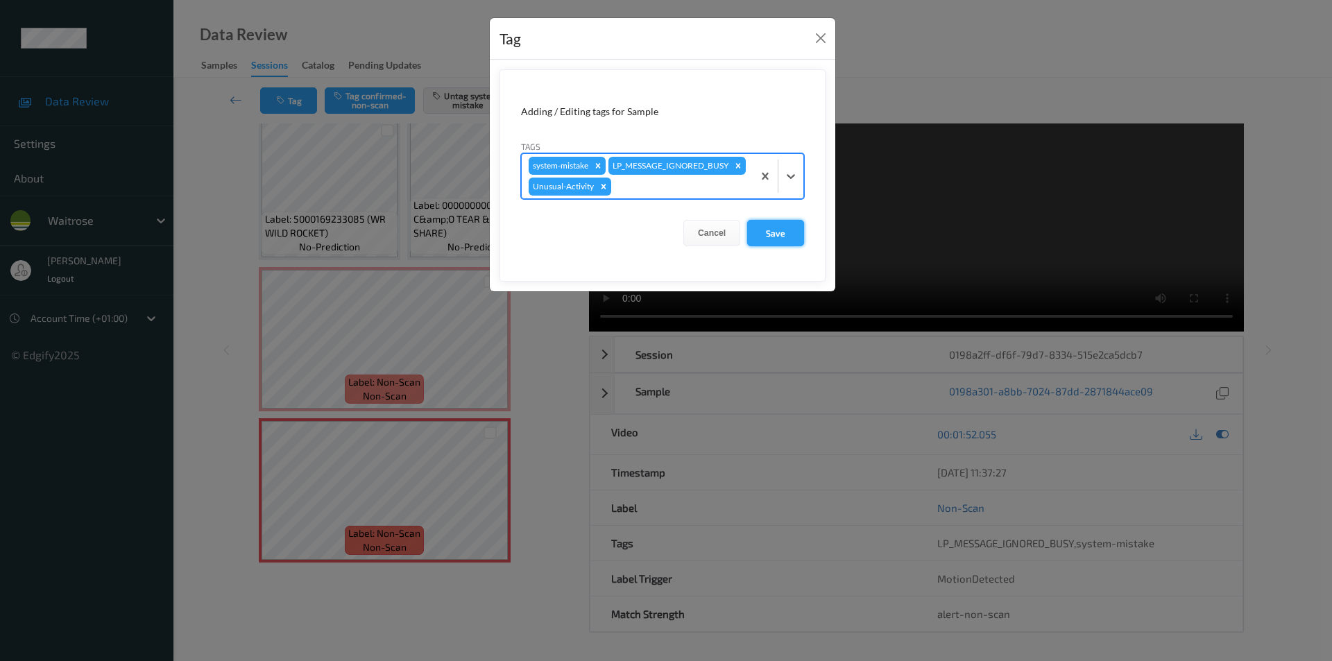
click at [774, 246] on button "Save" at bounding box center [775, 233] width 57 height 26
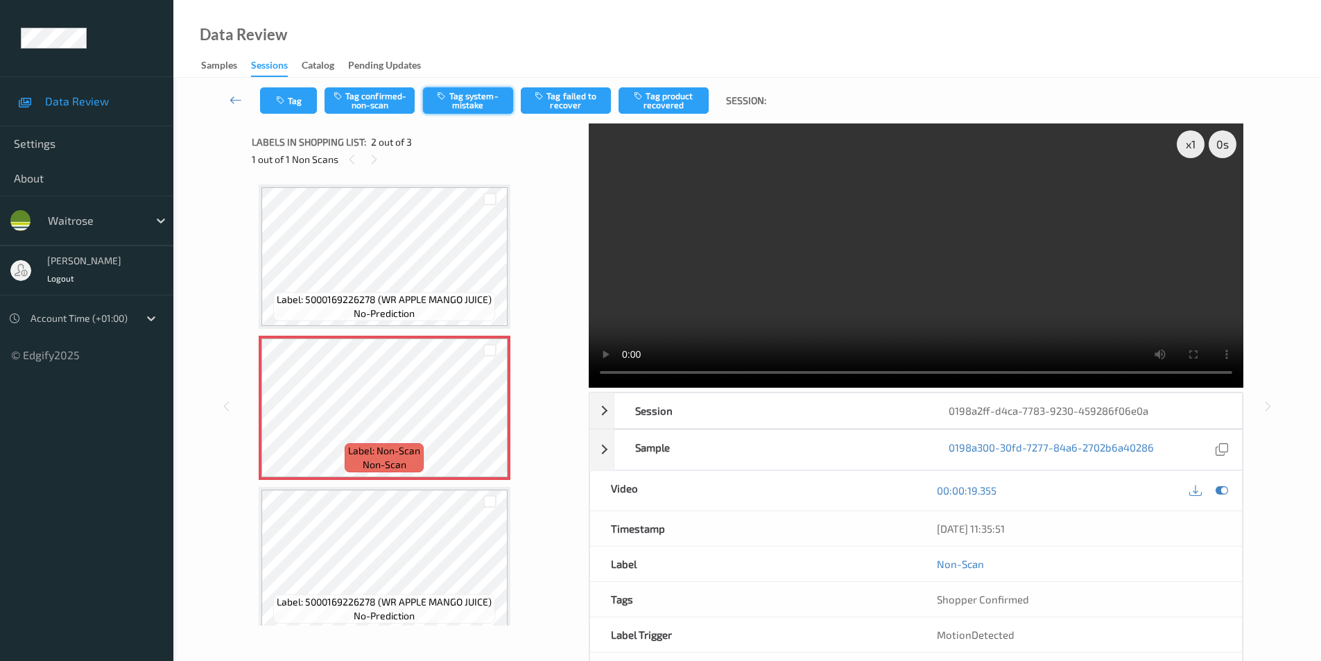
click at [452, 96] on button "Tag system-mistake" at bounding box center [468, 100] width 90 height 26
click at [295, 105] on button "Tag" at bounding box center [288, 100] width 57 height 26
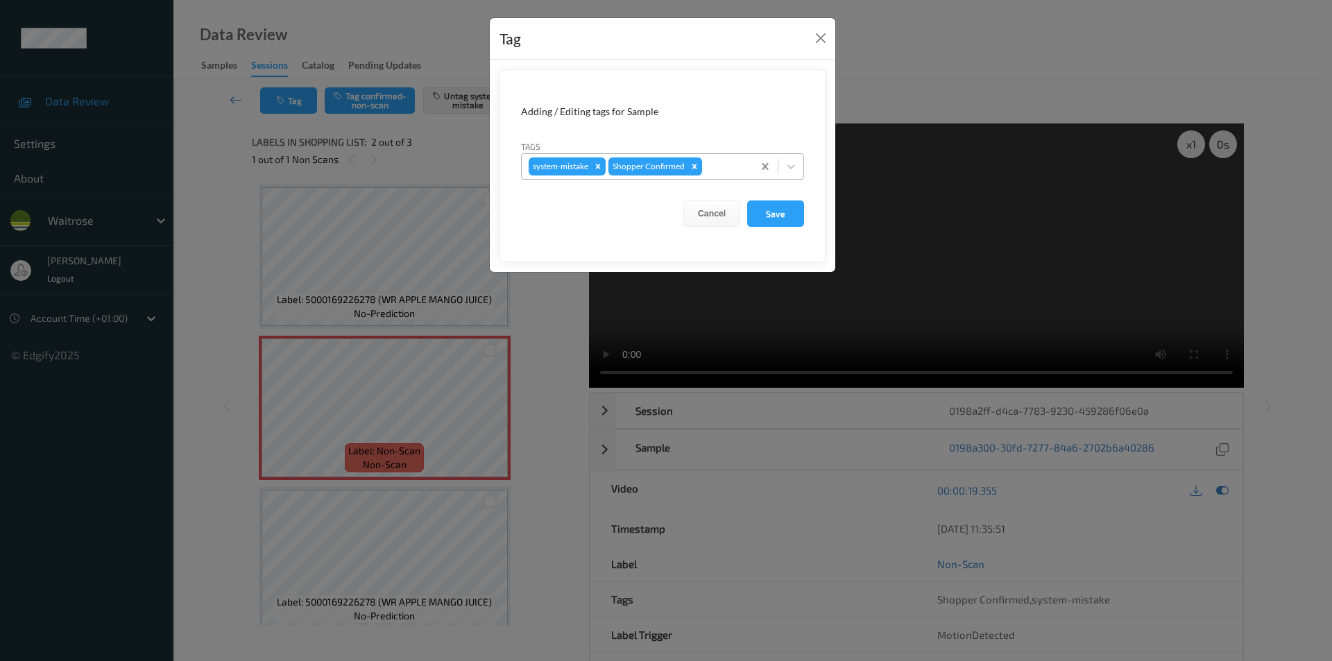
drag, startPoint x: 786, startPoint y: 164, endPoint x: 776, endPoint y: 177, distance: 16.8
click at [787, 164] on icon at bounding box center [791, 167] width 14 height 14
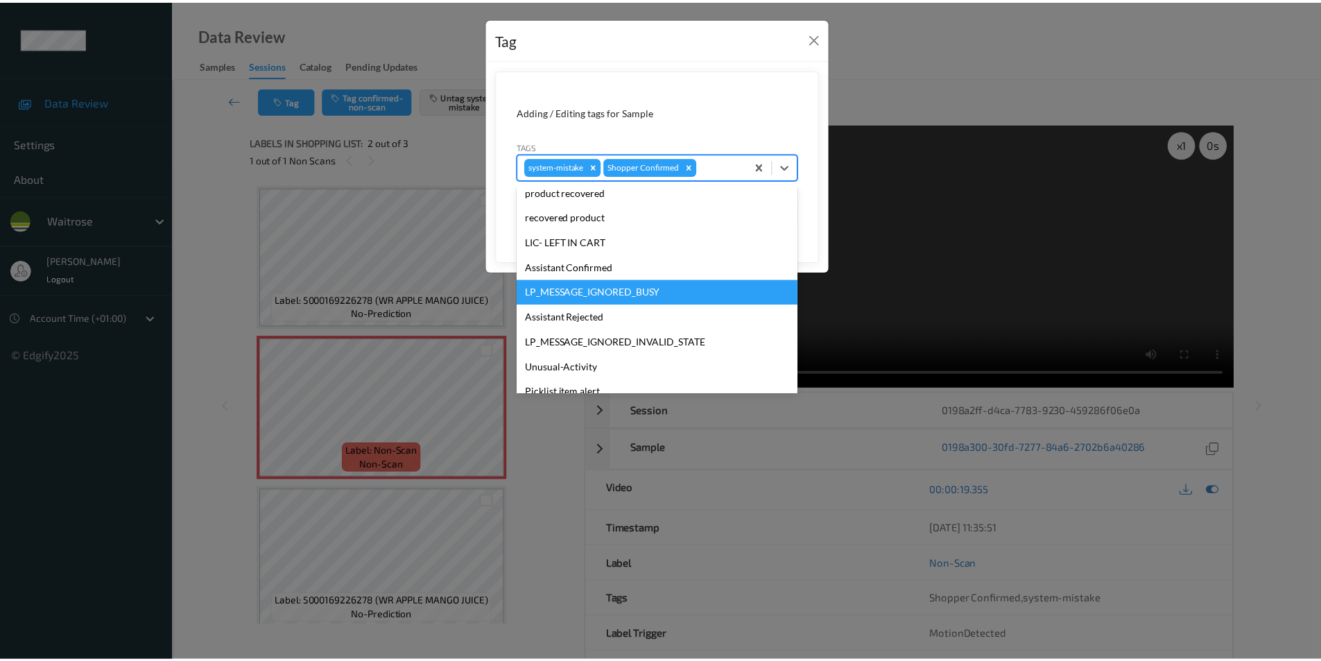
scroll to position [272, 0]
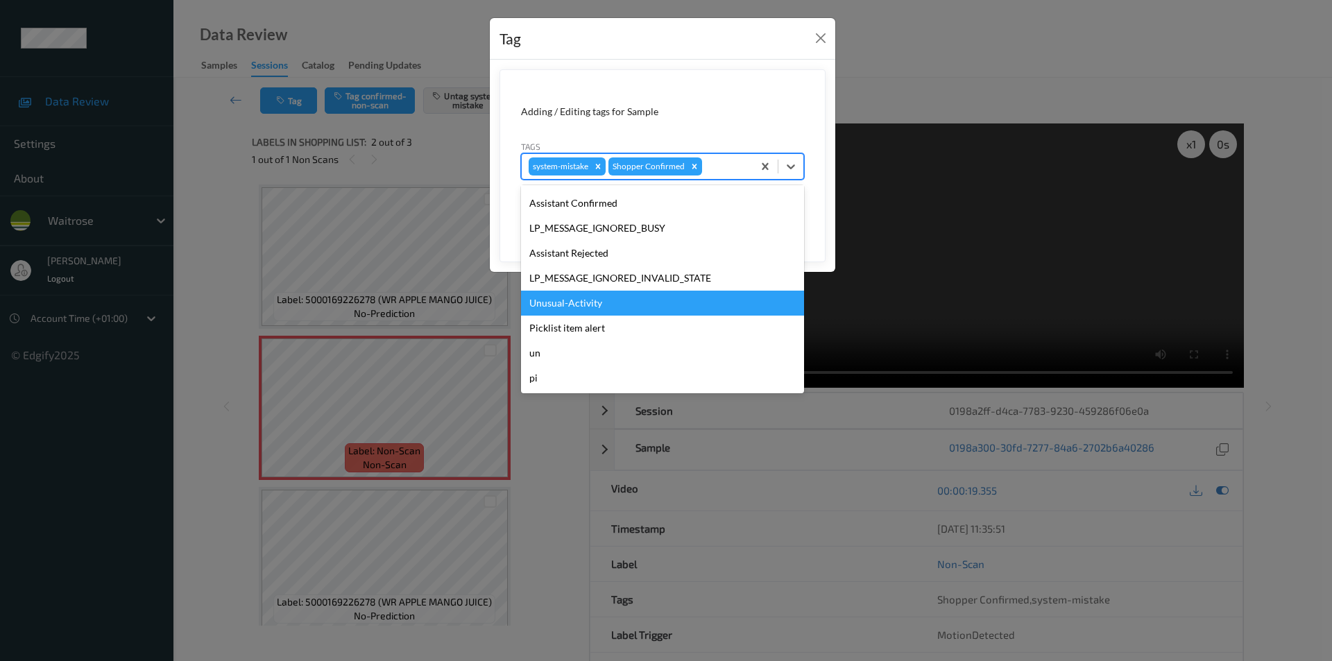
click at [576, 305] on div "Unusual-Activity" at bounding box center [662, 303] width 283 height 25
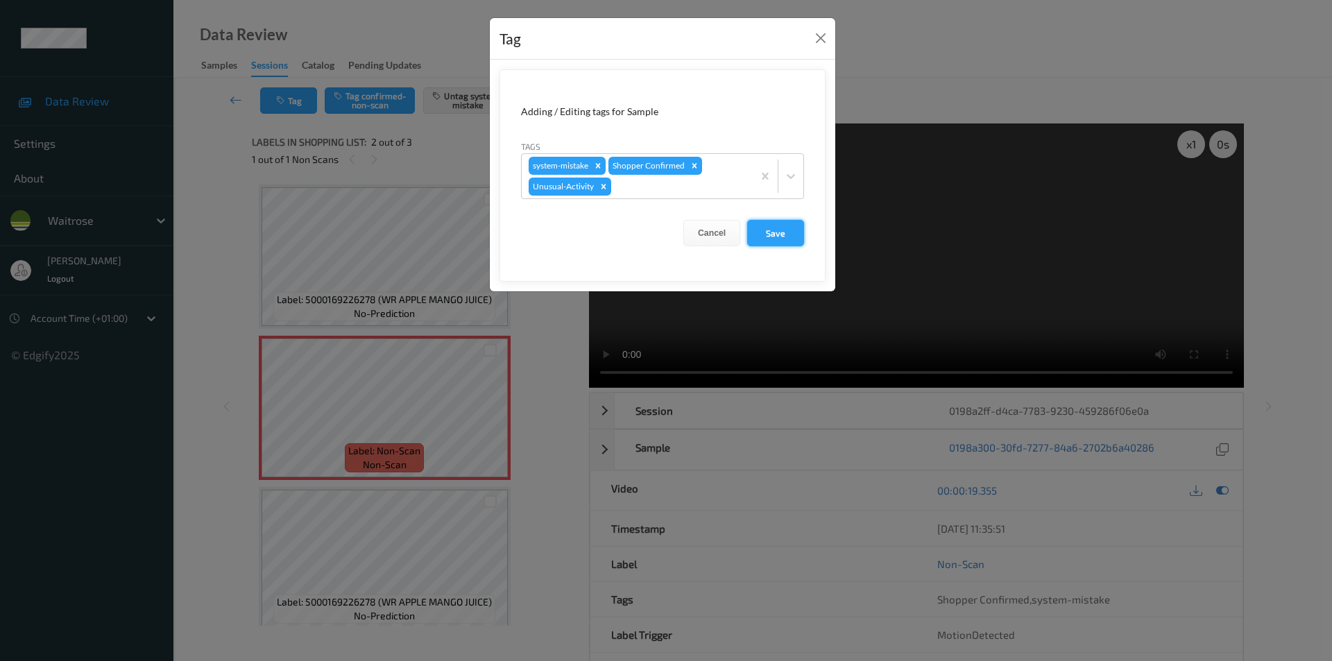
click at [759, 239] on button "Save" at bounding box center [775, 233] width 57 height 26
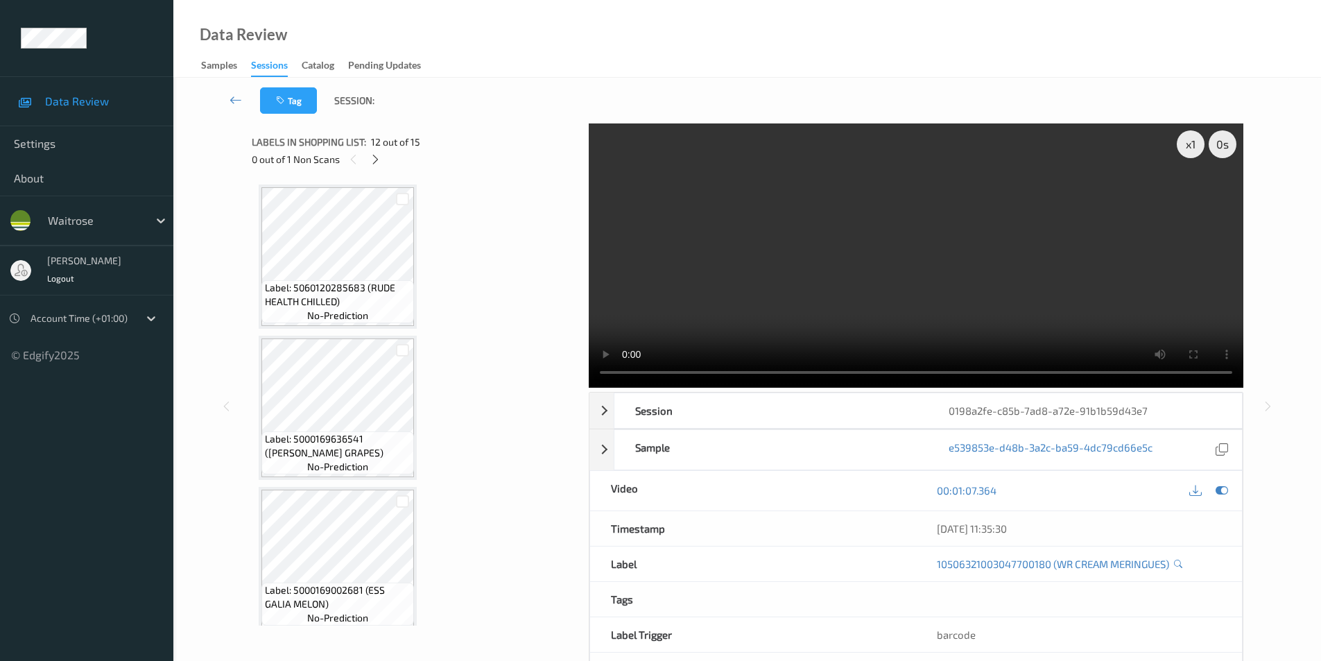
scroll to position [1669, 0]
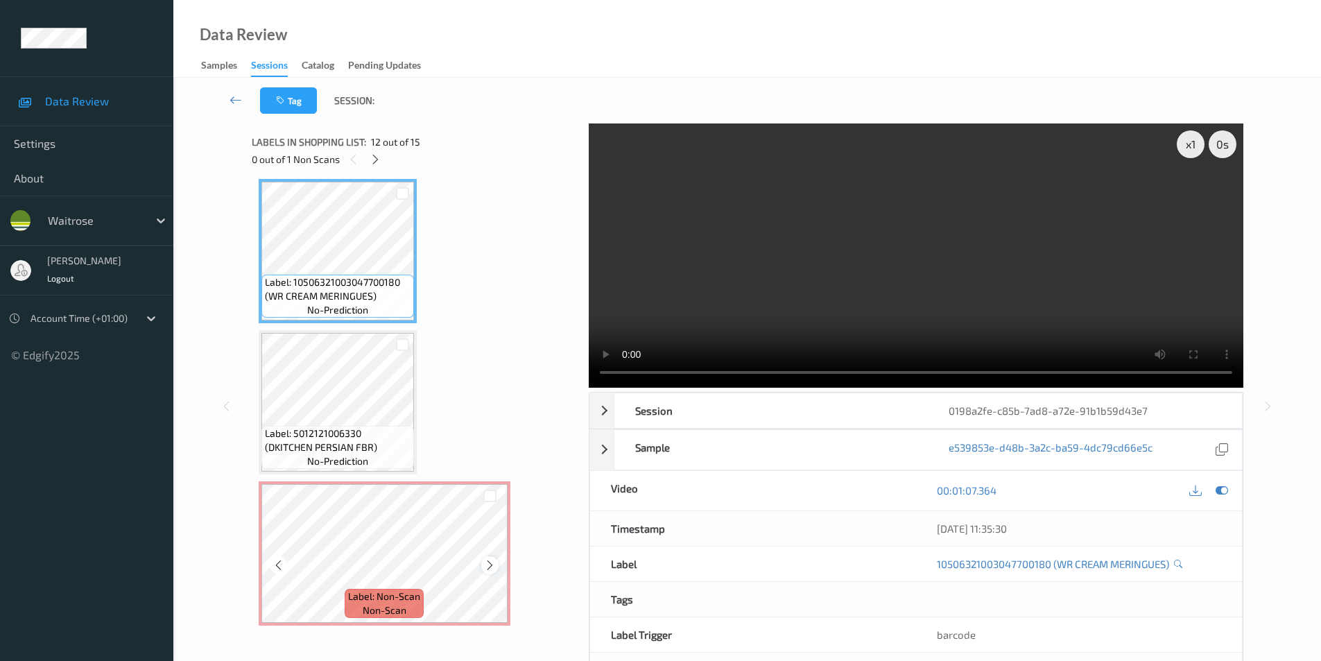
click at [485, 567] on icon at bounding box center [490, 565] width 12 height 12
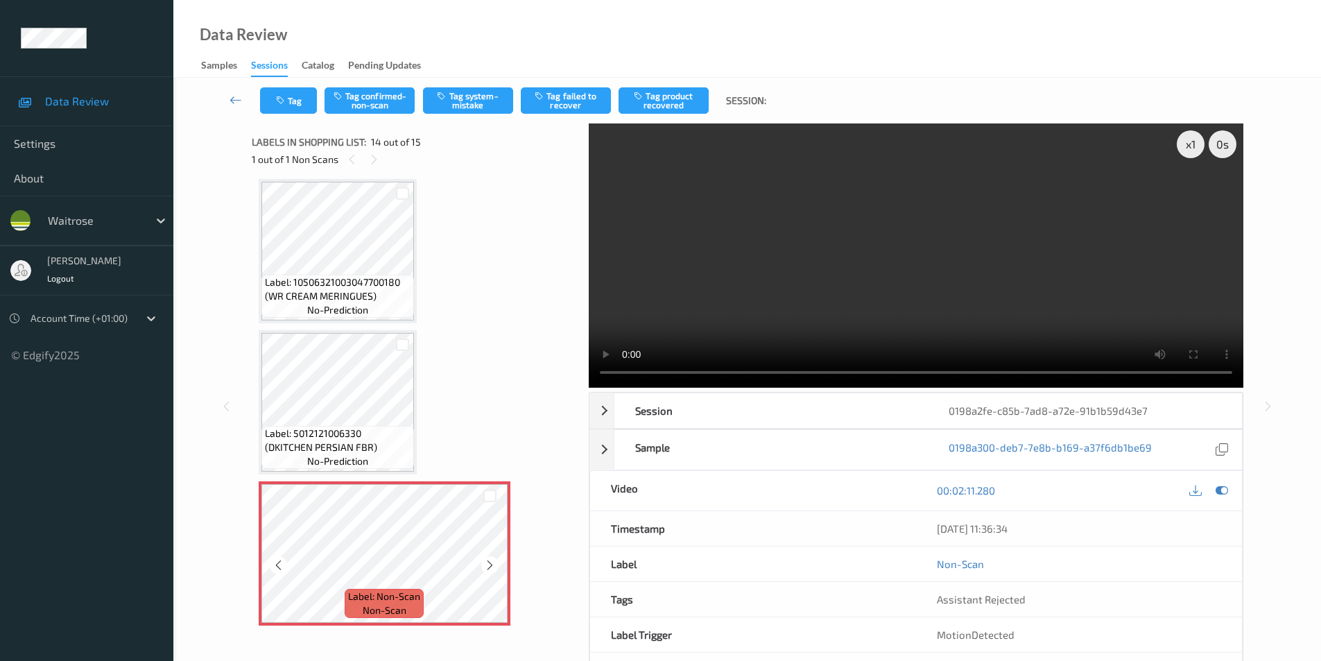
click at [485, 567] on icon at bounding box center [490, 565] width 12 height 12
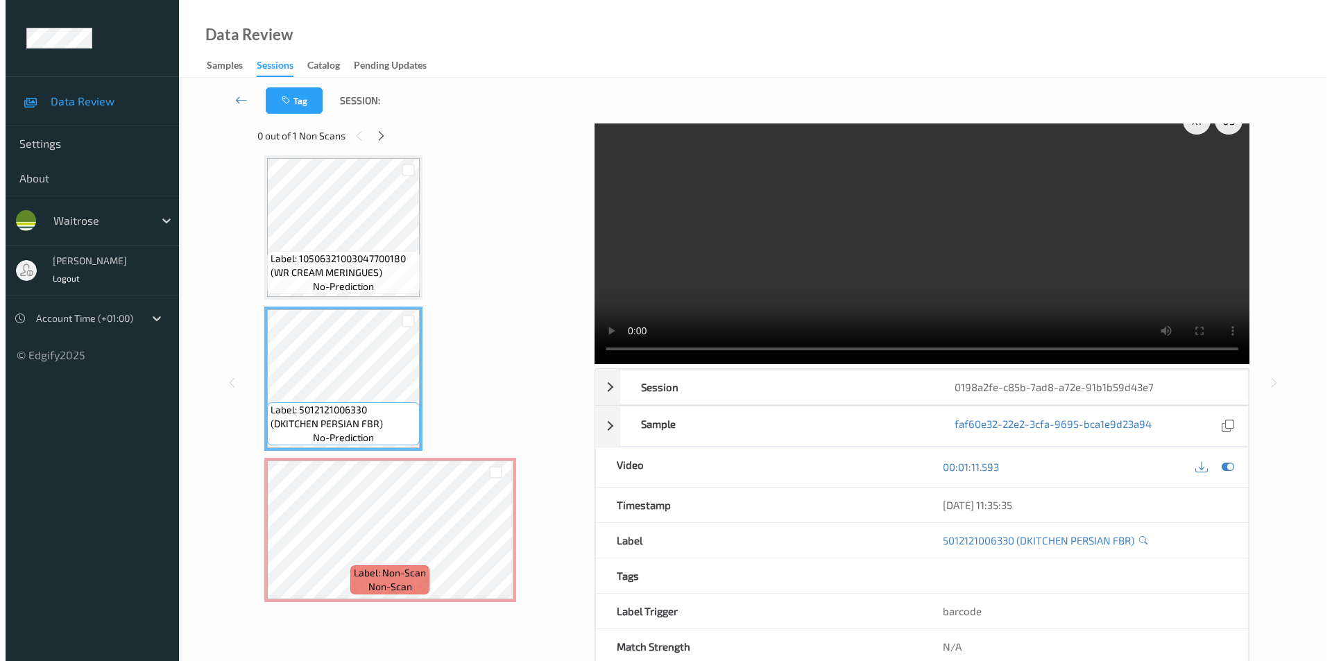
scroll to position [0, 0]
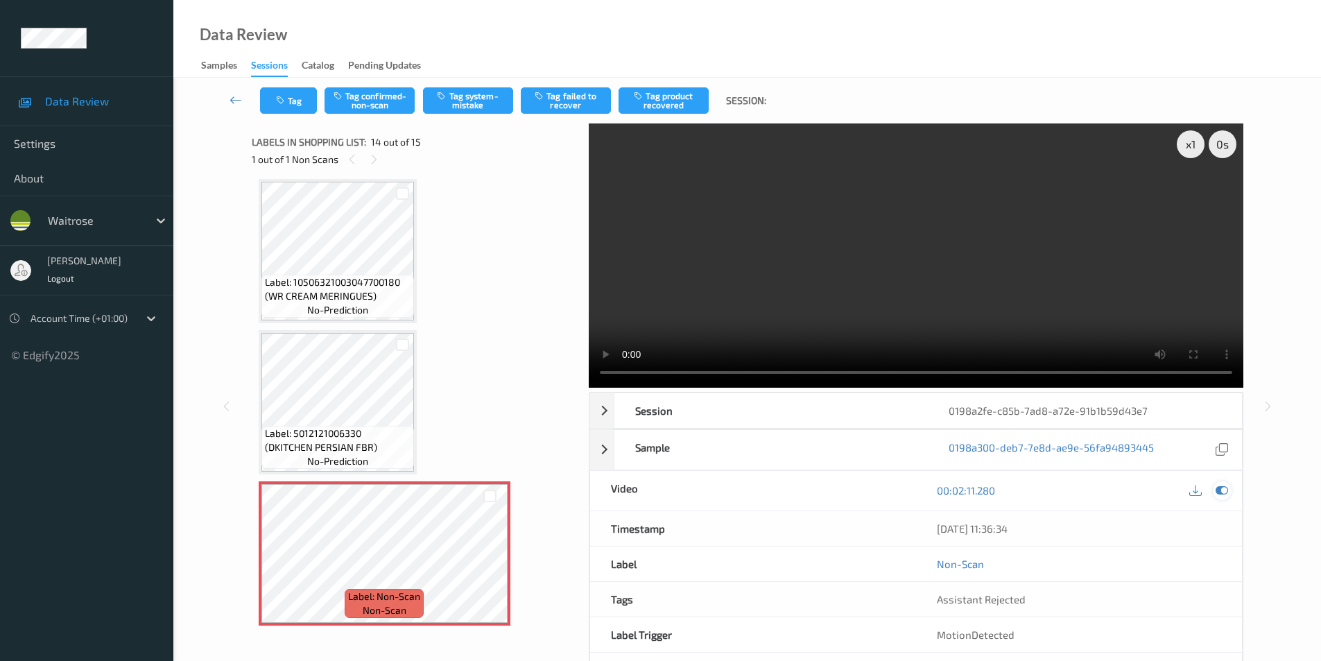
click at [1221, 491] on icon at bounding box center [1222, 490] width 12 height 12
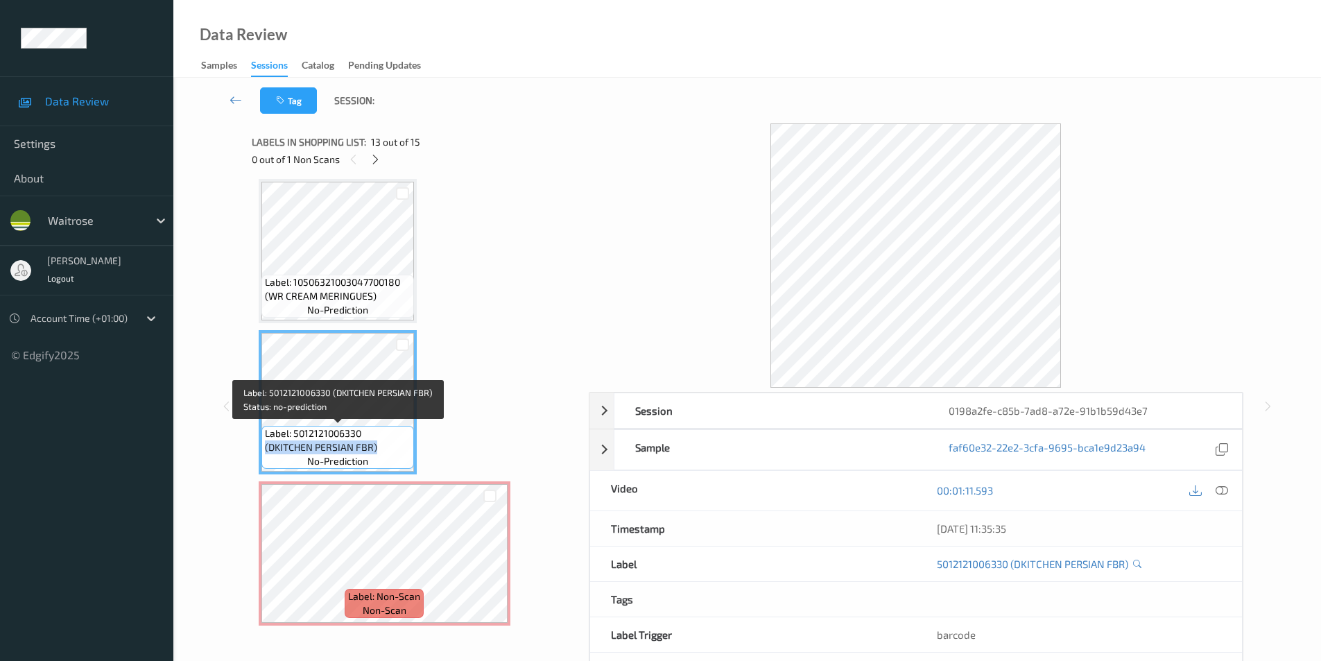
drag, startPoint x: 266, startPoint y: 447, endPoint x: 377, endPoint y: 449, distance: 110.3
click at [377, 449] on span "Label: 5012121006330 (DKITCHEN PERSIAN FBR)" at bounding box center [338, 441] width 146 height 28
copy span "(DKITCHEN PERSIAN FBR)"
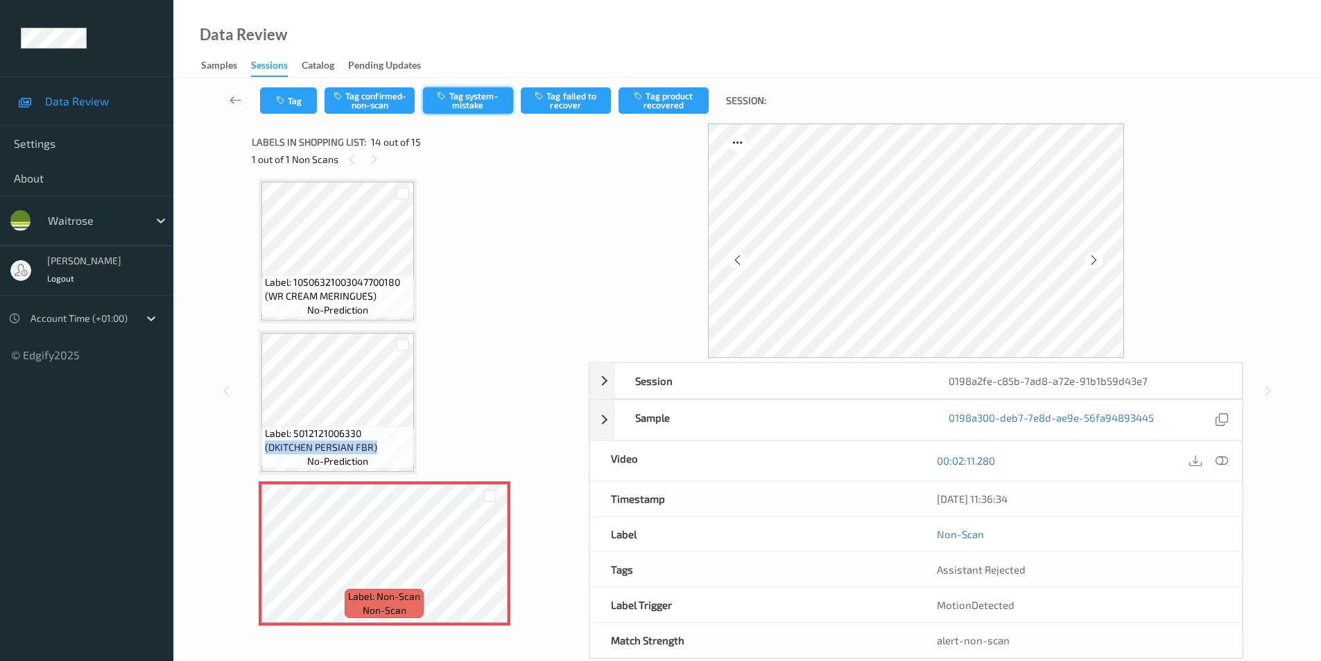
click at [477, 94] on button "Tag system-mistake" at bounding box center [468, 100] width 90 height 26
click at [295, 105] on button "Tag" at bounding box center [288, 100] width 57 height 26
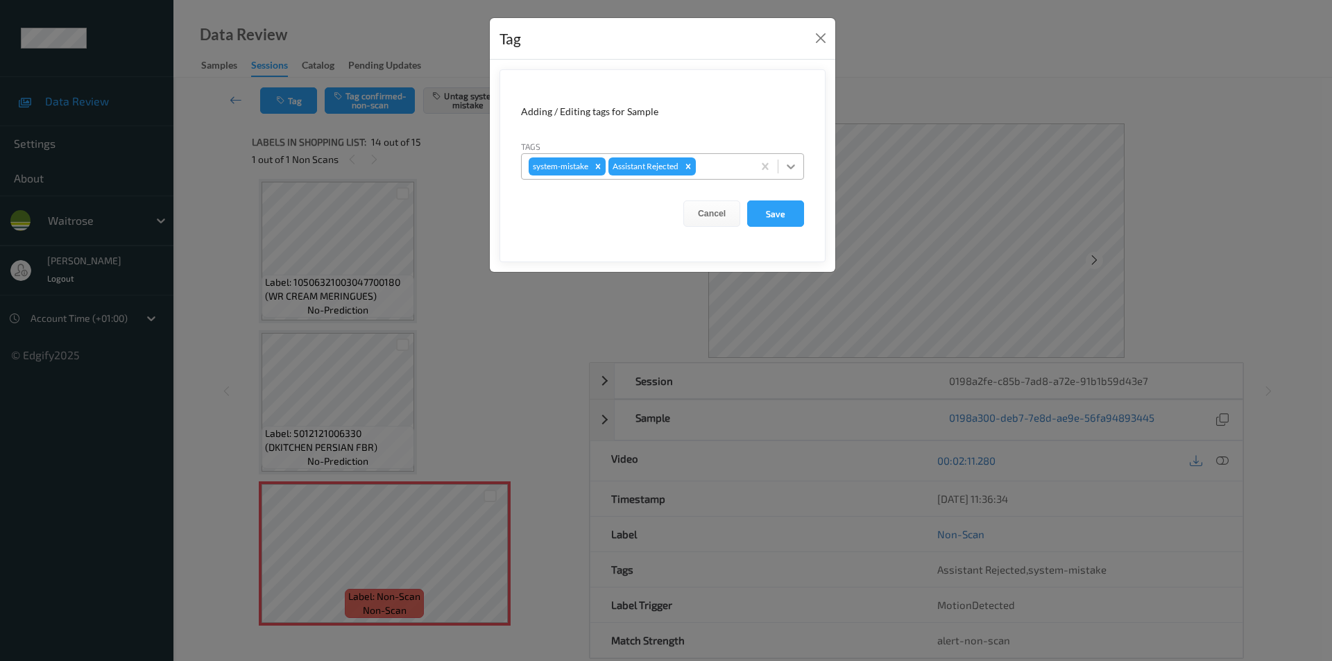
click at [784, 165] on icon at bounding box center [791, 167] width 14 height 14
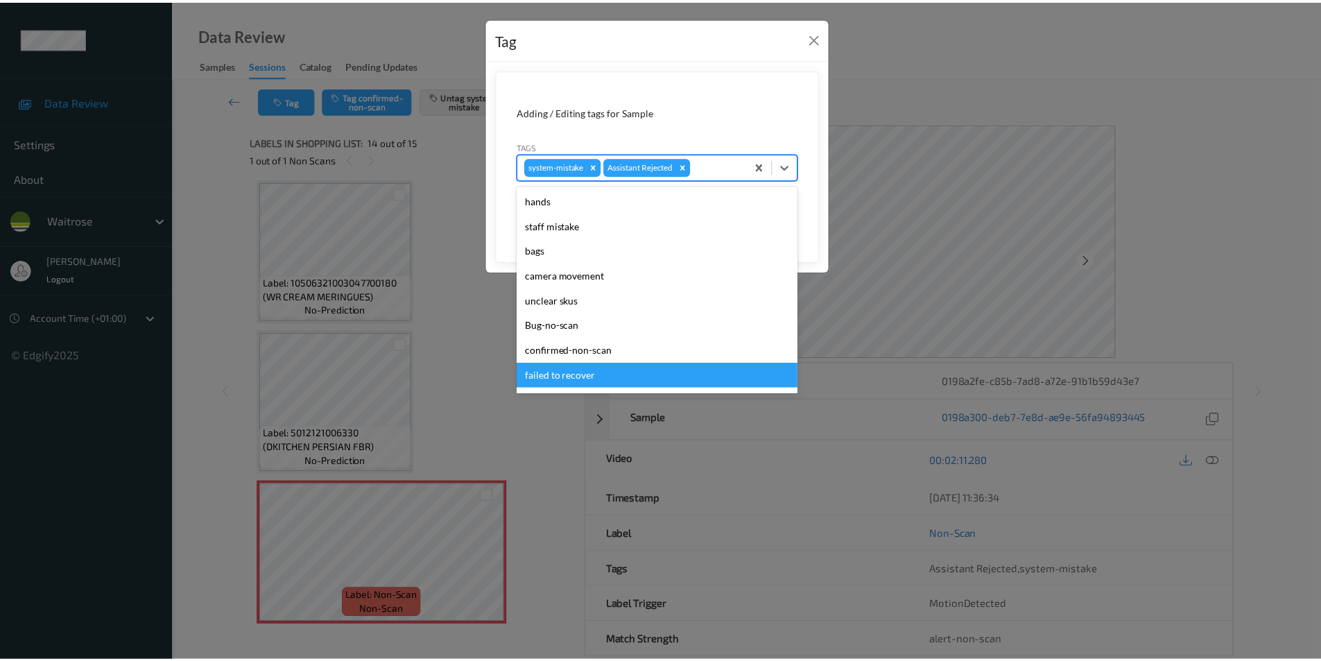
scroll to position [272, 0]
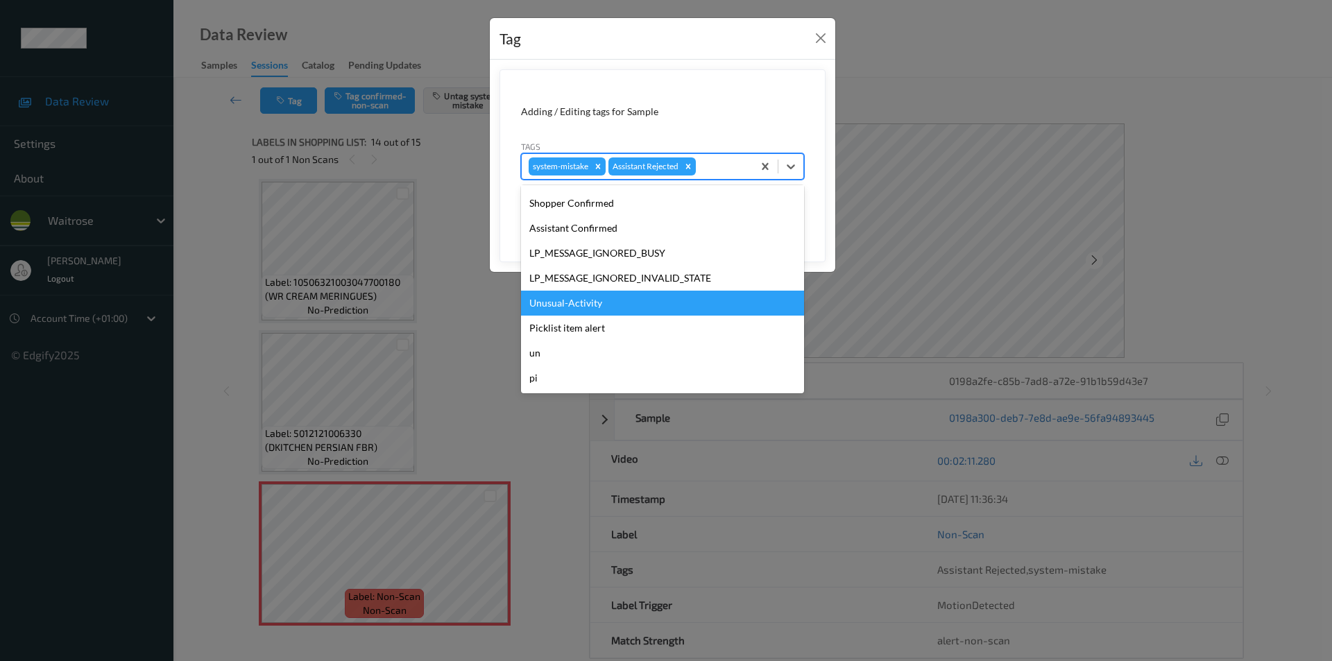
click at [582, 303] on div "Unusual-Activity" at bounding box center [662, 303] width 283 height 25
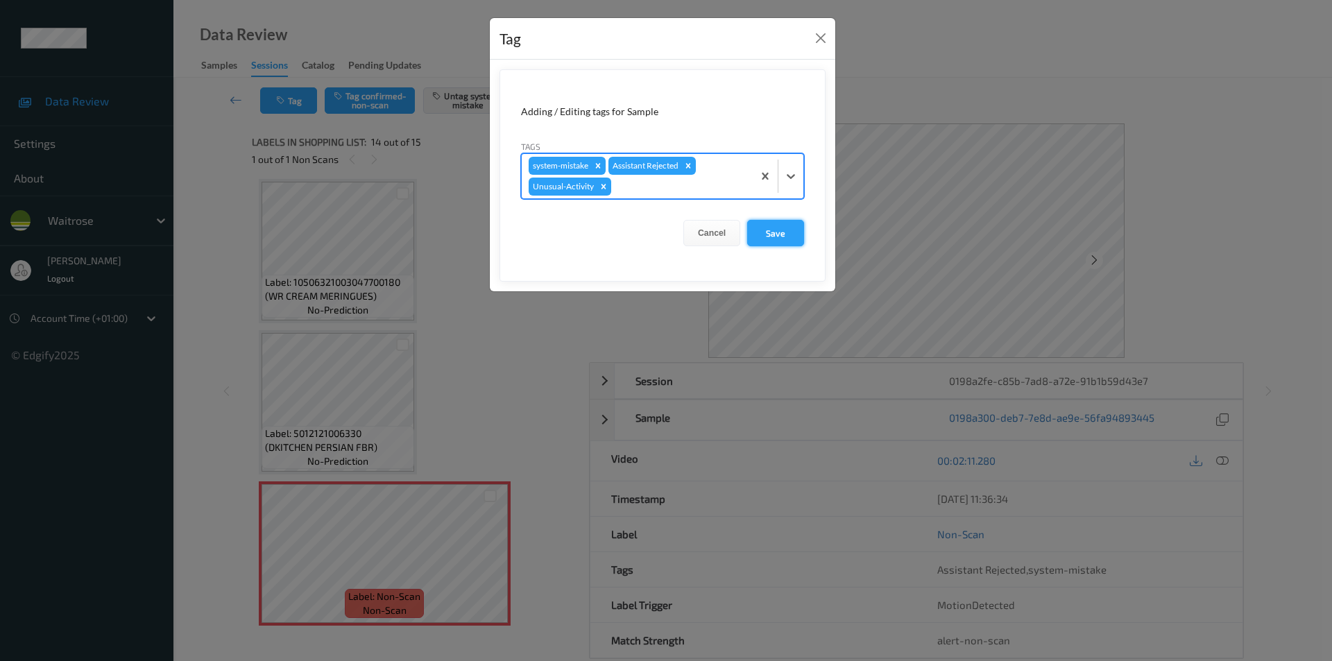
click at [772, 232] on button "Save" at bounding box center [775, 233] width 57 height 26
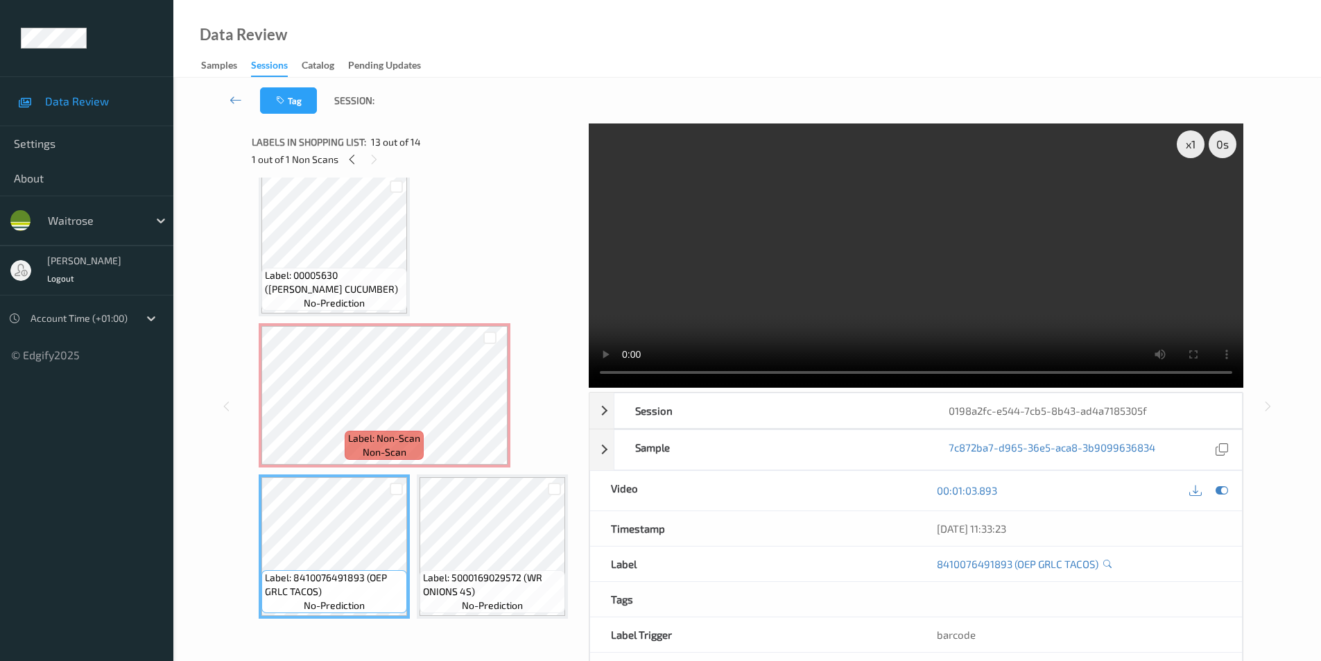
scroll to position [1651, 0]
click at [1217, 489] on icon at bounding box center [1222, 490] width 12 height 12
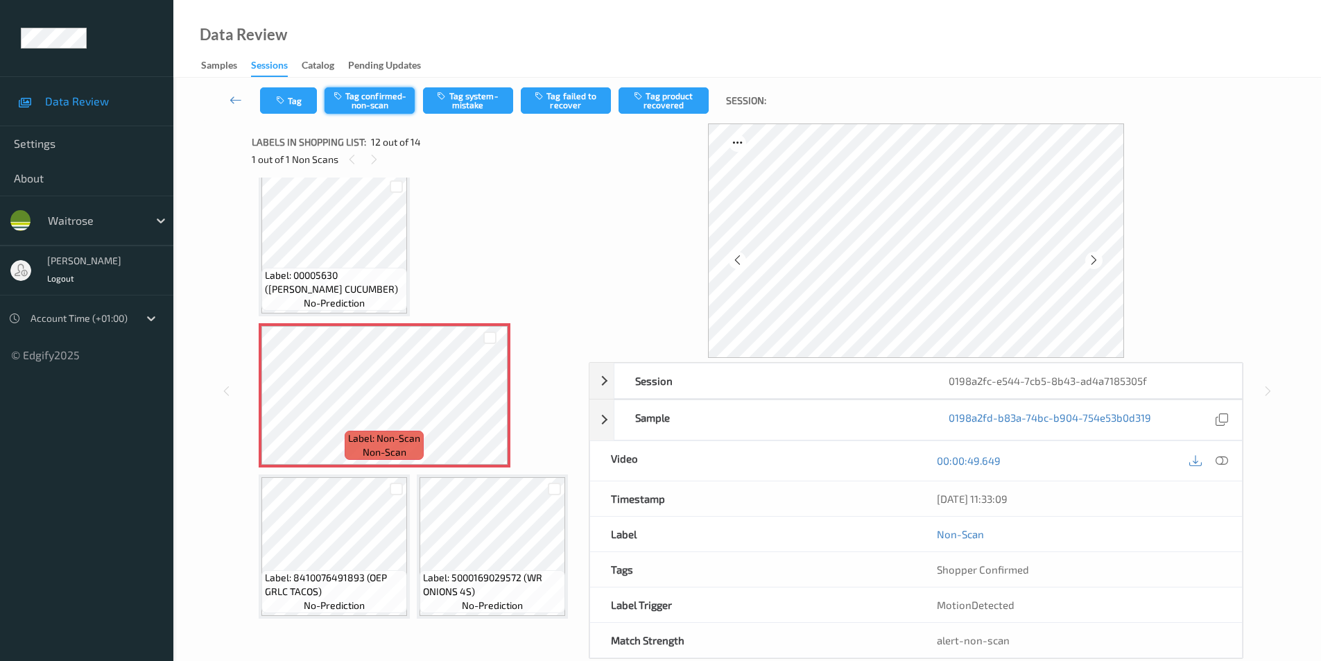
click at [372, 102] on button "Tag confirmed-non-scan" at bounding box center [370, 100] width 90 height 26
click at [672, 109] on button "Tag product recovered" at bounding box center [664, 100] width 90 height 26
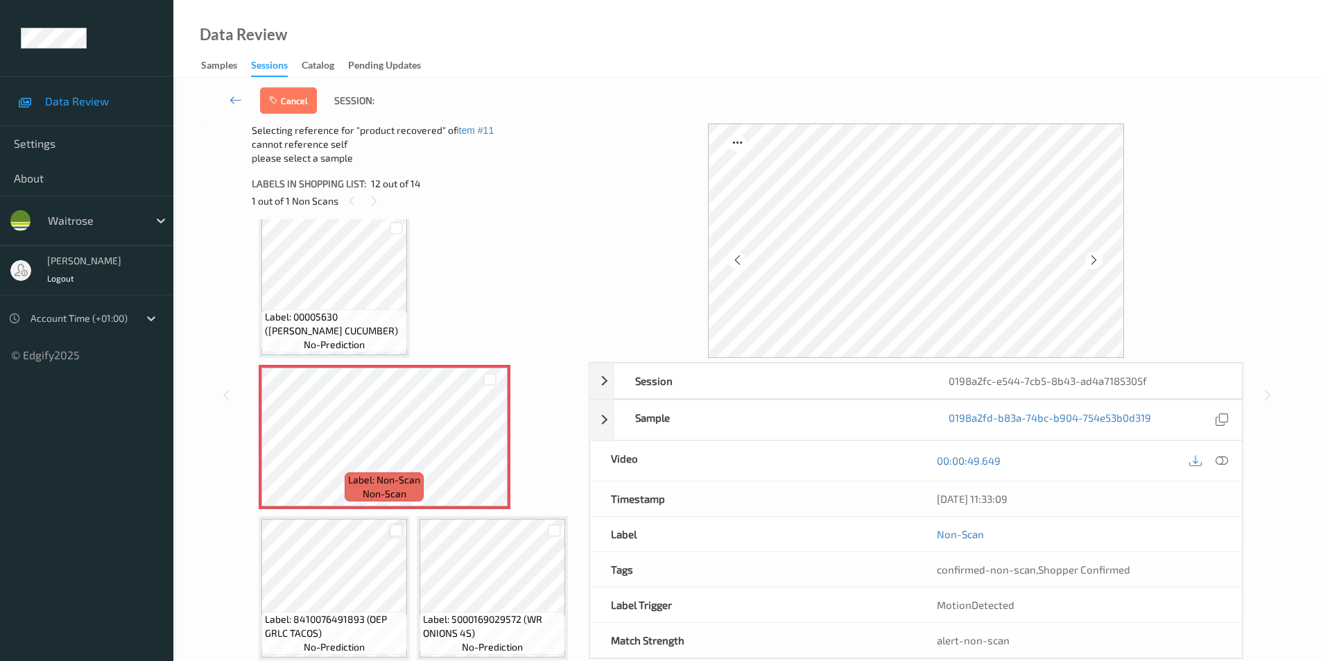
click at [396, 524] on div at bounding box center [396, 530] width 13 height 13
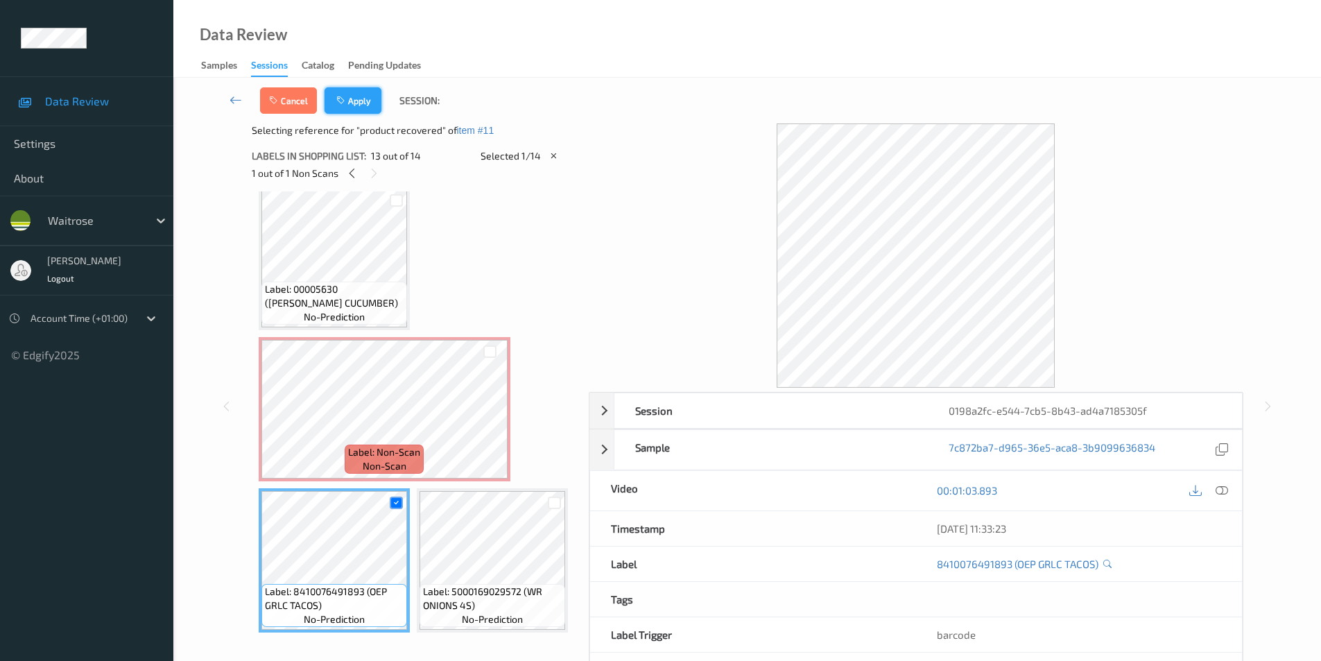
click at [347, 96] on icon "button" at bounding box center [342, 101] width 12 height 10
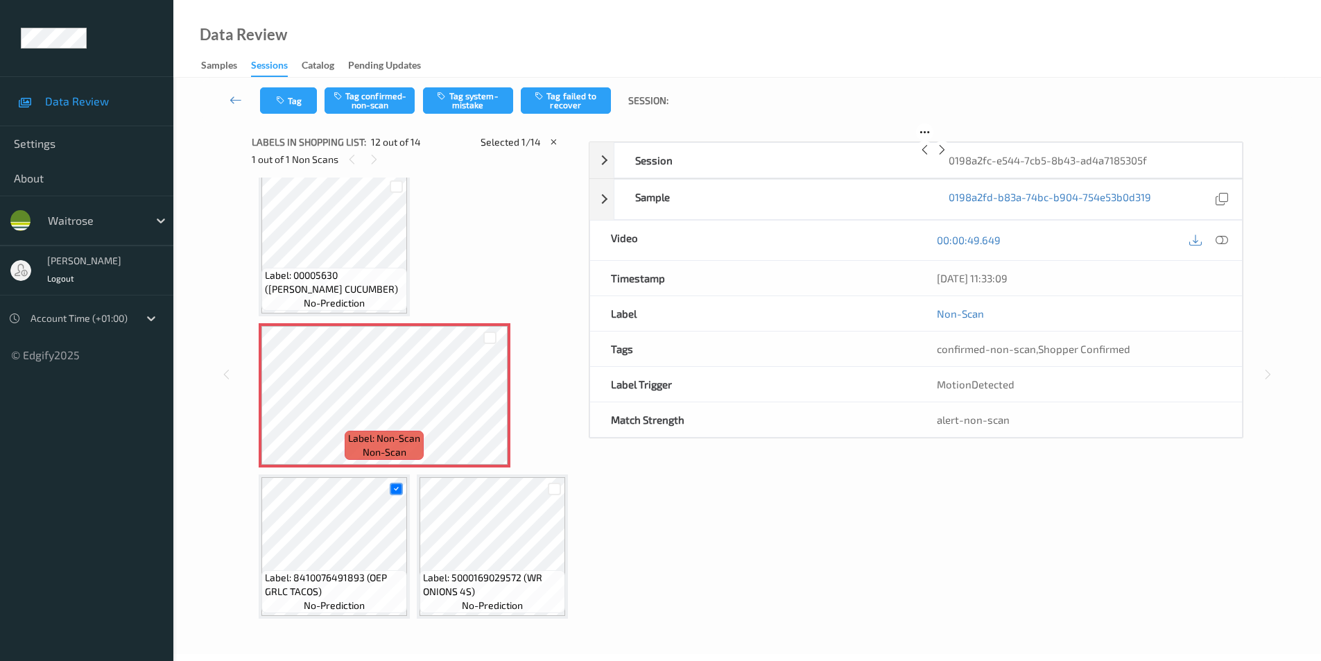
scroll to position [1519, 0]
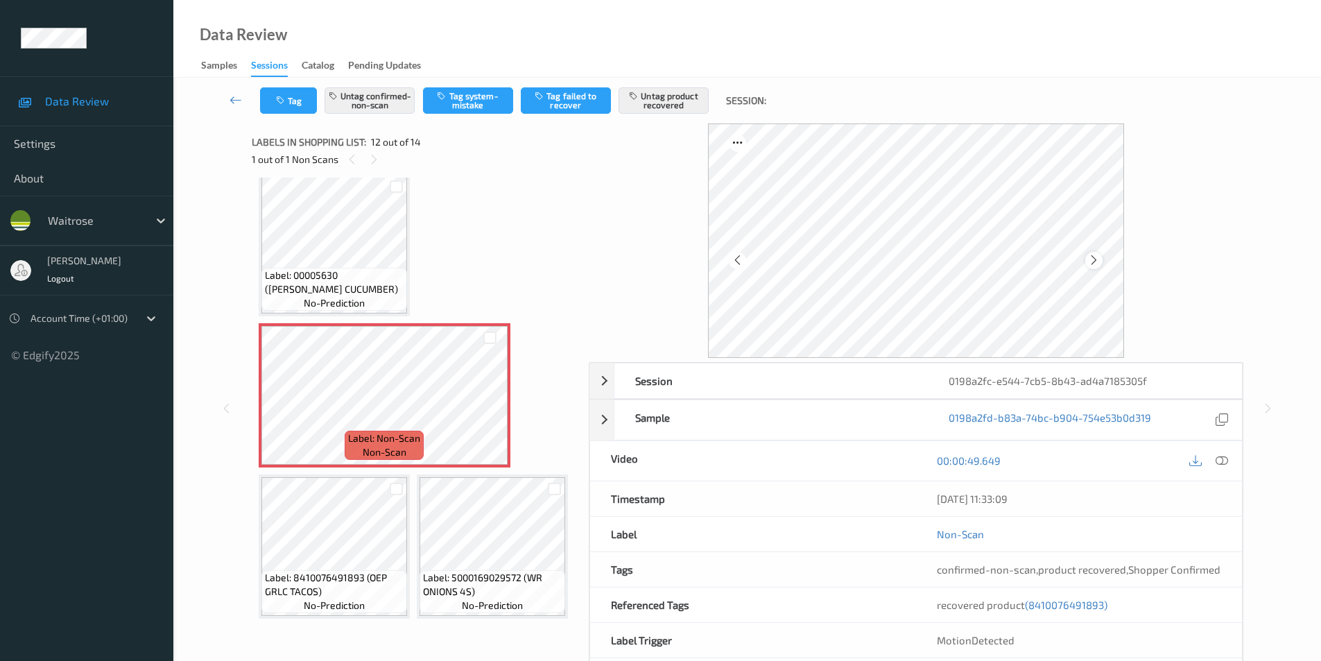
click at [1097, 261] on icon at bounding box center [1094, 260] width 12 height 12
click at [1091, 256] on icon at bounding box center [1094, 260] width 12 height 12
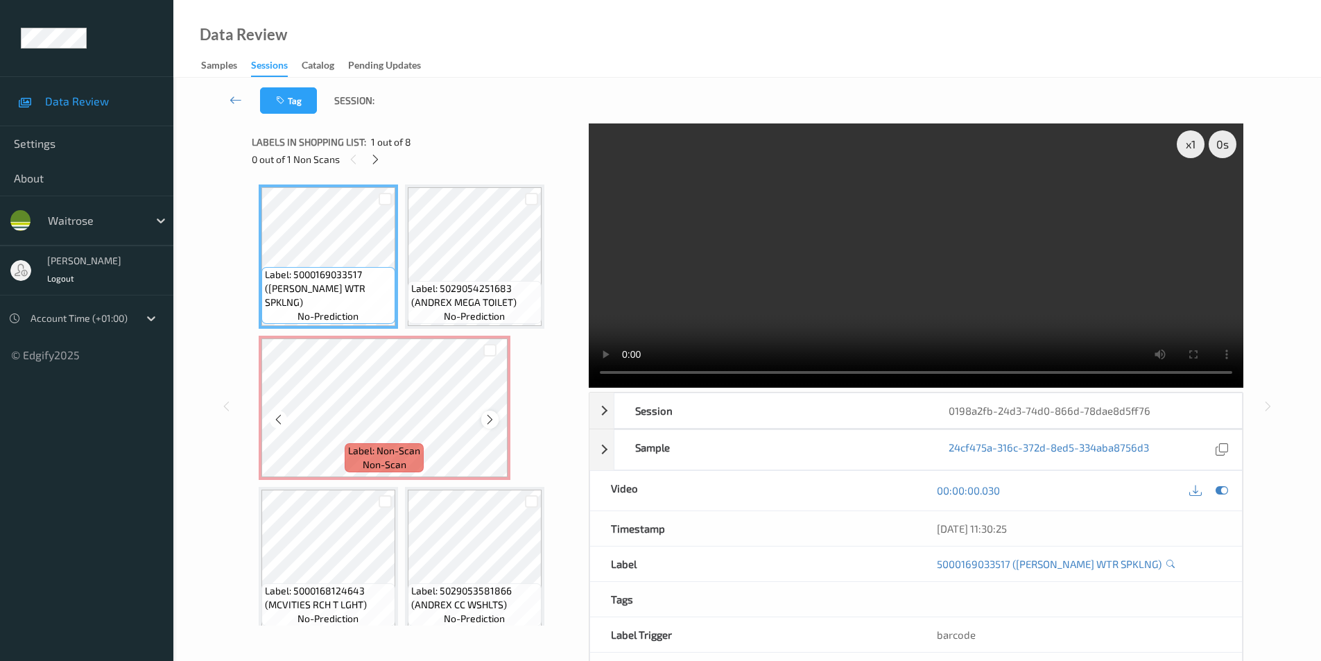
click at [492, 421] on icon at bounding box center [490, 419] width 12 height 12
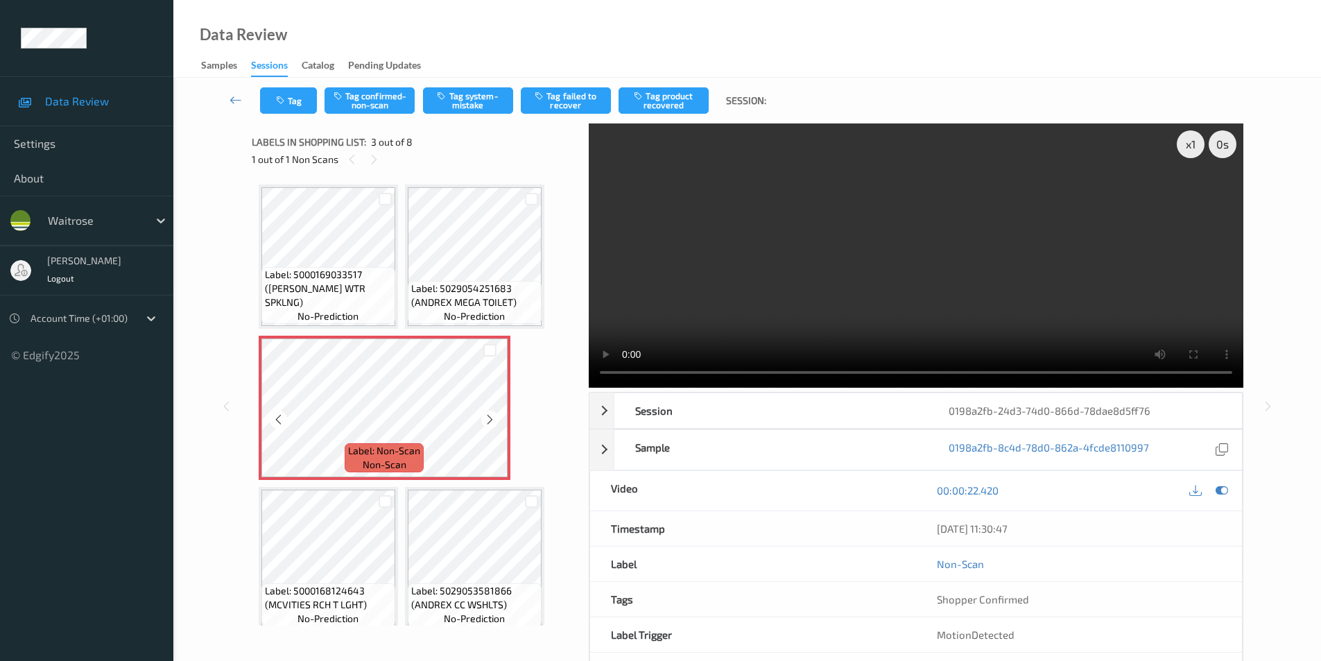
click at [492, 421] on icon at bounding box center [490, 419] width 12 height 12
click at [463, 105] on button "Tag system-mistake" at bounding box center [468, 100] width 90 height 26
click at [285, 102] on icon "button" at bounding box center [282, 101] width 12 height 10
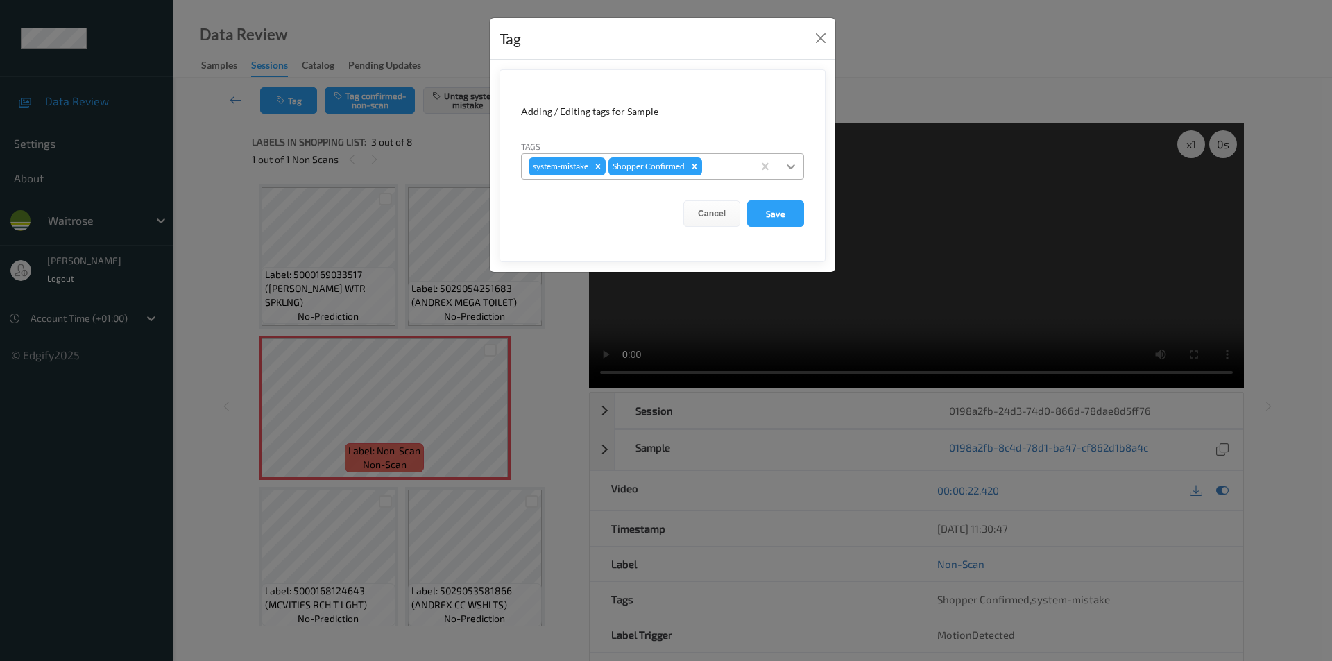
click at [796, 170] on icon at bounding box center [791, 167] width 14 height 14
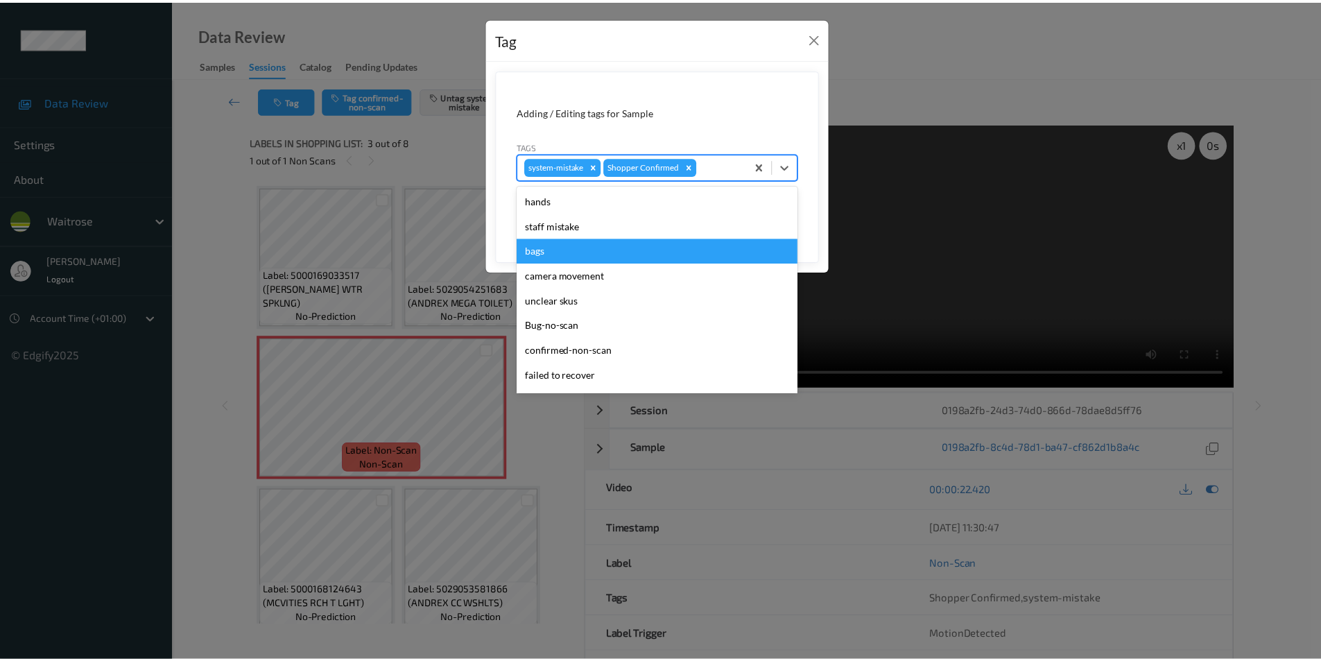
scroll to position [272, 0]
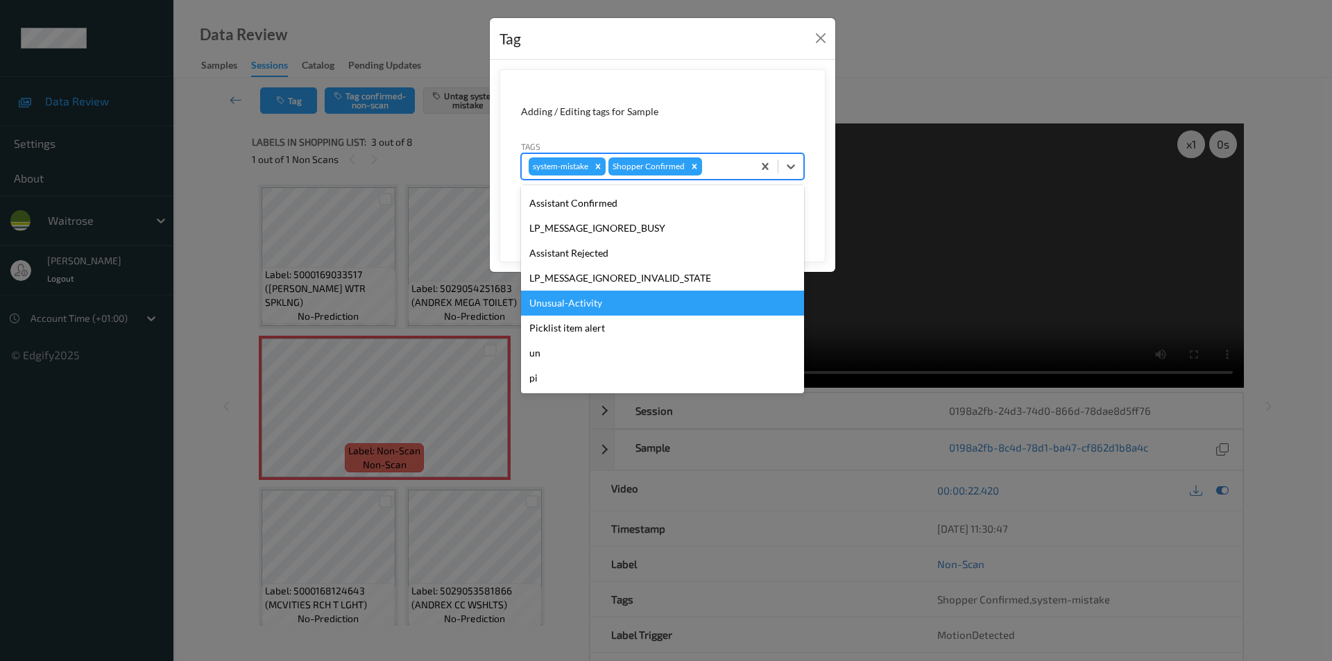
click at [569, 300] on div "Unusual-Activity" at bounding box center [662, 303] width 283 height 25
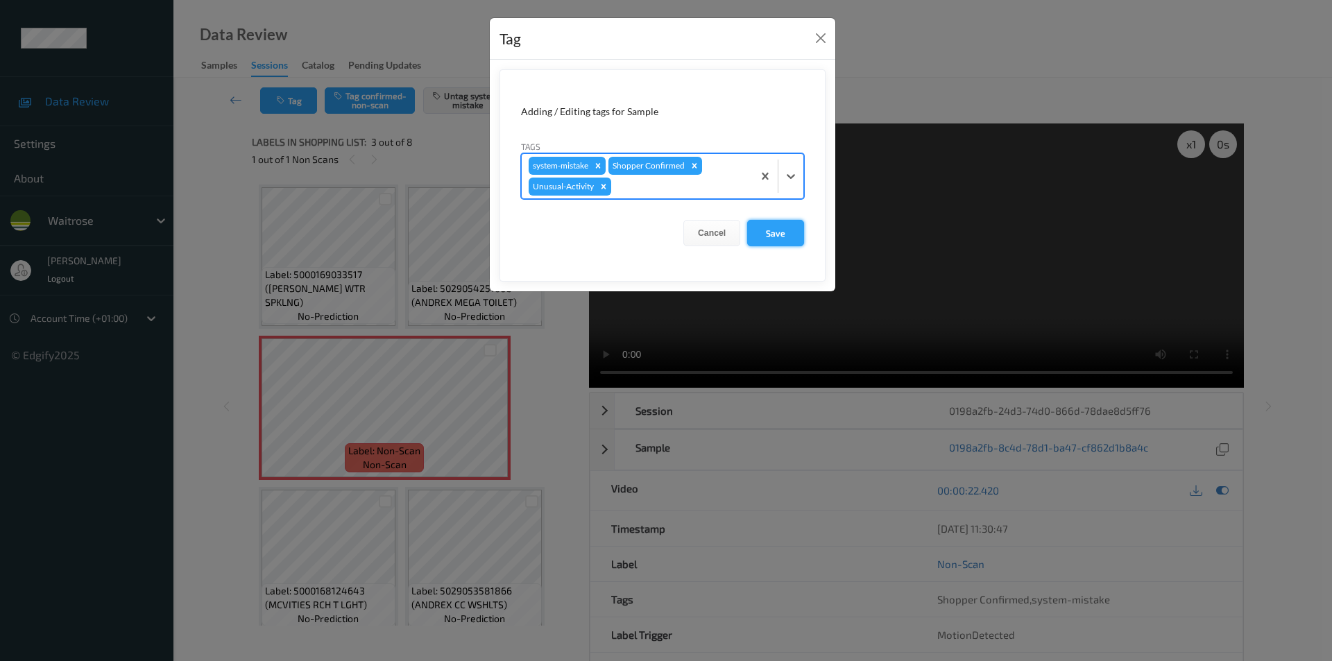
click at [776, 232] on button "Save" at bounding box center [775, 233] width 57 height 26
